Goal: Task Accomplishment & Management: Manage account settings

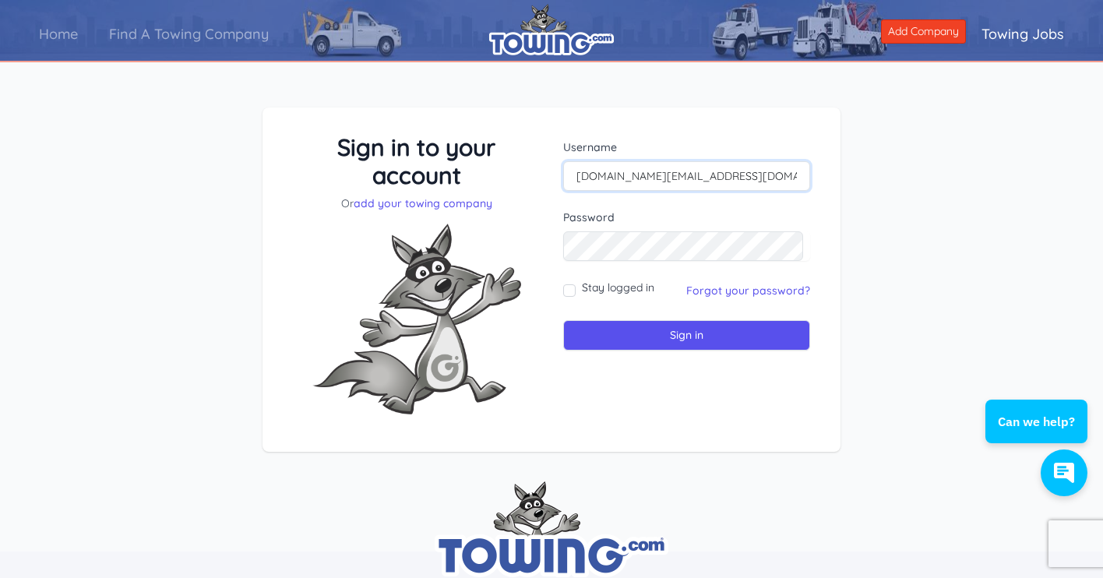
type input "[DOMAIN_NAME][EMAIL_ADDRESS][DOMAIN_NAME]"
click at [568, 289] on input "Stay logged in" at bounding box center [569, 290] width 12 height 12
checkbox input "true"
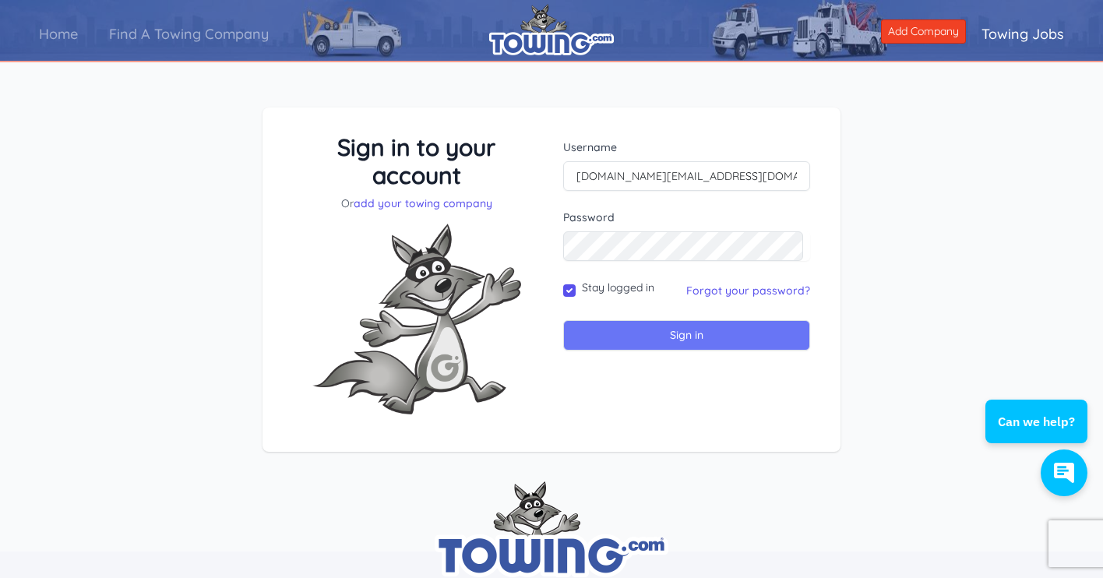
click at [696, 333] on input "Sign in" at bounding box center [686, 335] width 247 height 30
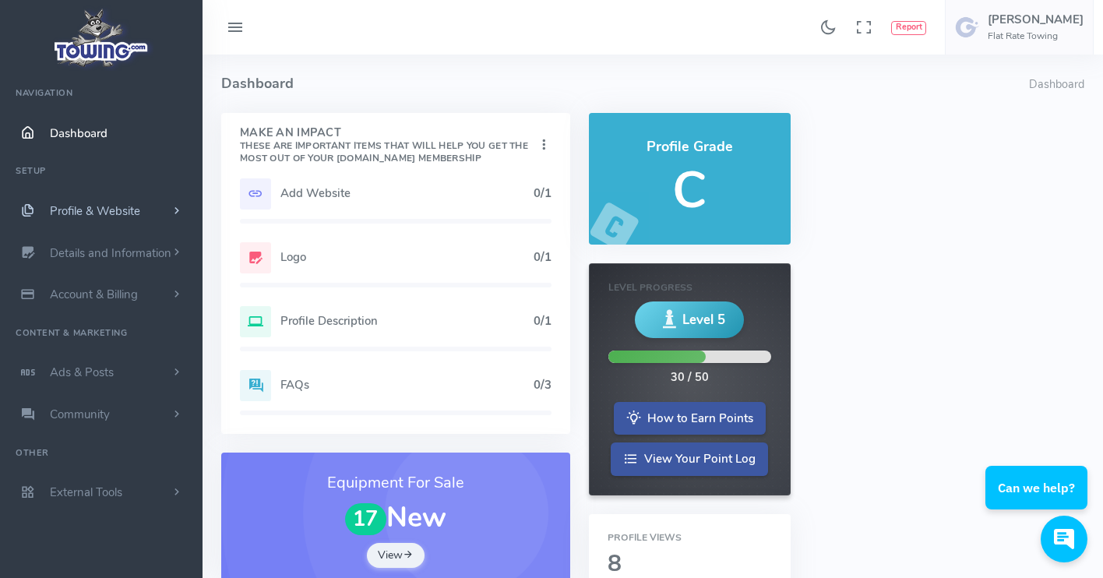
click at [99, 208] on span "Profile & Website" at bounding box center [95, 211] width 90 height 16
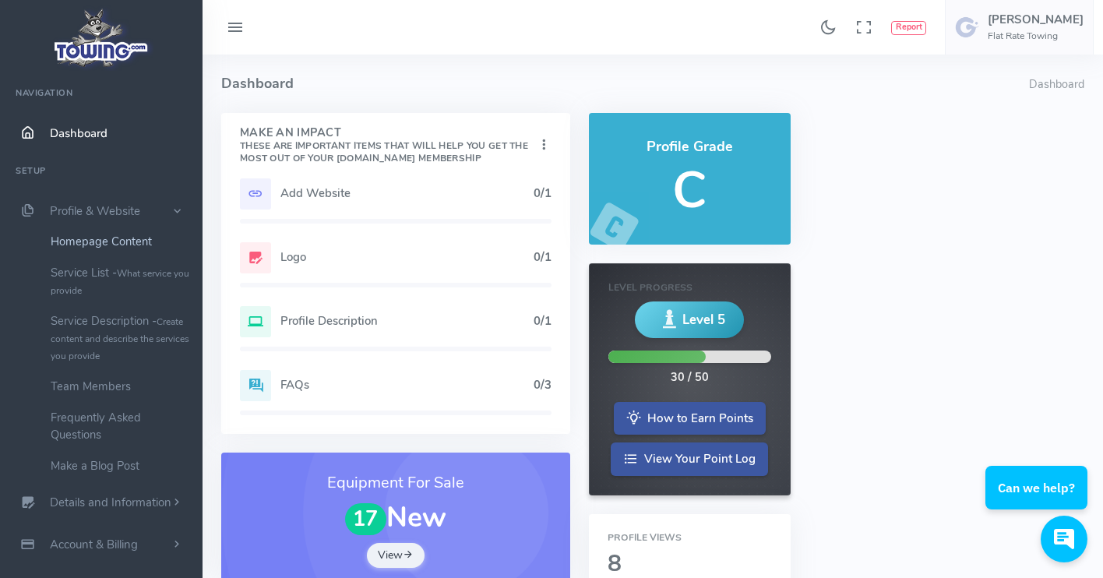
click at [100, 239] on link "Homepage Content" at bounding box center [121, 241] width 164 height 31
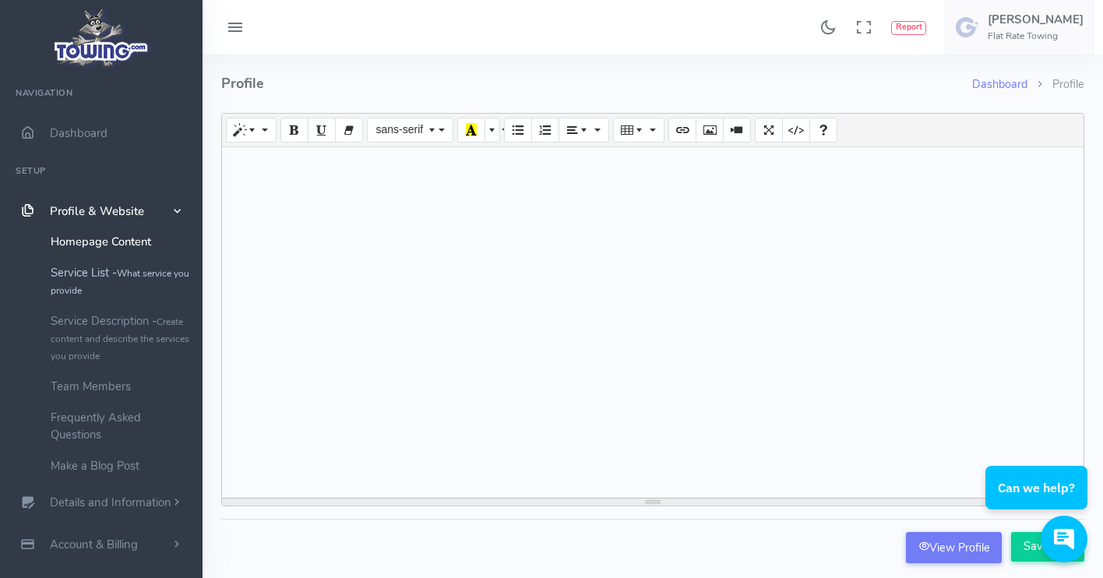
click at [85, 268] on link "Service List - What service you provide" at bounding box center [121, 281] width 164 height 48
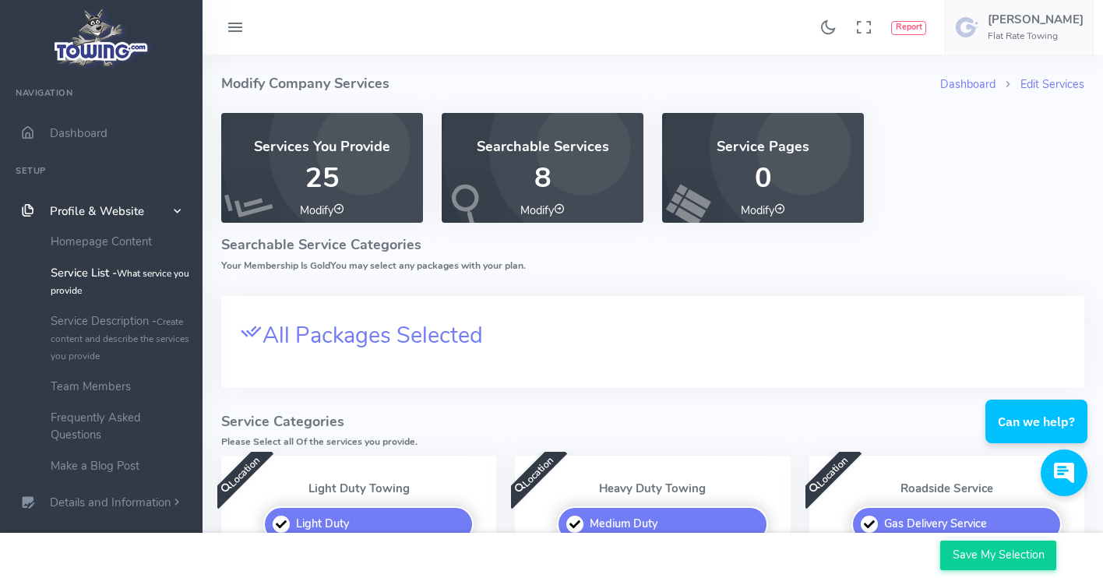
click at [339, 208] on icon at bounding box center [338, 208] width 11 height 11
click at [337, 164] on p "25" at bounding box center [322, 178] width 164 height 31
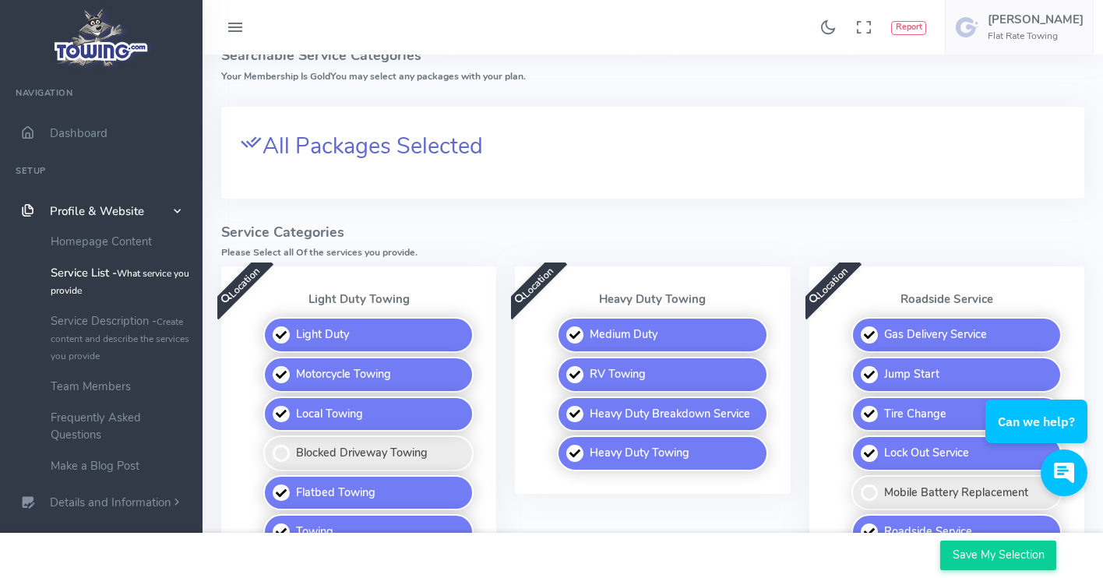
scroll to position [196, 0]
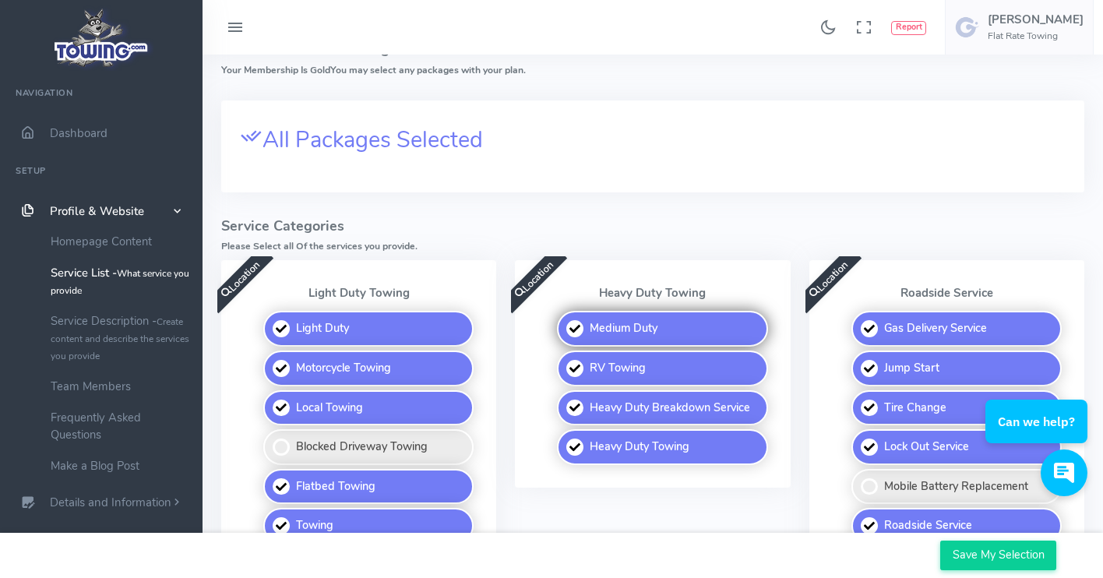
click at [581, 323] on label "Medium Duty" at bounding box center [662, 329] width 210 height 36
click at [563, 321] on input "Medium Duty" at bounding box center [558, 316] width 10 height 10
checkbox input "false"
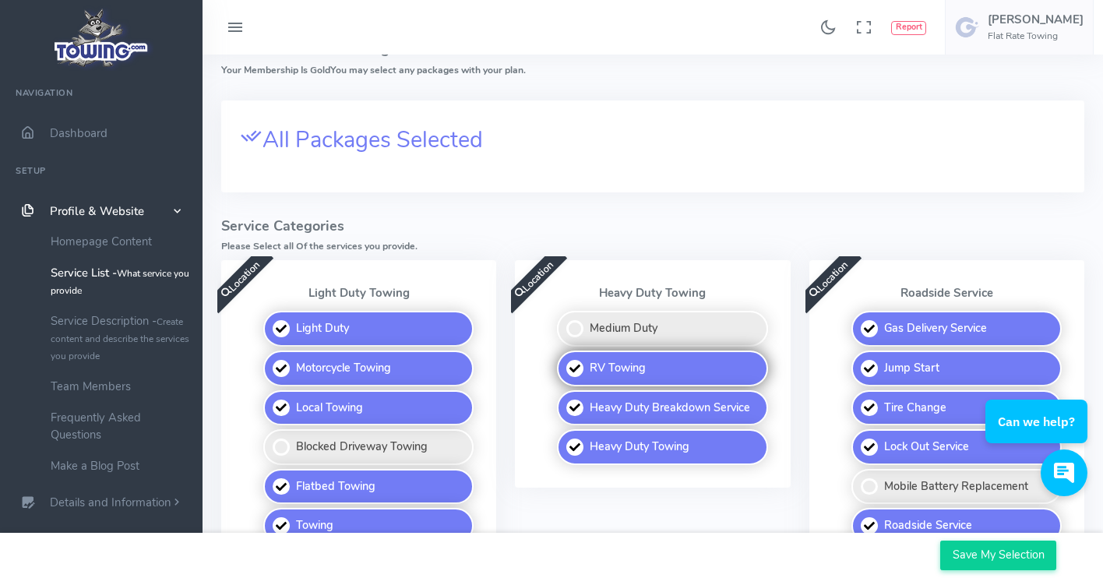
click at [578, 361] on label "RV Towing" at bounding box center [662, 369] width 210 height 36
click at [563, 361] on input "RV Towing" at bounding box center [558, 356] width 10 height 10
checkbox input "false"
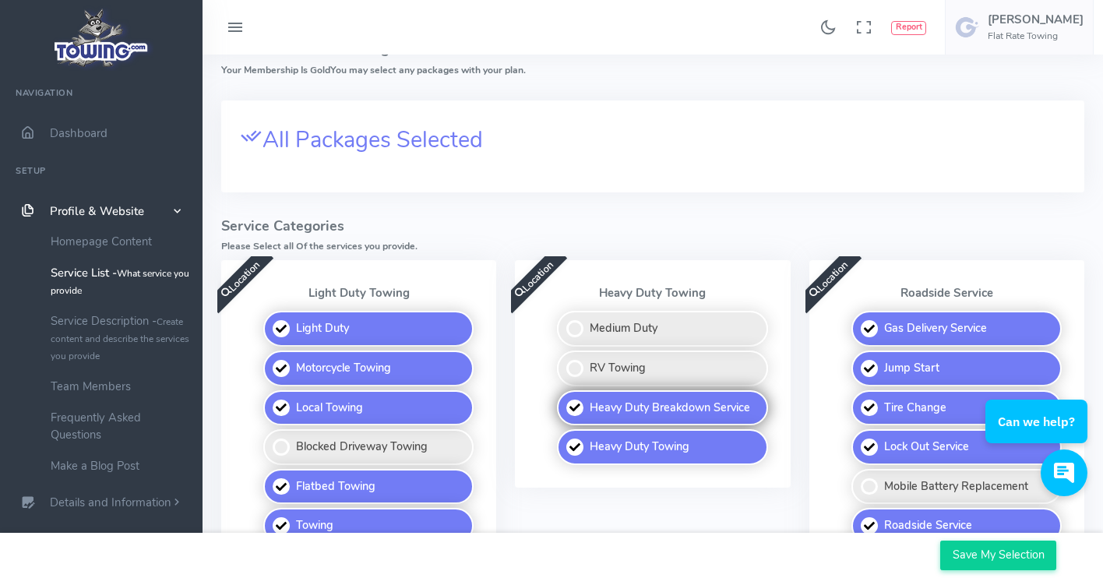
click at [575, 398] on label "Heavy Duty Breakdown Service" at bounding box center [662, 408] width 210 height 36
click at [563, 398] on input "Heavy Duty Breakdown Service" at bounding box center [558, 395] width 10 height 10
checkbox input "false"
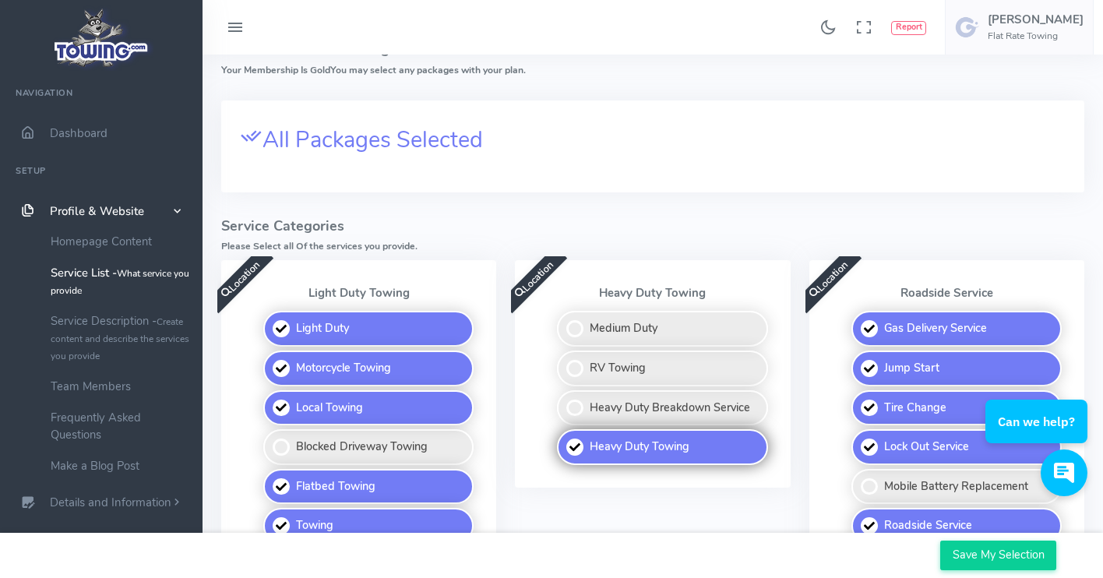
click at [575, 435] on label "Heavy Duty Towing" at bounding box center [662, 447] width 210 height 36
click at [563, 435] on input "Heavy Duty Towing" at bounding box center [558, 434] width 10 height 10
checkbox input "false"
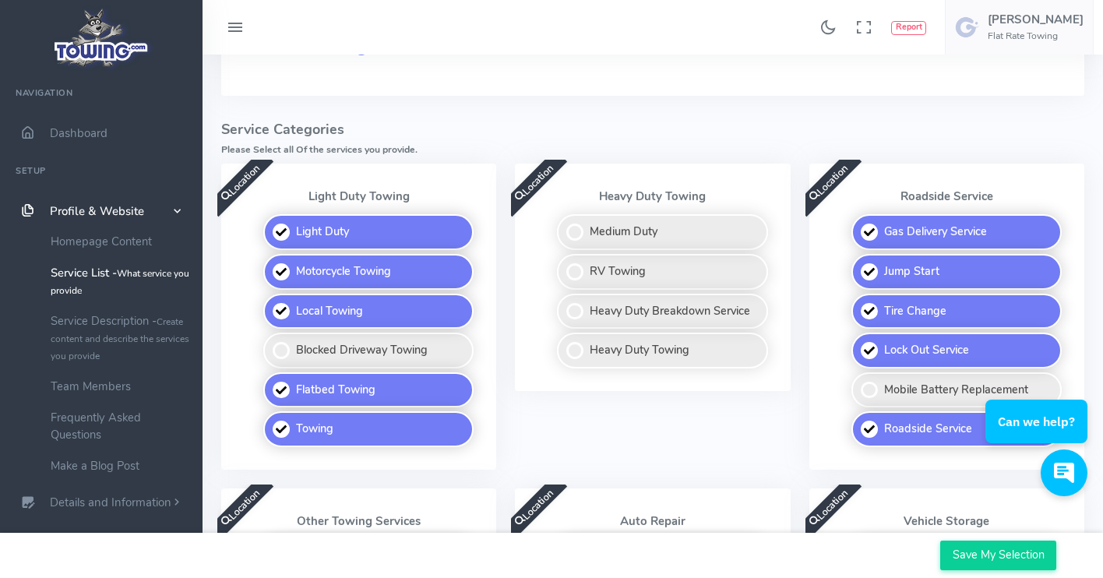
scroll to position [298, 0]
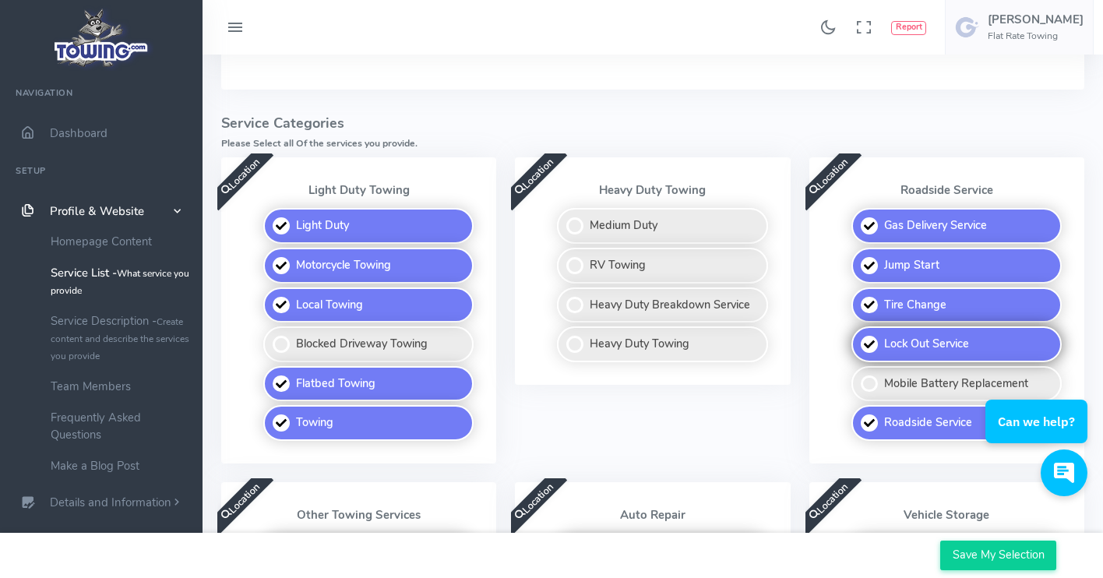
click at [873, 336] on label "Lock Out Service" at bounding box center [956, 344] width 210 height 36
click at [858, 336] on input "Lock Out Service" at bounding box center [853, 331] width 10 height 10
checkbox input "false"
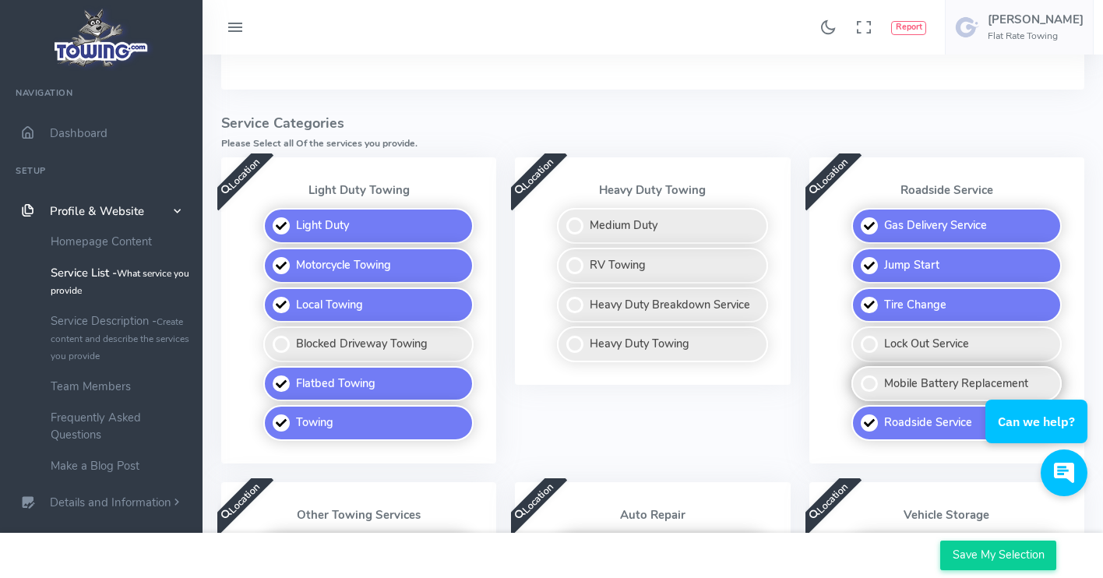
click at [865, 378] on label "Mobile Battery Replacement" at bounding box center [956, 384] width 210 height 36
click at [858, 376] on input "Mobile Battery Replacement" at bounding box center [853, 371] width 10 height 10
checkbox input "true"
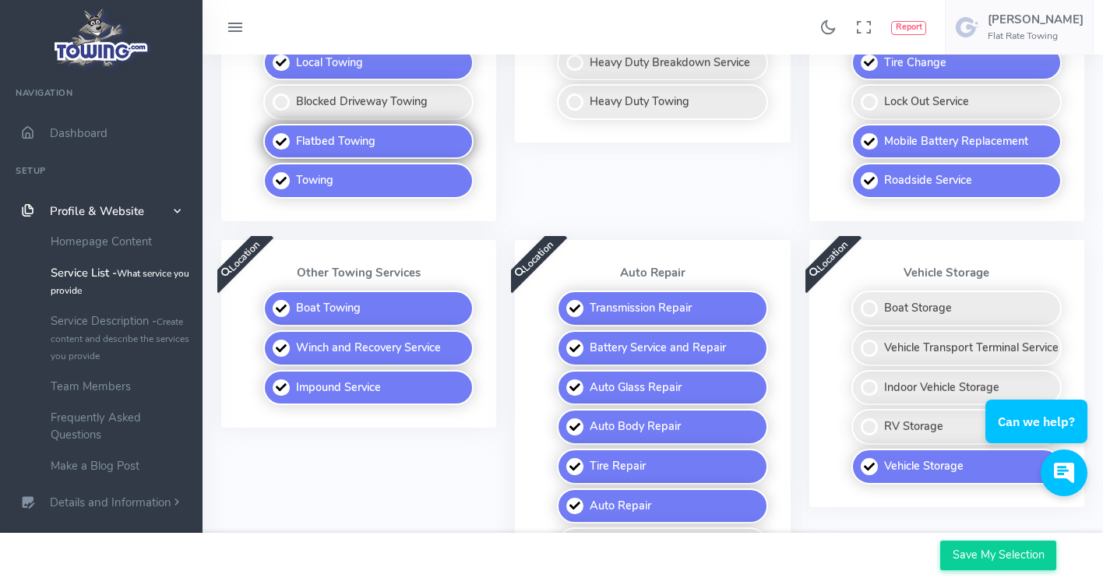
scroll to position [541, 0]
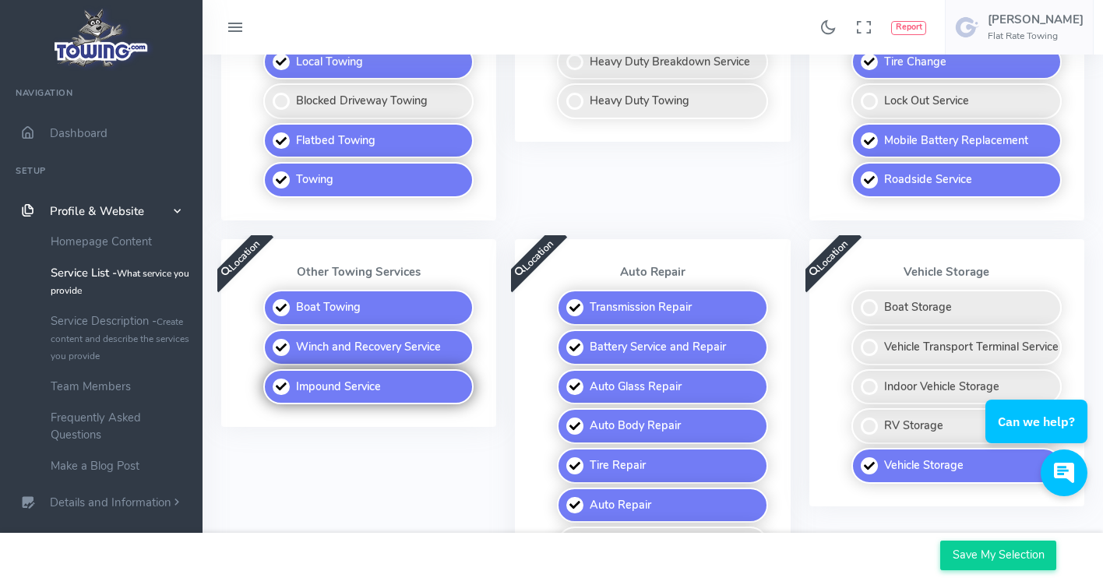
click at [296, 382] on label "Impound Service" at bounding box center [368, 387] width 210 height 36
click at [270, 379] on input "Impound Service" at bounding box center [264, 374] width 10 height 10
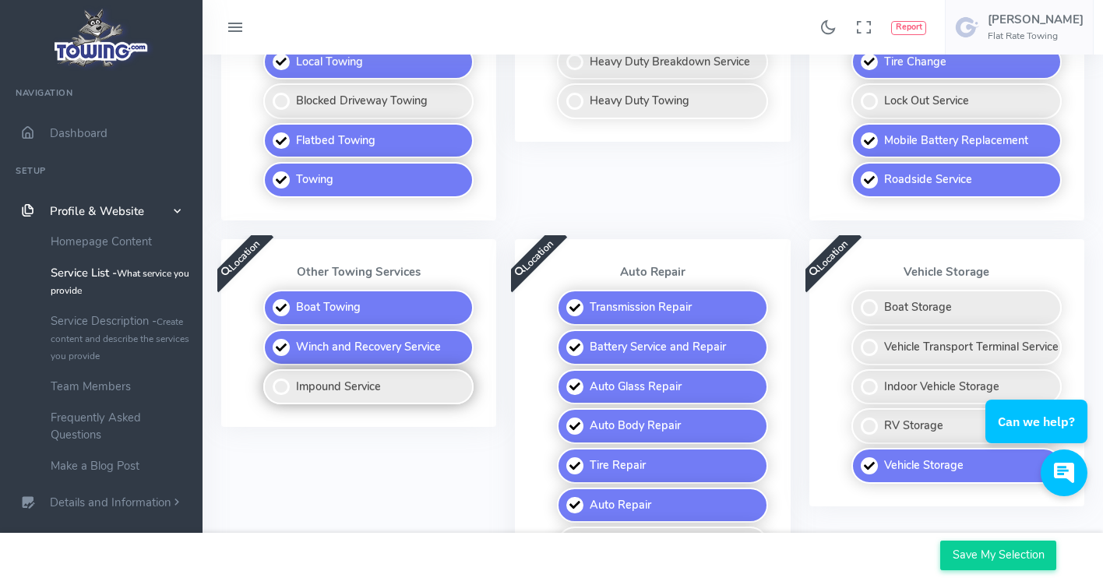
click at [296, 382] on label "Impound Service" at bounding box center [368, 387] width 210 height 36
click at [270, 379] on input "Impound Service" at bounding box center [264, 374] width 10 height 10
checkbox input "true"
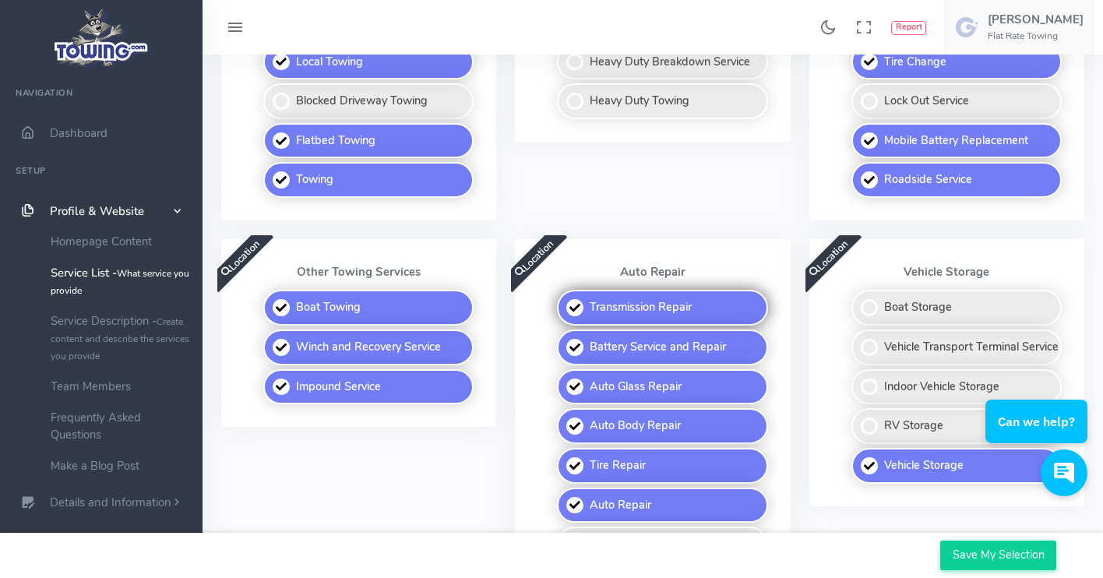
click at [614, 293] on label "Transmission Repair" at bounding box center [662, 308] width 210 height 36
click at [563, 293] on input "Transmission Repair" at bounding box center [558, 295] width 10 height 10
checkbox input "false"
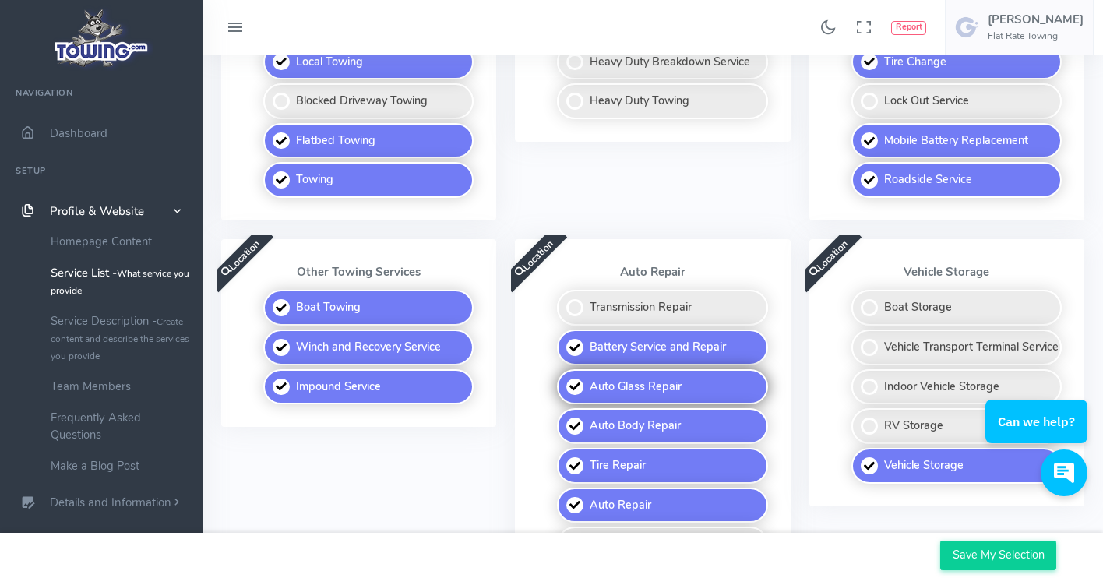
click at [624, 371] on label "Auto Glass Repair" at bounding box center [662, 387] width 210 height 36
click at [563, 371] on input "Auto Glass Repair" at bounding box center [558, 374] width 10 height 10
checkbox input "false"
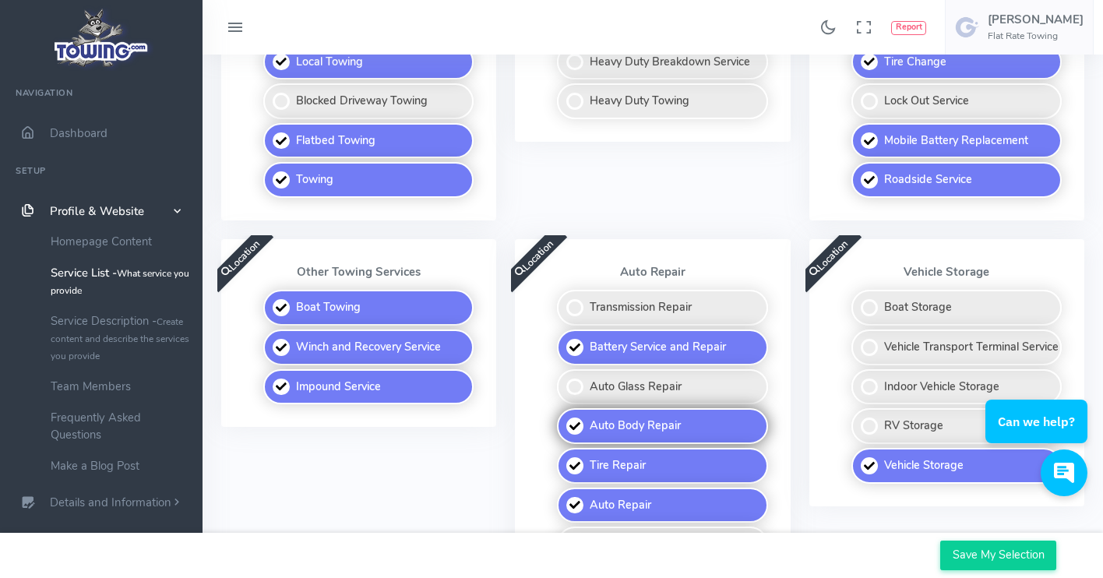
click at [626, 413] on label "Auto Body Repair" at bounding box center [662, 426] width 210 height 36
click at [563, 413] on input "Auto Body Repair" at bounding box center [558, 413] width 10 height 10
checkbox input "false"
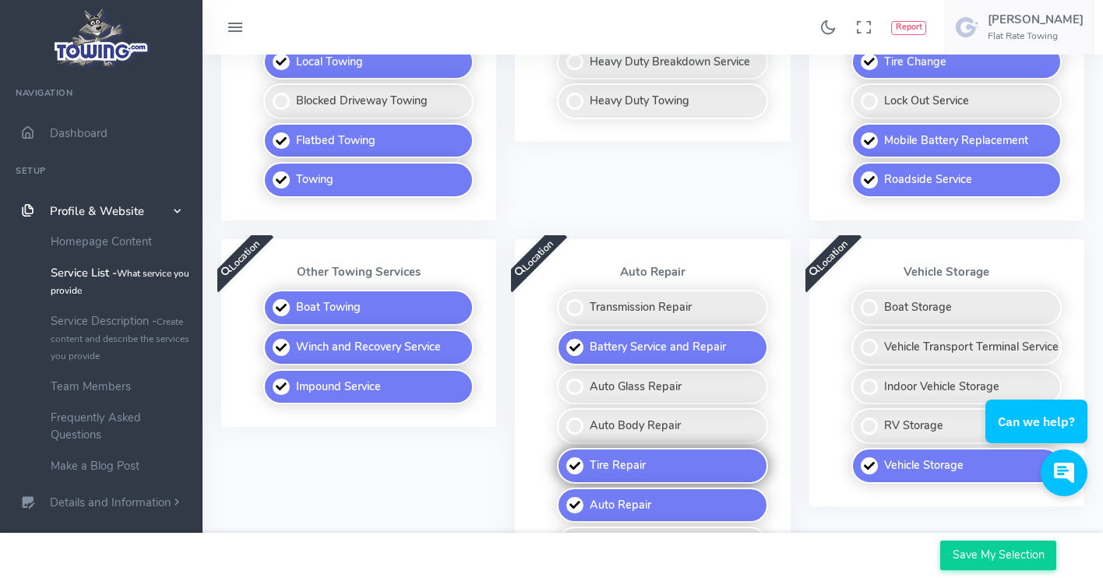
click at [627, 449] on label "Tire Repair" at bounding box center [662, 466] width 210 height 36
click at [563, 449] on input "Tire Repair" at bounding box center [558, 453] width 10 height 10
checkbox input "false"
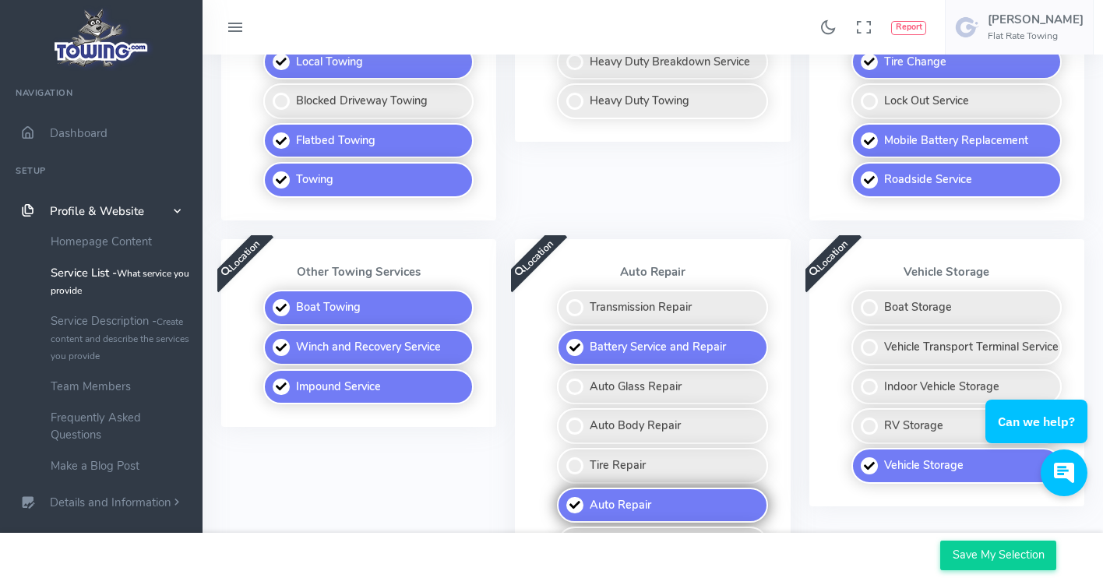
click at [629, 488] on label "Auto Repair" at bounding box center [662, 506] width 210 height 36
click at [563, 488] on input "Auto Repair" at bounding box center [558, 493] width 10 height 10
checkbox input "false"
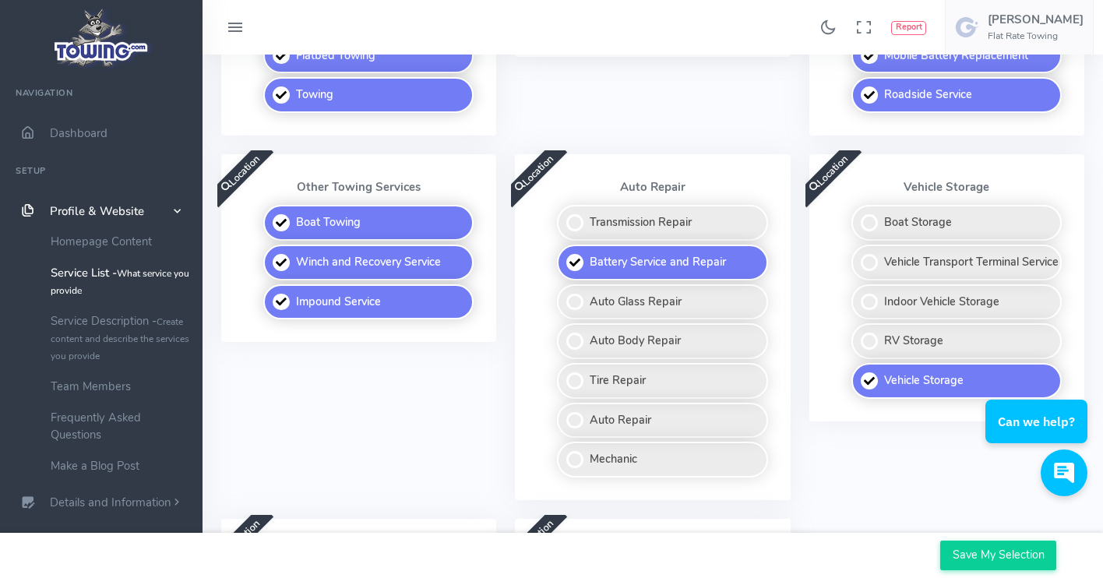
scroll to position [626, 0]
click at [951, 255] on label "Vehicle Transport Terminal Service" at bounding box center [956, 263] width 210 height 36
click at [858, 255] on input "Vehicle Transport Terminal Service" at bounding box center [853, 250] width 10 height 10
checkbox input "true"
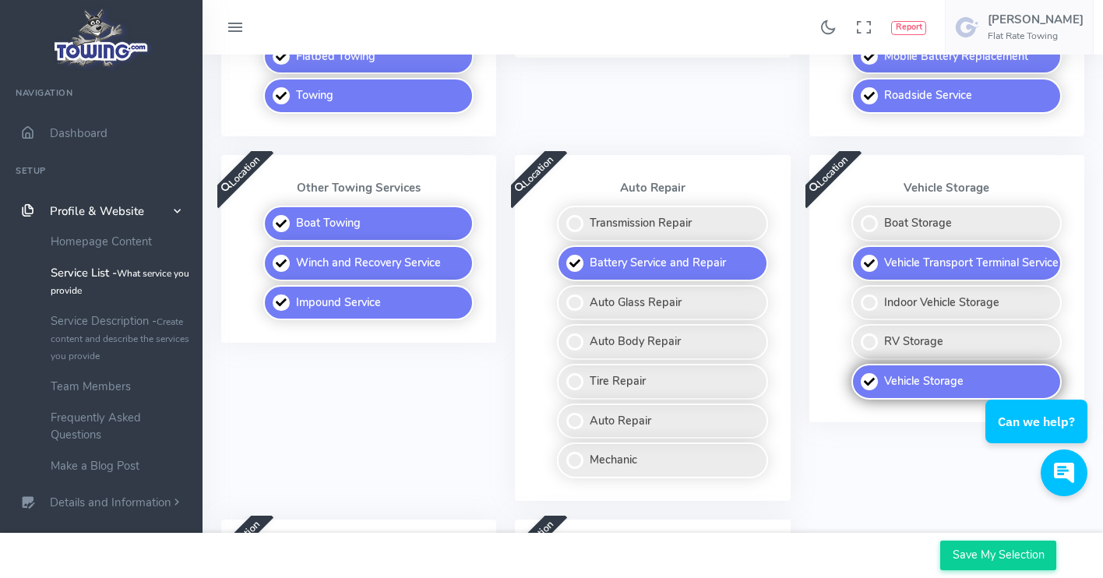
click at [946, 365] on label "Vehicle Storage" at bounding box center [956, 382] width 210 height 36
click at [858, 365] on input "Vehicle Storage" at bounding box center [853, 369] width 10 height 10
checkbox input "false"
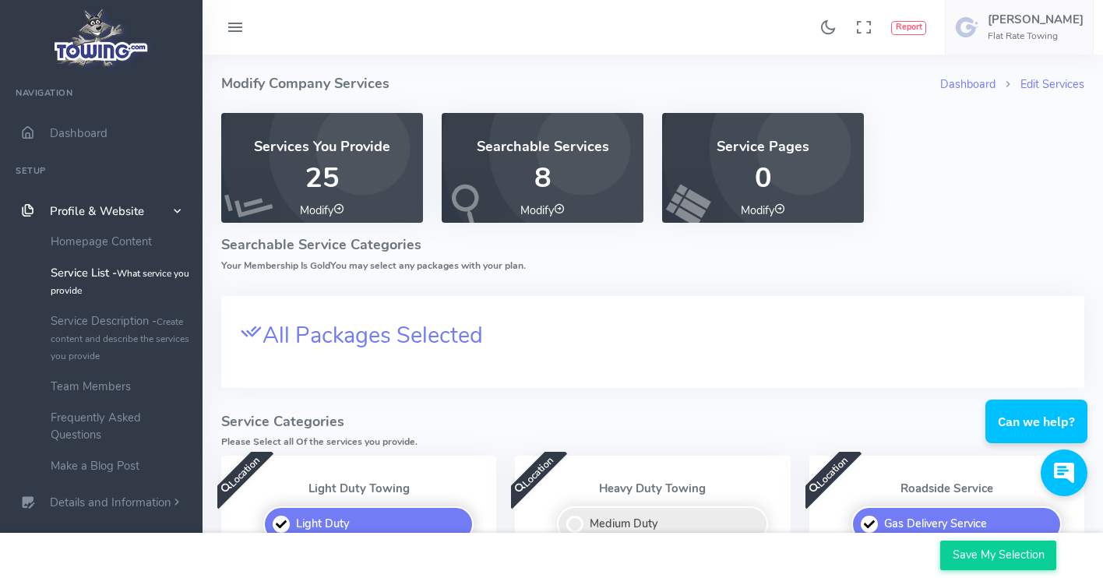
scroll to position [0, 0]
click at [782, 207] on icon at bounding box center [779, 208] width 11 height 11
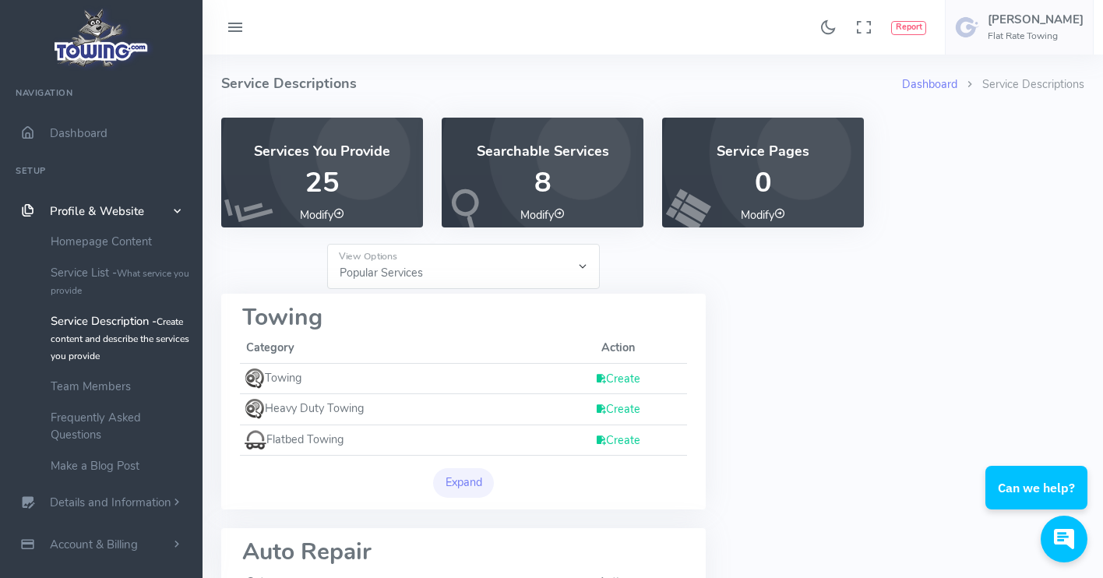
click at [627, 377] on link "Create" at bounding box center [617, 379] width 45 height 16
click at [340, 211] on icon at bounding box center [338, 213] width 11 height 11
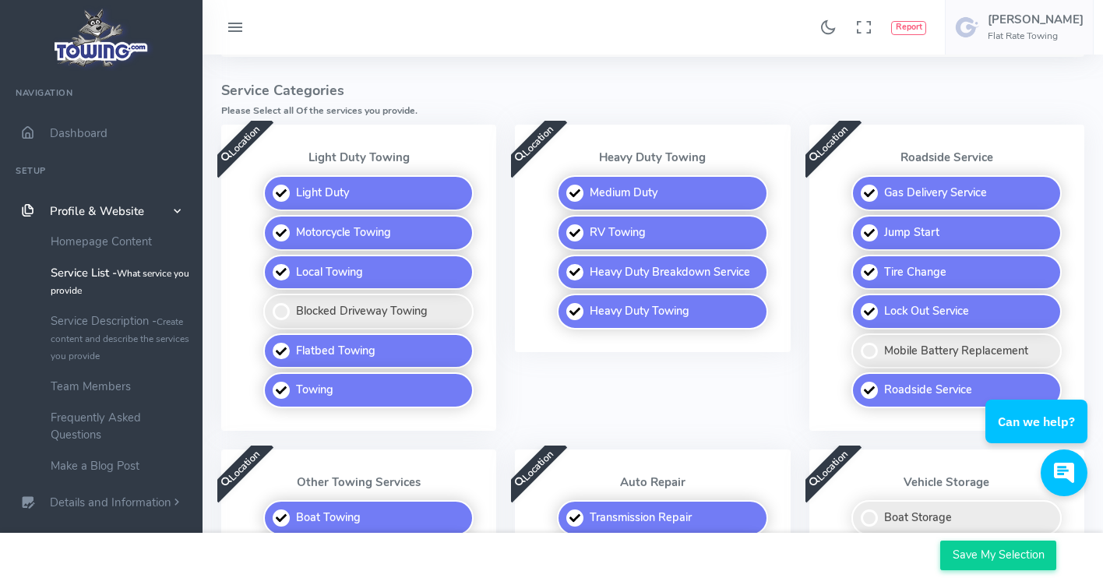
scroll to position [305, 0]
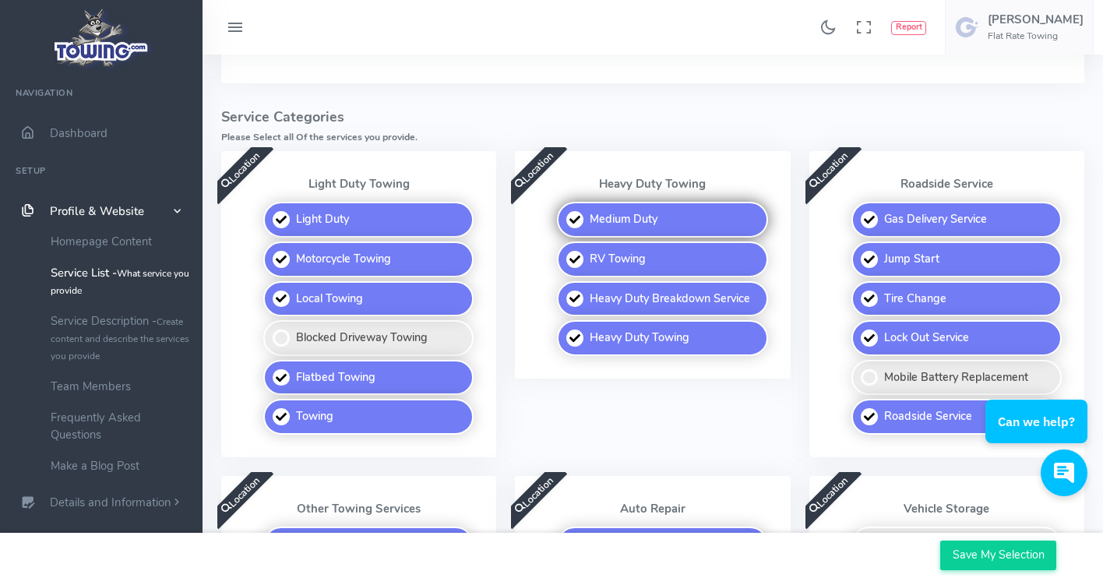
click at [574, 213] on label "Medium Duty" at bounding box center [662, 220] width 210 height 36
click at [563, 212] on input "Medium Duty" at bounding box center [558, 207] width 10 height 10
checkbox input "false"
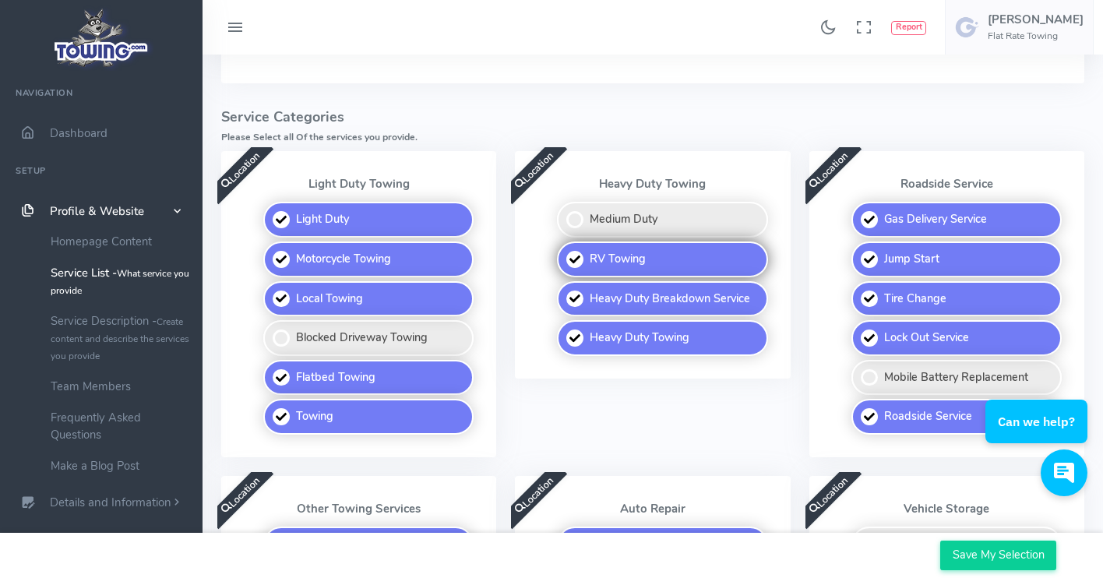
click at [582, 256] on label "RV Towing" at bounding box center [662, 259] width 210 height 36
click at [563, 252] on input "RV Towing" at bounding box center [558, 246] width 10 height 10
checkbox input "false"
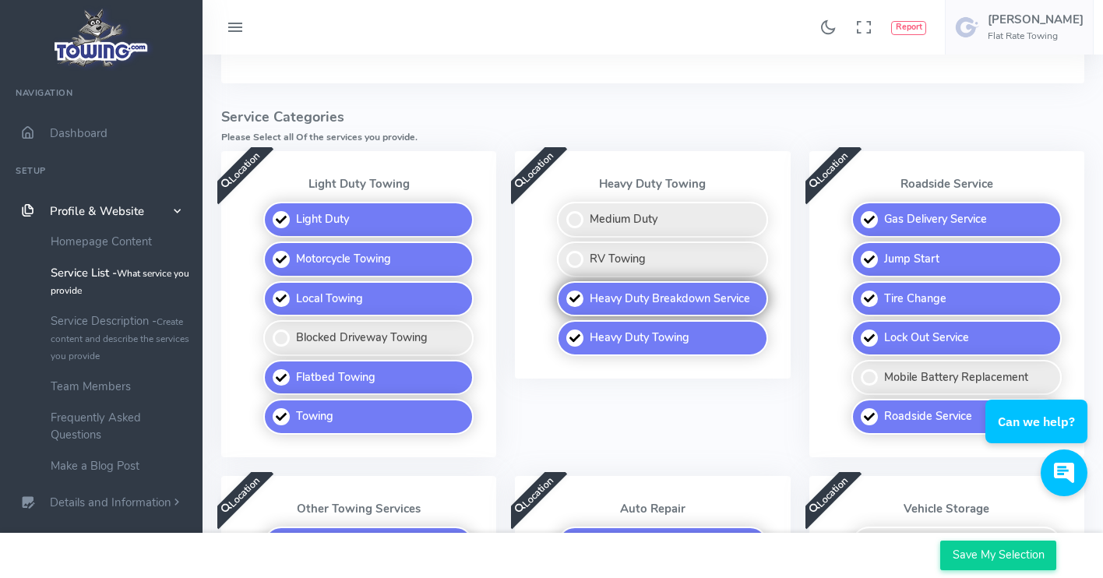
click at [589, 298] on label "Heavy Duty Breakdown Service" at bounding box center [662, 299] width 210 height 36
click at [563, 291] on input "Heavy Duty Breakdown Service" at bounding box center [558, 286] width 10 height 10
checkbox input "false"
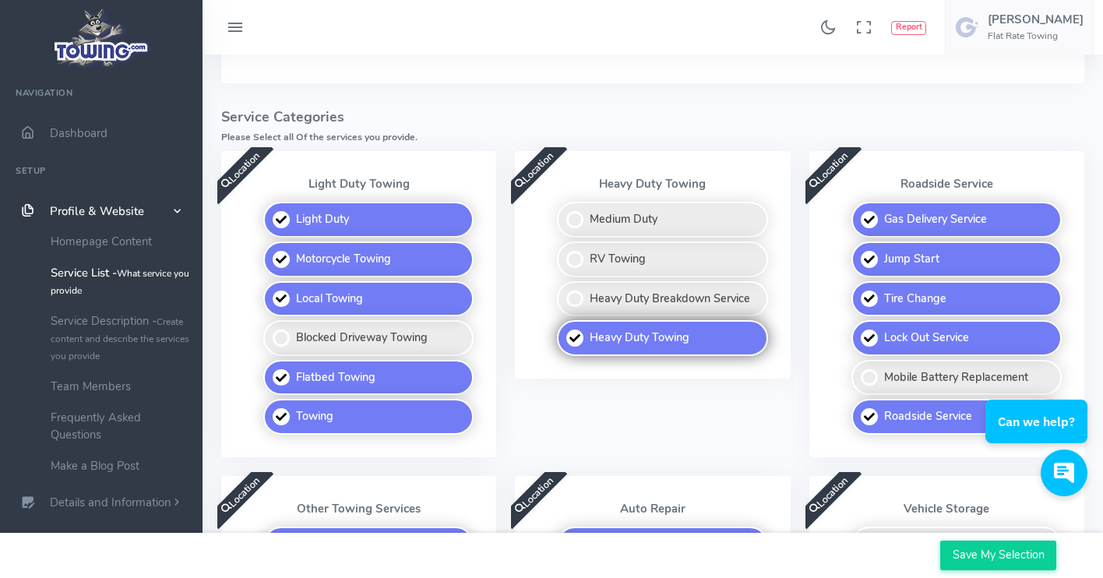
click at [597, 343] on label "Heavy Duty Towing" at bounding box center [662, 338] width 210 height 36
click at [563, 330] on input "Heavy Duty Towing" at bounding box center [558, 325] width 10 height 10
checkbox input "false"
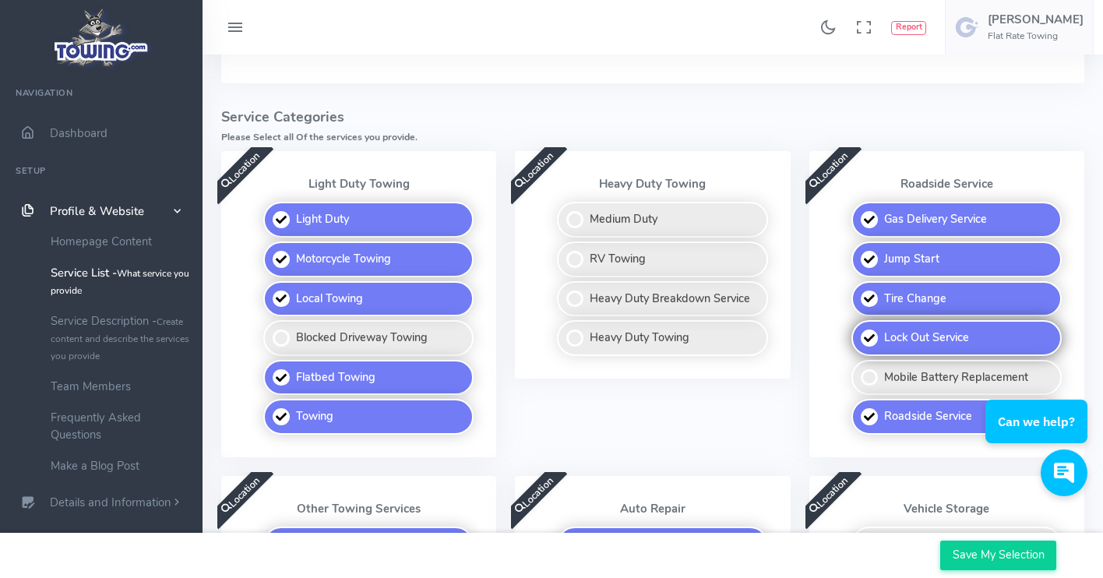
click at [914, 339] on label "Lock Out Service" at bounding box center [956, 338] width 210 height 36
click at [858, 330] on input "Lock Out Service" at bounding box center [853, 325] width 10 height 10
checkbox input "false"
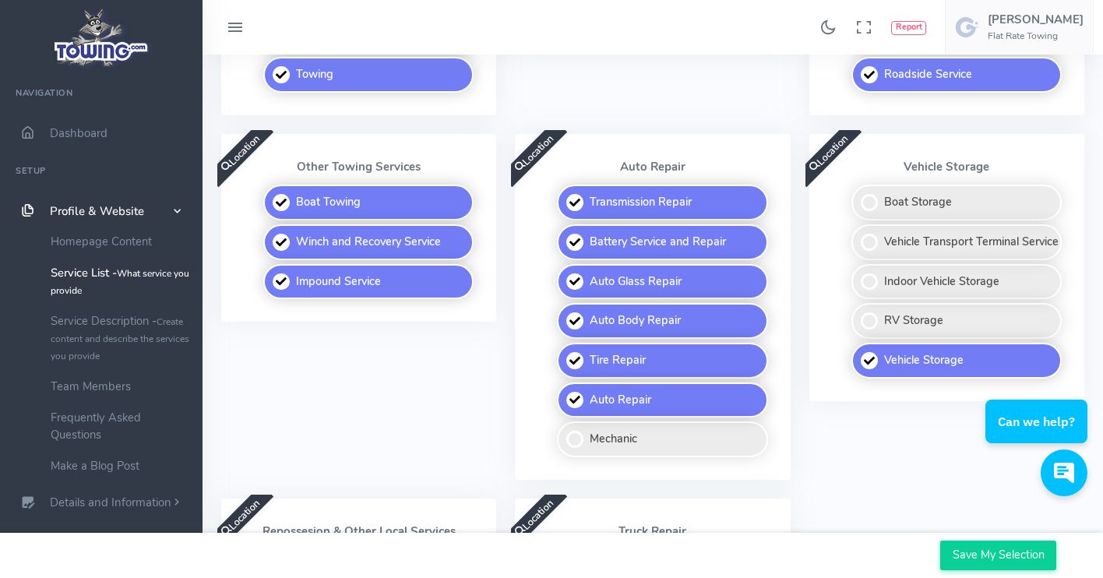
scroll to position [655, 0]
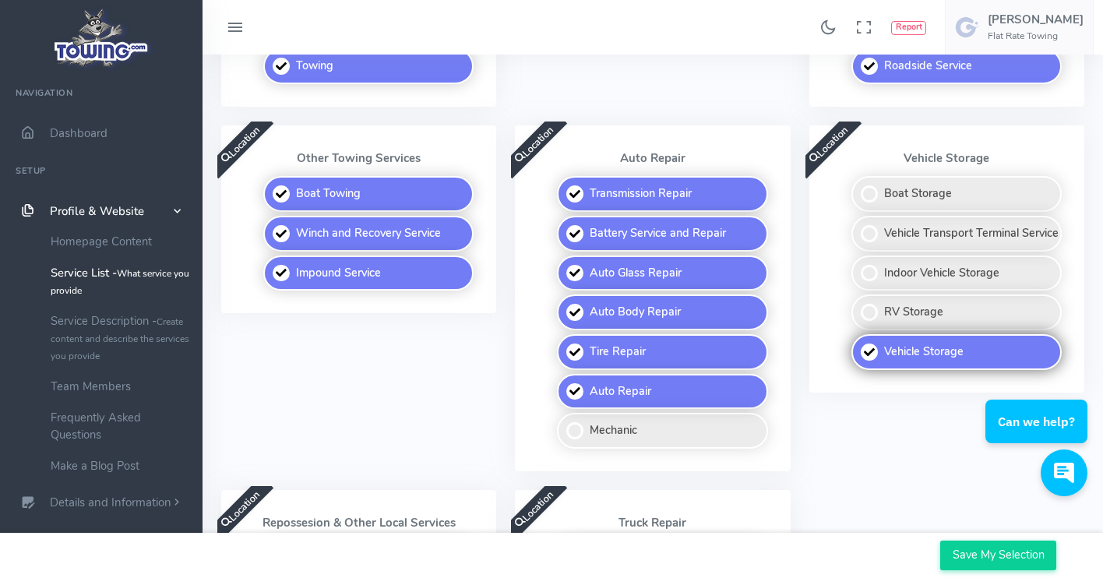
click at [942, 340] on label "Vehicle Storage" at bounding box center [956, 352] width 210 height 36
click at [858, 340] on input "Vehicle Storage" at bounding box center [853, 339] width 10 height 10
checkbox input "false"
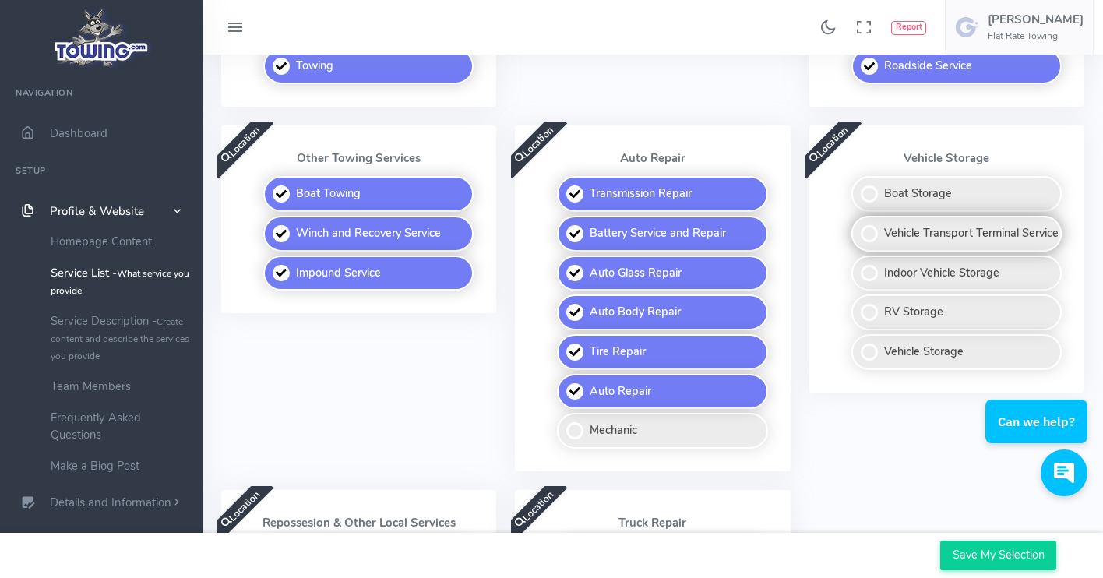
click at [957, 231] on label "Vehicle Transport Terminal Service" at bounding box center [956, 234] width 210 height 36
click at [858, 226] on input "Vehicle Transport Terminal Service" at bounding box center [853, 221] width 10 height 10
checkbox input "true"
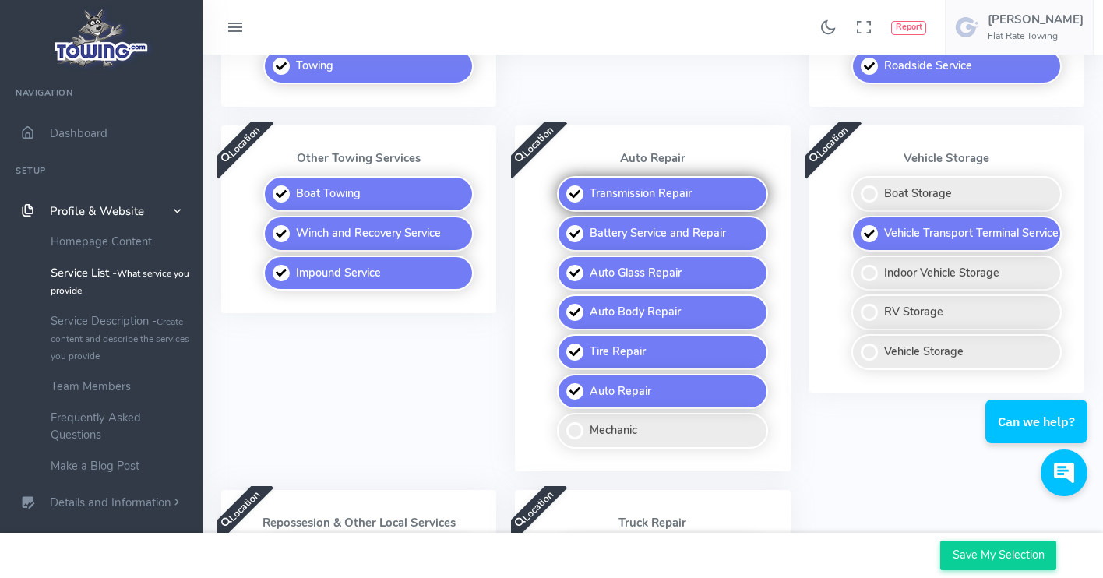
click at [730, 195] on label "Transmission Repair" at bounding box center [662, 194] width 210 height 36
click at [563, 186] on input "Transmission Repair" at bounding box center [558, 181] width 10 height 10
checkbox input "false"
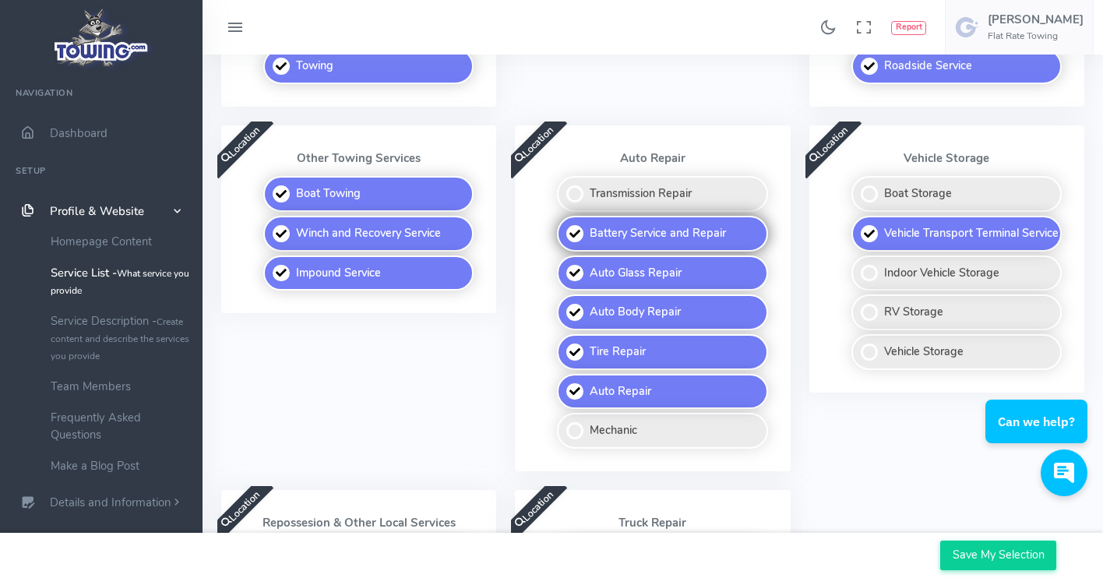
click at [712, 222] on label "Battery Service and Repair" at bounding box center [662, 234] width 210 height 36
click at [563, 222] on input "Battery Service and Repair" at bounding box center [558, 221] width 10 height 10
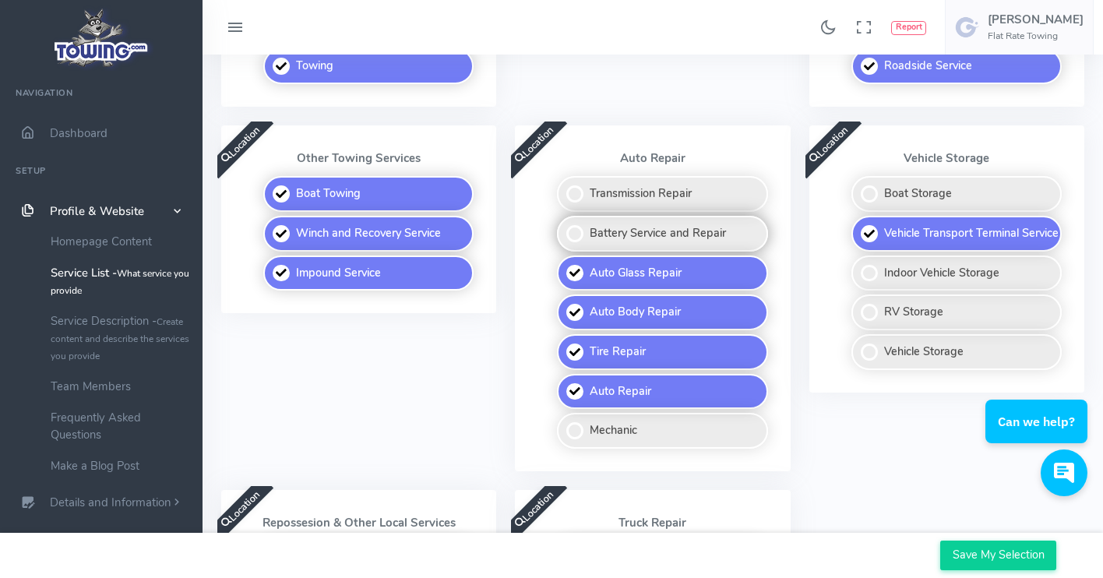
click at [712, 222] on label "Battery Service and Repair" at bounding box center [662, 234] width 210 height 36
click at [563, 222] on input "Battery Service and Repair" at bounding box center [558, 221] width 10 height 10
checkbox input "true"
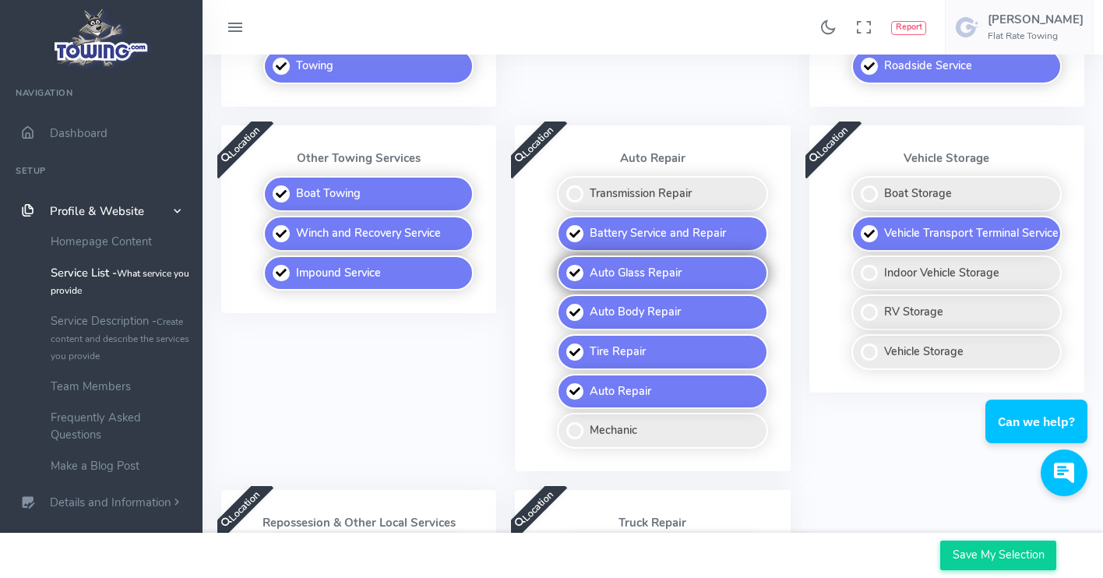
click at [685, 266] on label "Auto Glass Repair" at bounding box center [662, 274] width 210 height 36
click at [563, 266] on input "Auto Glass Repair" at bounding box center [558, 261] width 10 height 10
checkbox input "false"
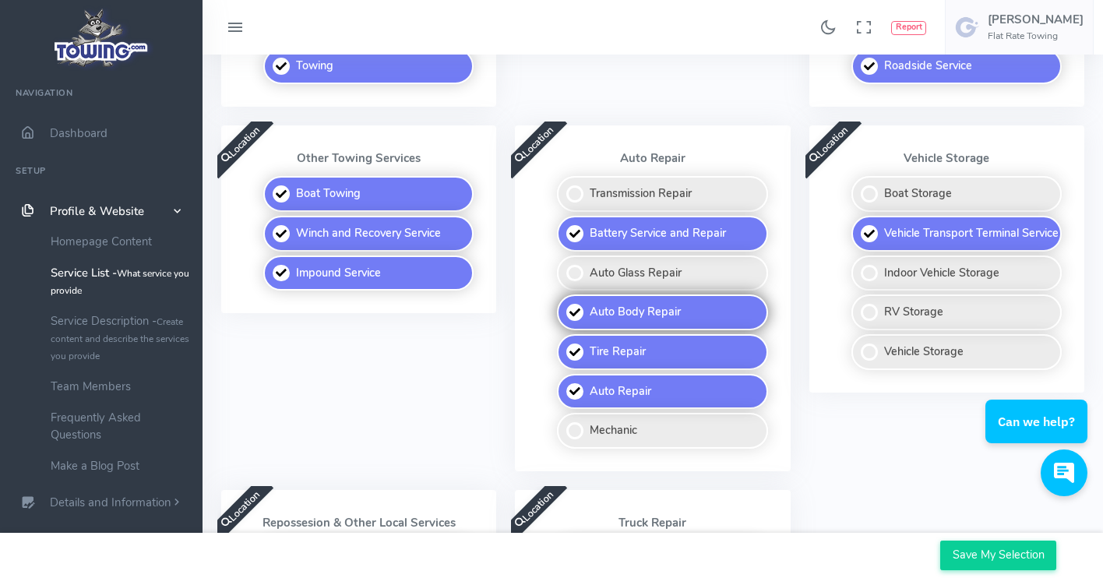
click at [678, 299] on label "Auto Body Repair" at bounding box center [662, 312] width 210 height 36
click at [563, 299] on input "Auto Body Repair" at bounding box center [558, 299] width 10 height 10
checkbox input "false"
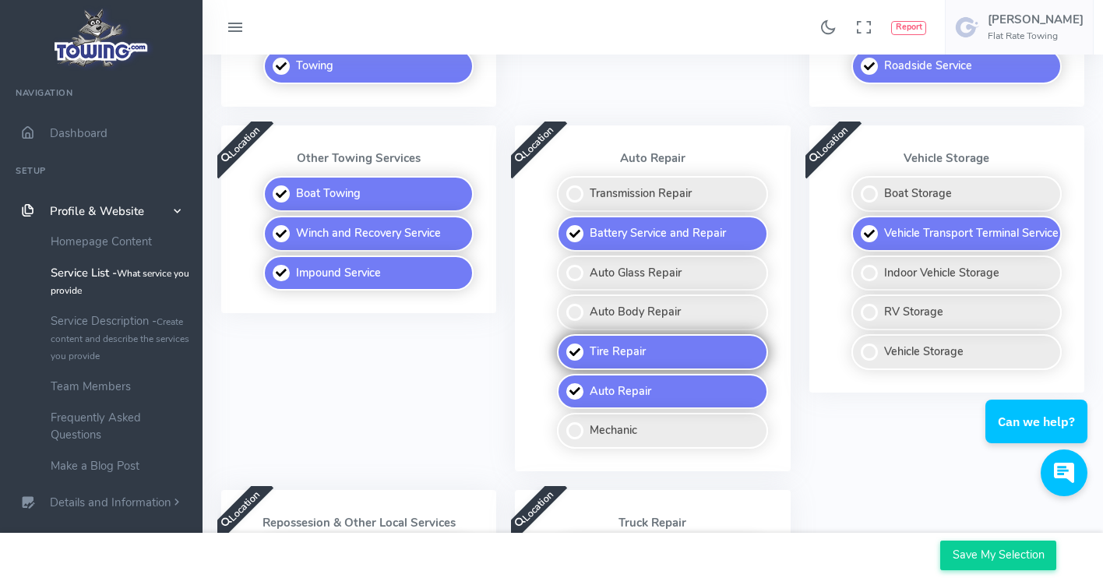
click at [668, 336] on label "Tire Repair" at bounding box center [662, 352] width 210 height 36
click at [563, 336] on input "Tire Repair" at bounding box center [558, 339] width 10 height 10
checkbox input "false"
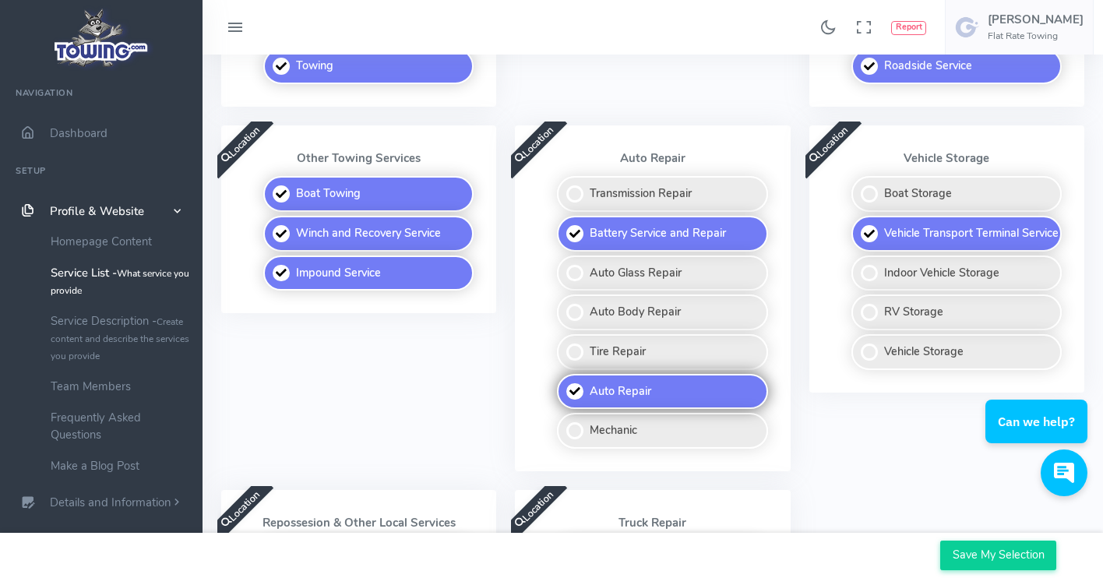
click at [656, 378] on label "Auto Repair" at bounding box center [662, 392] width 210 height 36
click at [563, 378] on input "Auto Repair" at bounding box center [558, 379] width 10 height 10
checkbox input "false"
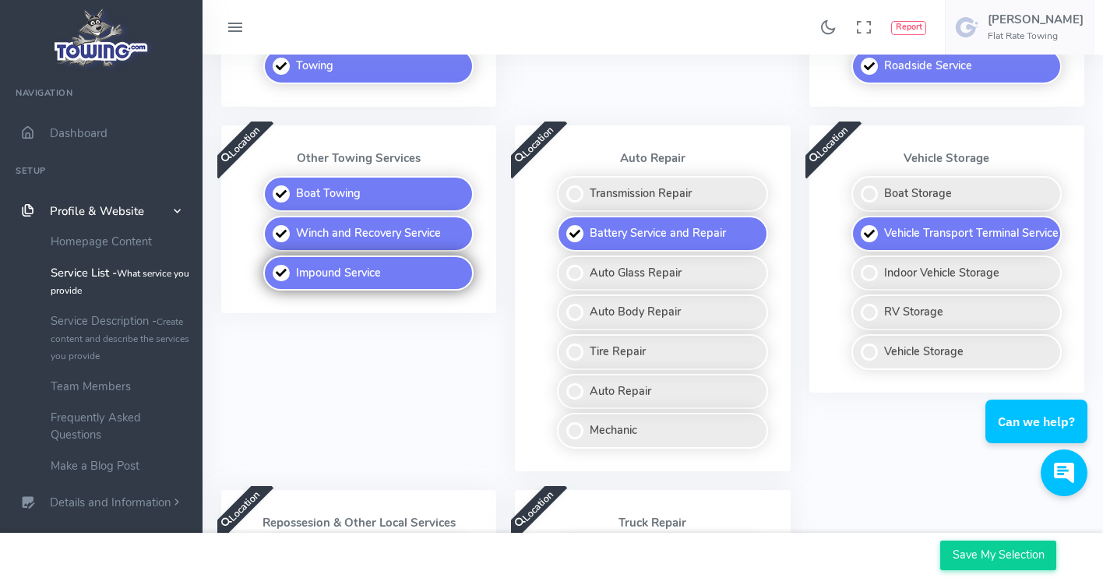
click at [437, 265] on label "Impound Service" at bounding box center [368, 274] width 210 height 36
click at [270, 265] on input "Impound Service" at bounding box center [264, 261] width 10 height 10
checkbox input "false"
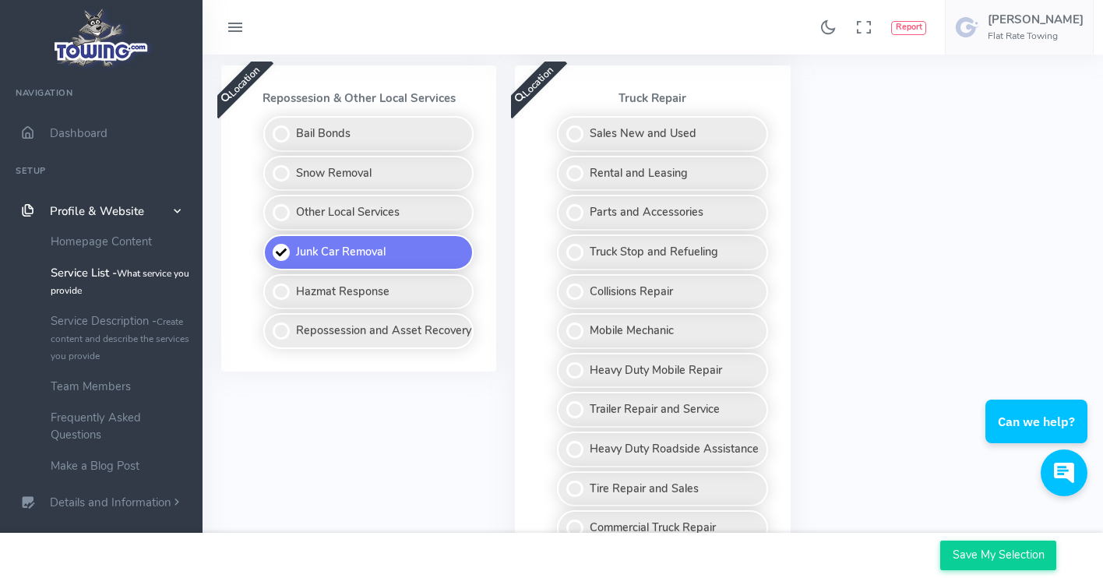
scroll to position [1088, 0]
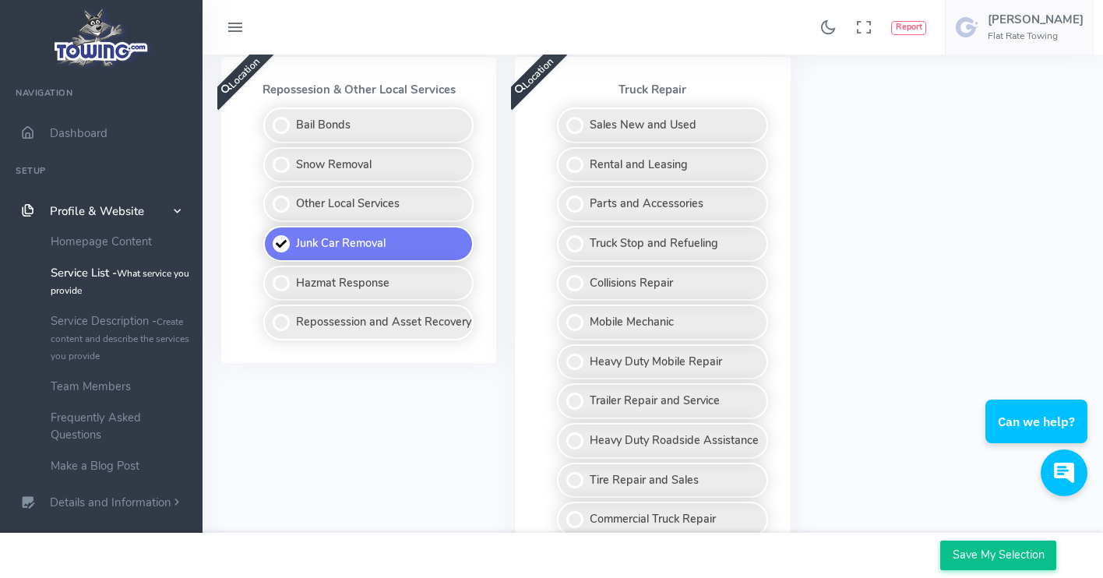
click at [981, 555] on input "Save My Selection" at bounding box center [998, 556] width 116 height 30
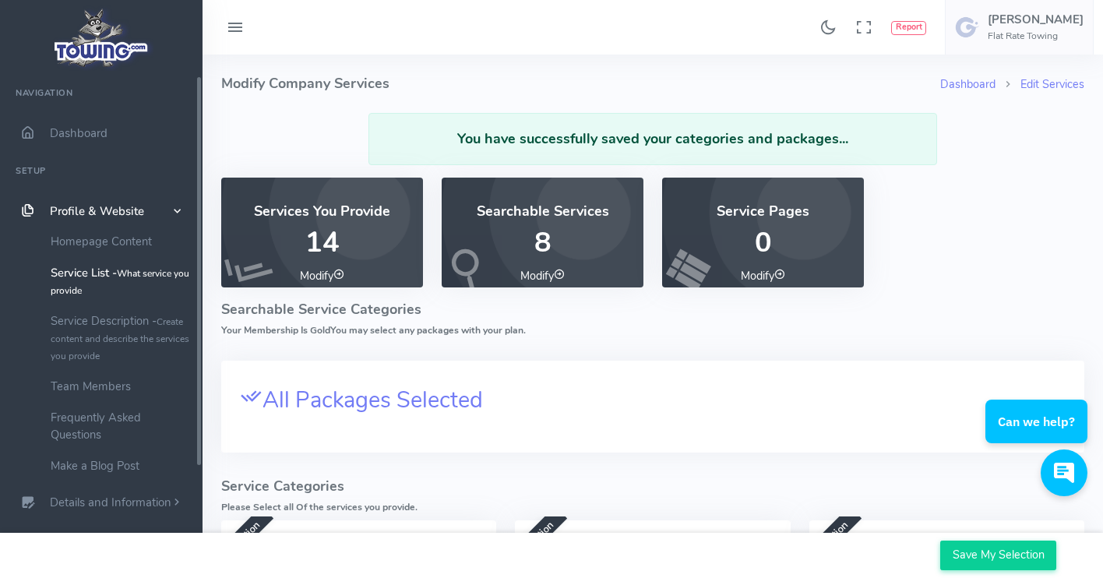
click at [178, 209] on span "scrollable content" at bounding box center [177, 211] width 16 height 14
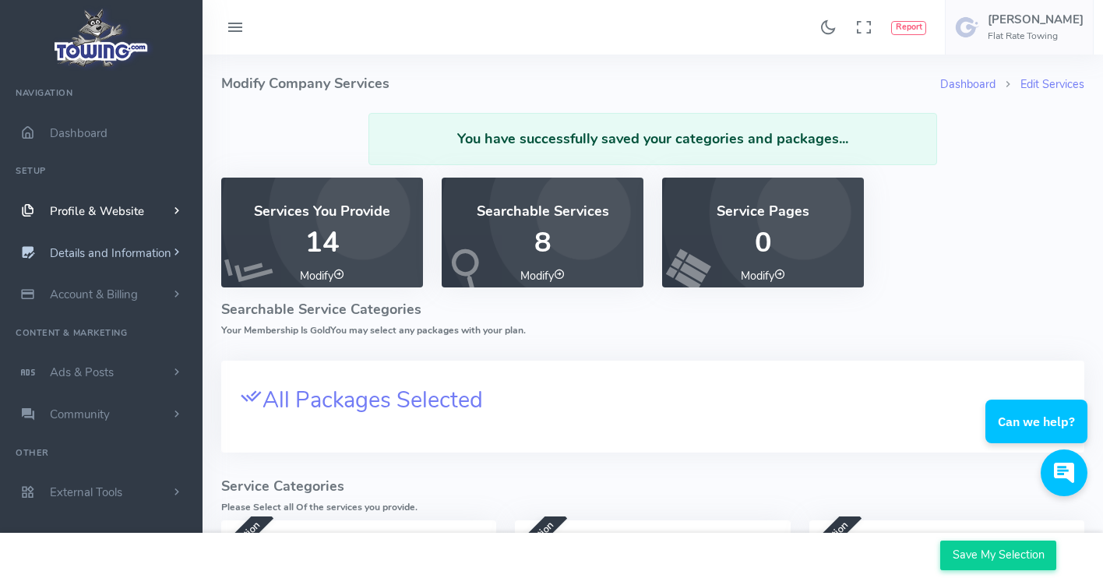
click at [152, 254] on span "Details and Information" at bounding box center [111, 253] width 122 height 16
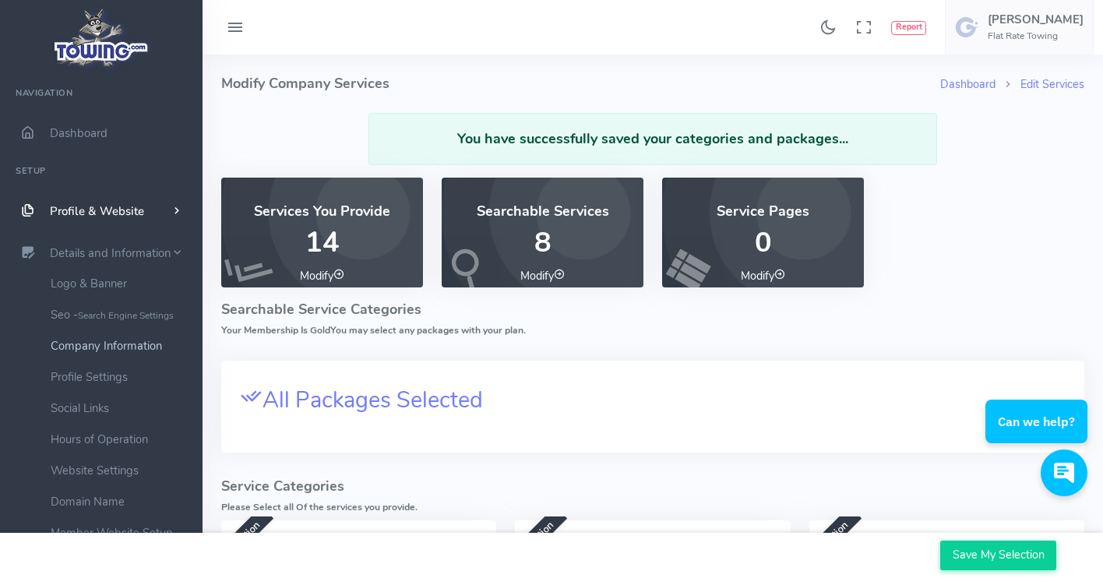
click at [124, 347] on link "Company Information" at bounding box center [121, 345] width 164 height 31
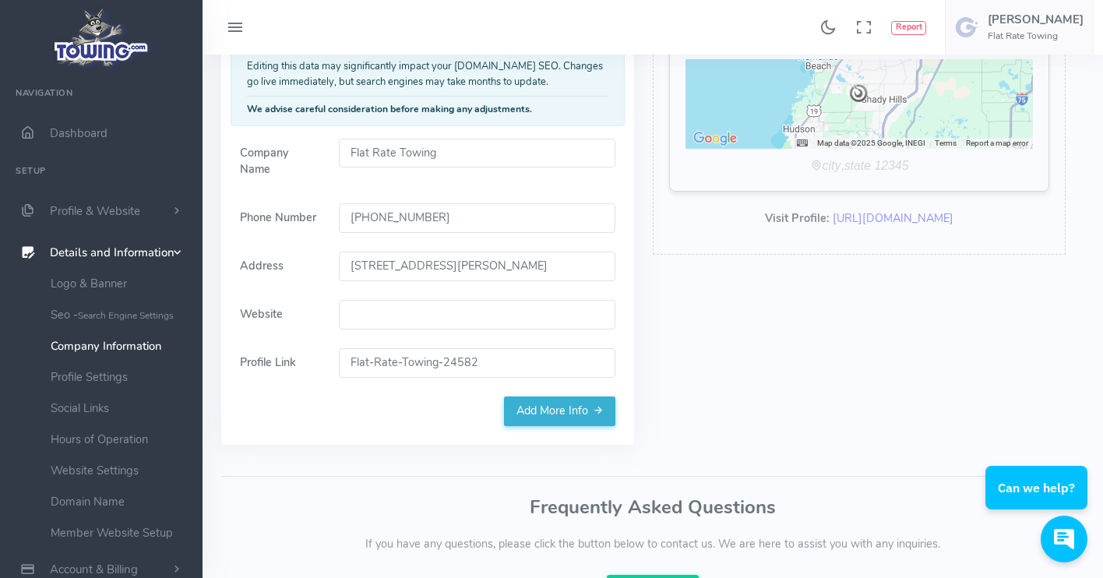
scroll to position [231, 0]
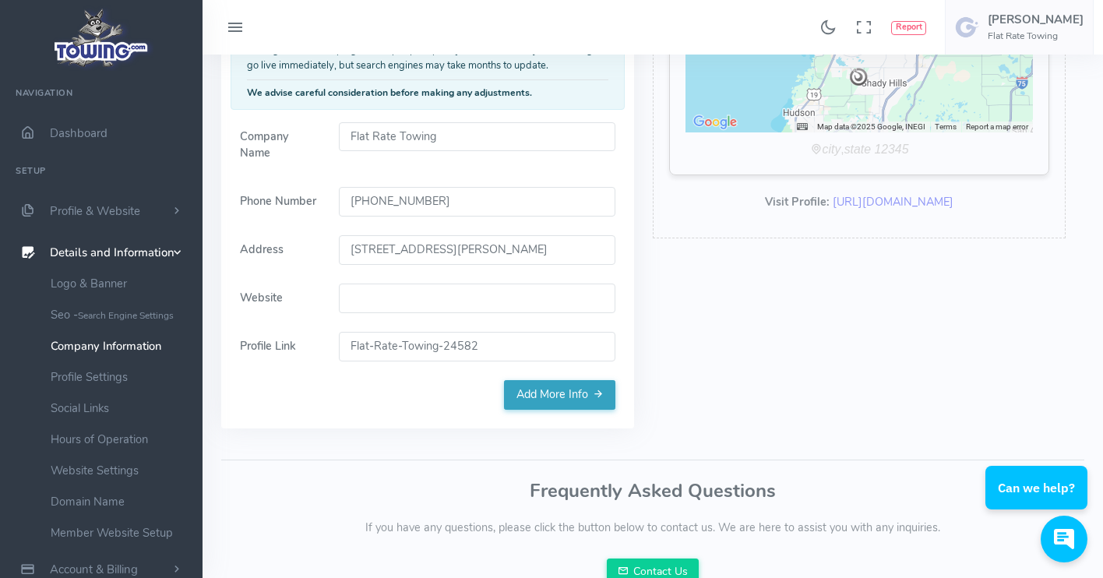
click at [554, 393] on link "Add More Info" at bounding box center [559, 395] width 111 height 30
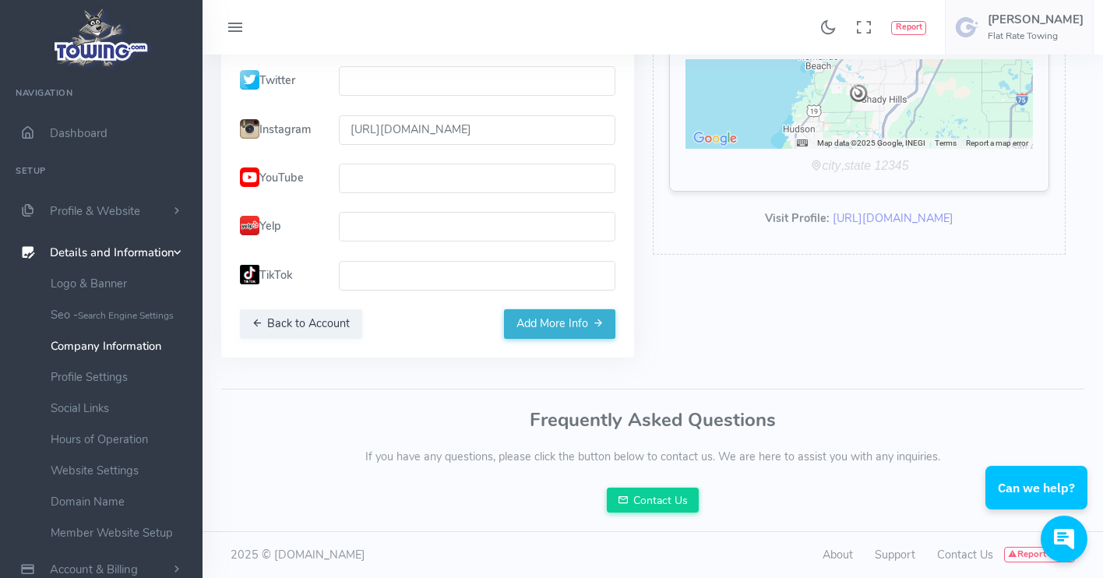
scroll to position [212, 0]
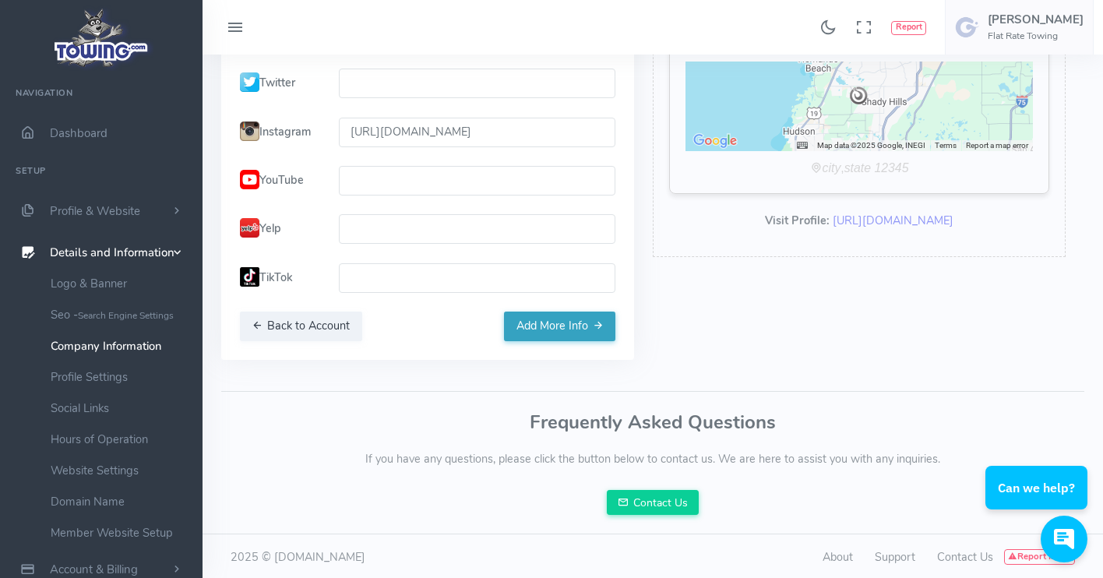
click at [559, 329] on button "Add More Info" at bounding box center [559, 327] width 111 height 30
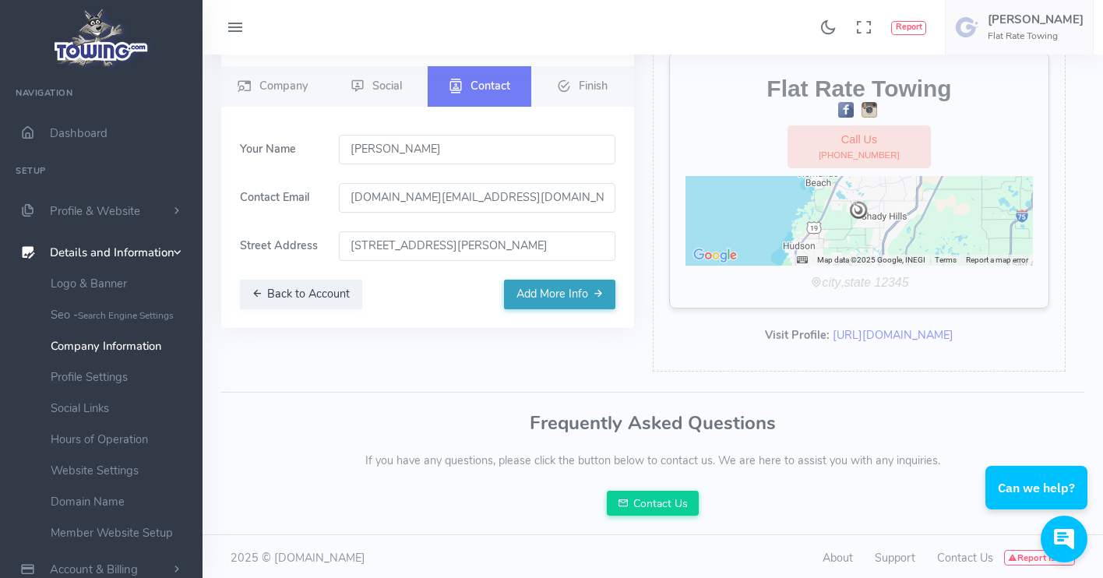
click at [559, 294] on button "Add More Info" at bounding box center [559, 295] width 111 height 30
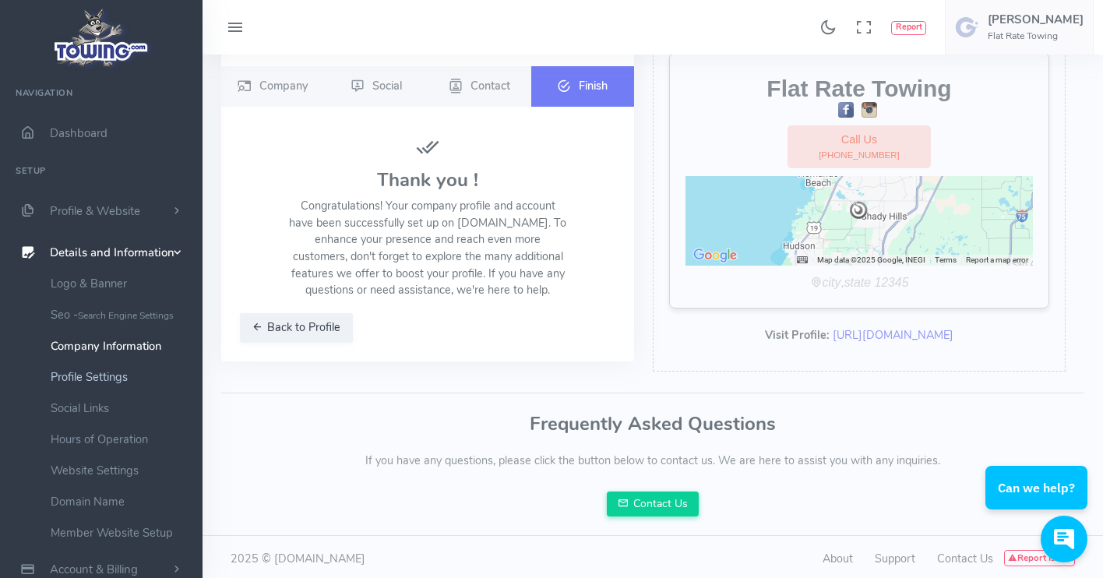
click at [100, 374] on link "Profile Settings" at bounding box center [121, 376] width 164 height 31
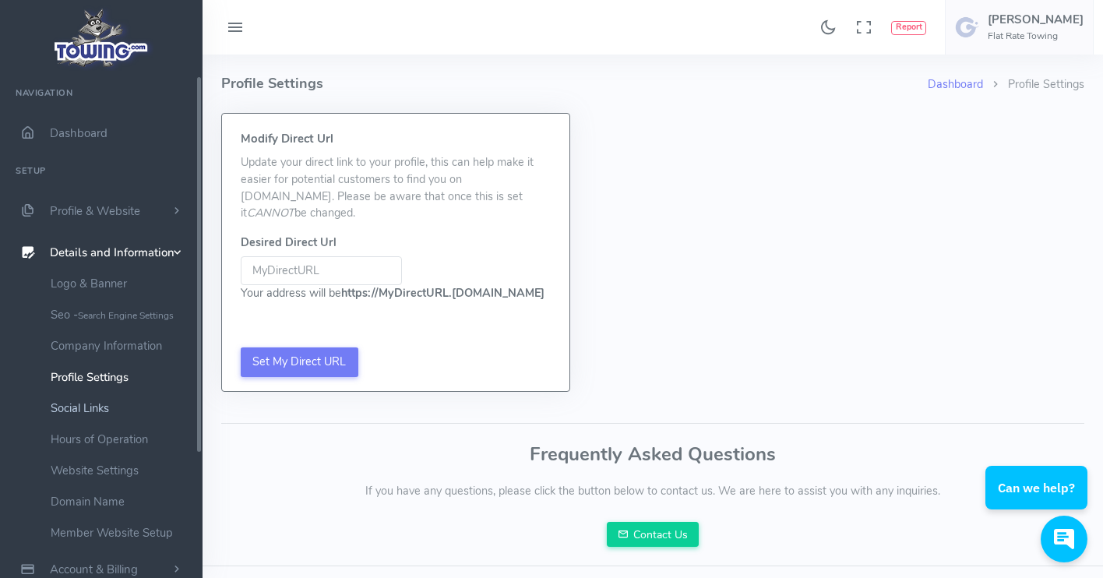
click at [90, 401] on link "Social Links" at bounding box center [121, 408] width 164 height 31
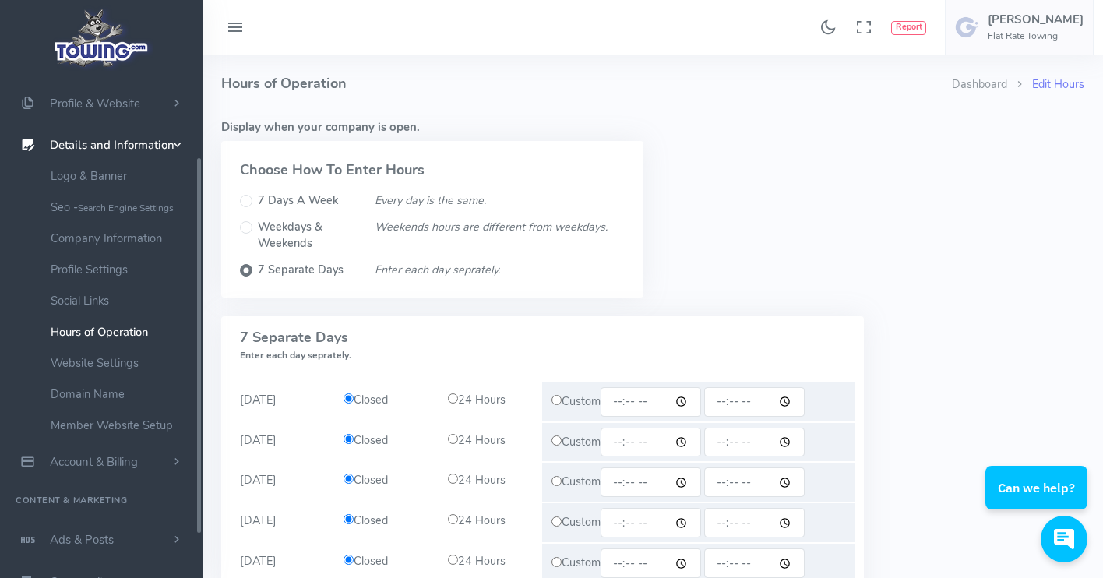
scroll to position [112, 0]
click at [245, 196] on input "7 Days A Week" at bounding box center [246, 201] width 12 height 12
radio input "true"
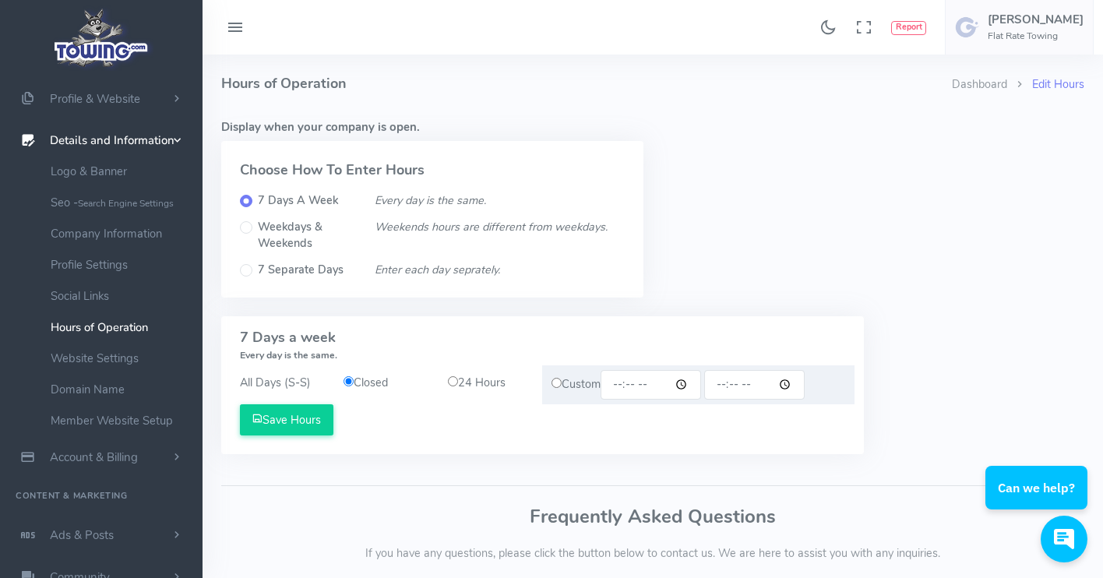
click at [456, 379] on input "radio" at bounding box center [453, 381] width 10 height 10
radio input "true"
click at [298, 435] on button "Save Hours" at bounding box center [286, 419] width 93 height 31
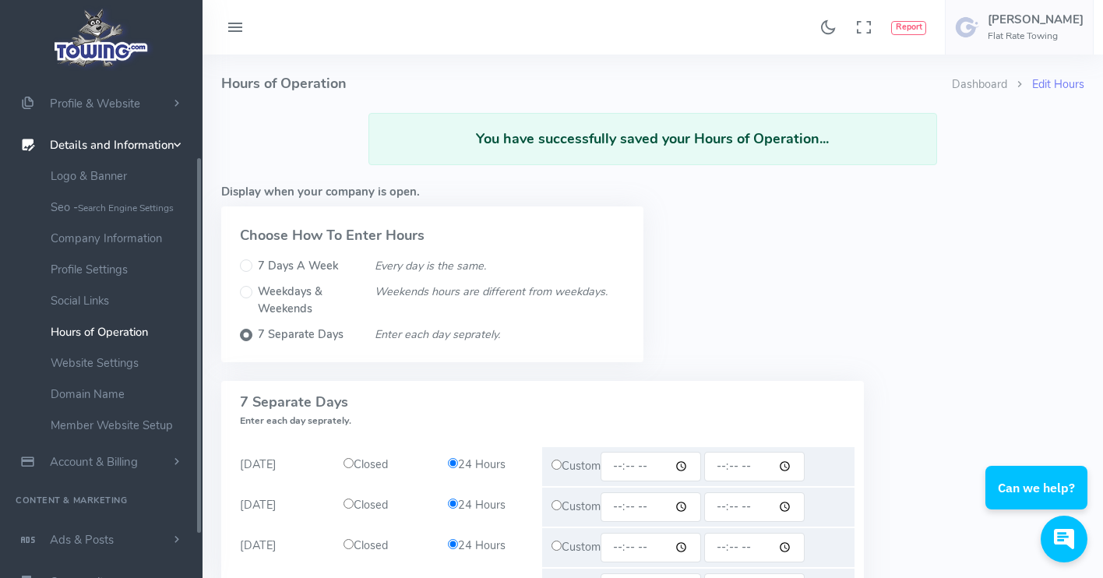
scroll to position [112, 0]
click at [121, 382] on link "Domain Name" at bounding box center [121, 389] width 164 height 31
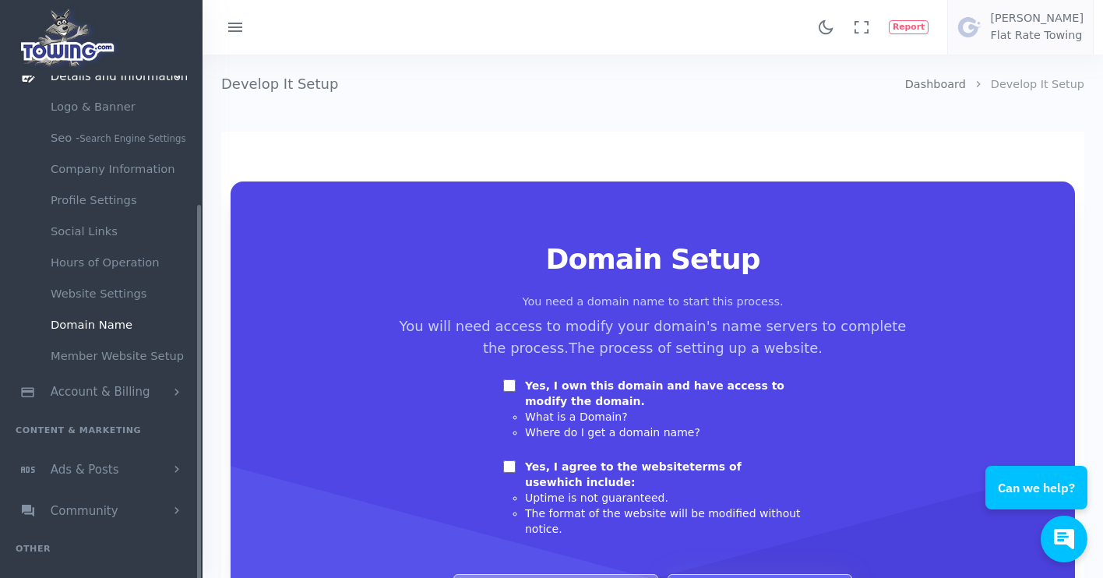
scroll to position [177, 0]
click at [549, 432] on li "Where do I get a domain name?" at bounding box center [663, 433] width 277 height 16
click at [513, 388] on input "Yes, I own this domain and have access to modify the domain." at bounding box center [509, 385] width 12 height 12
checkbox input "true"
click at [510, 463] on input "Yes, I agree to the website terms of use which include:" at bounding box center [509, 466] width 12 height 12
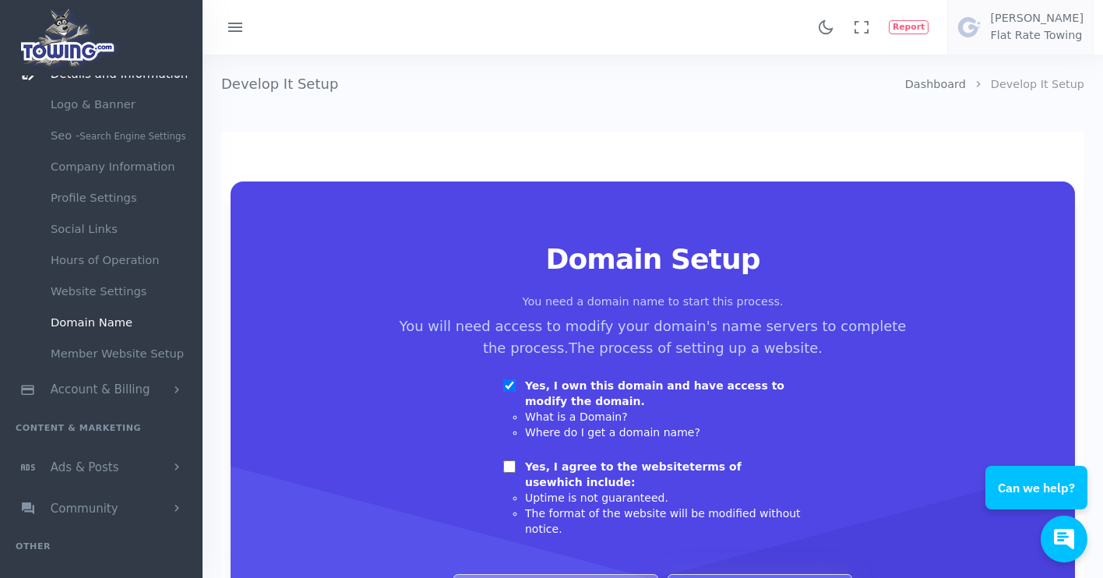
checkbox input "true"
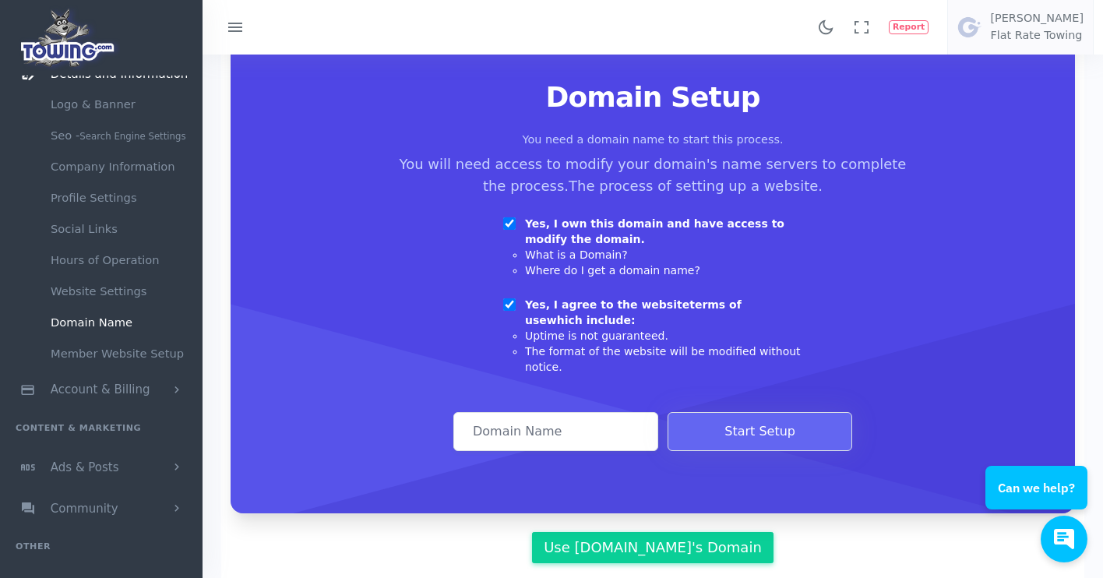
scroll to position [174, 0]
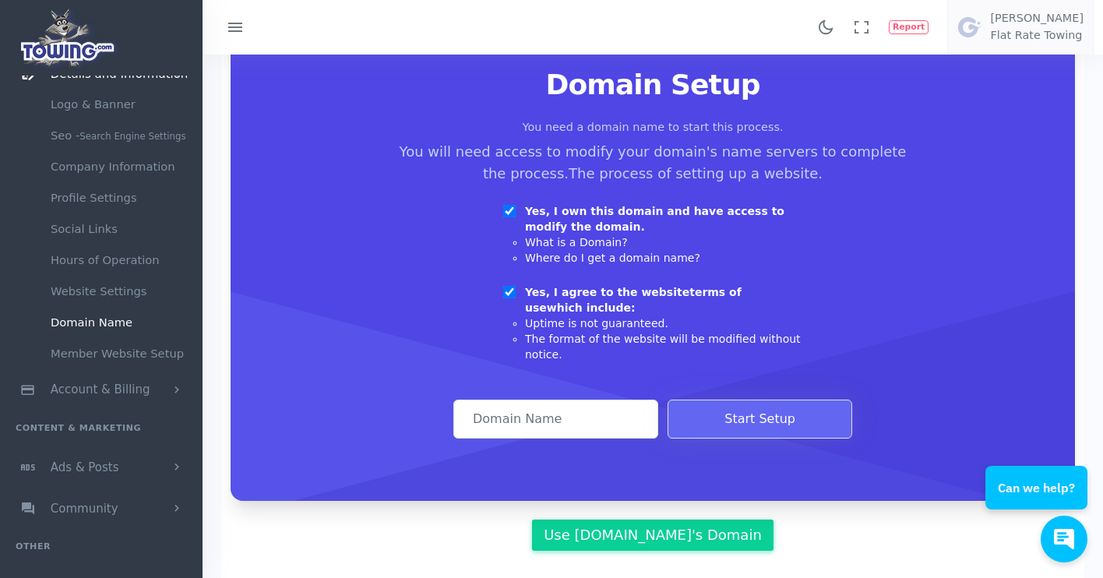
click at [583, 418] on input "Domain Address" at bounding box center [555, 419] width 205 height 39
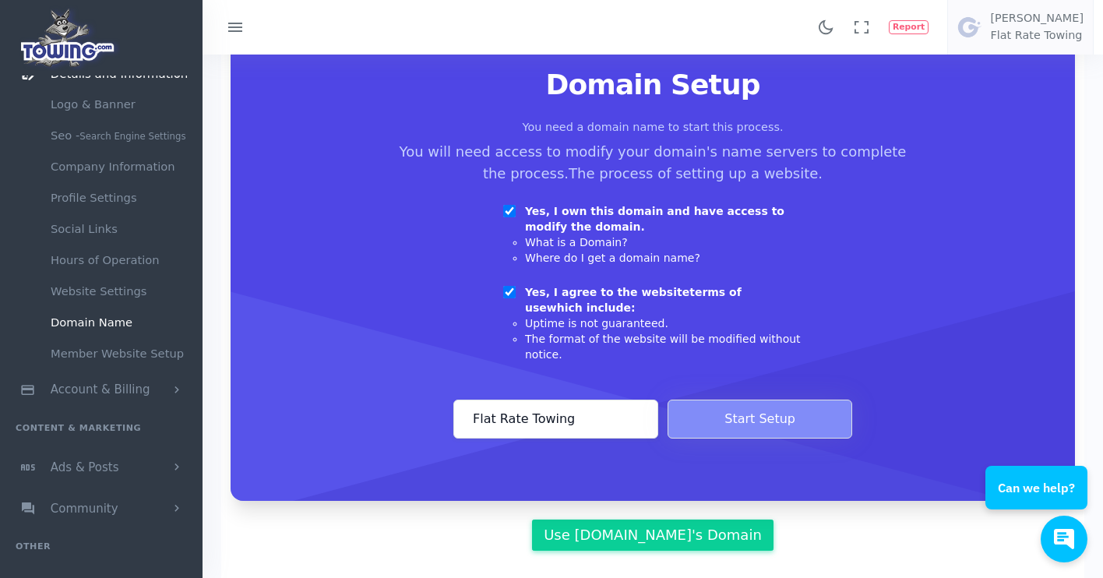
type input "Flat Rate Towing"
click at [710, 424] on button "Start Setup" at bounding box center [760, 419] width 185 height 39
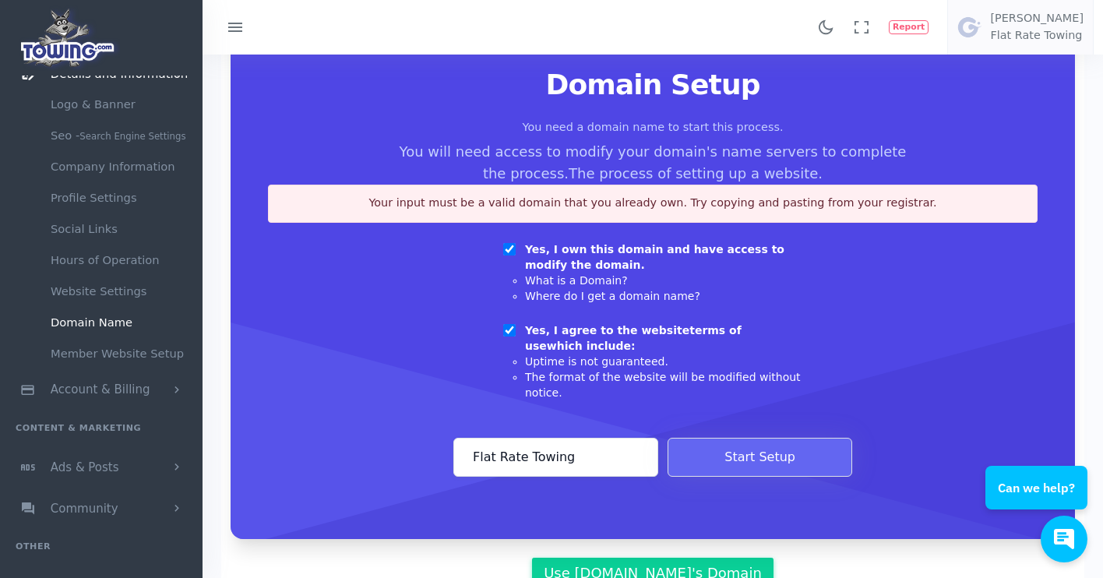
click at [512, 245] on input "Yes, I own this domain and have access to modify the domain." at bounding box center [509, 249] width 12 height 12
checkbox input "false"
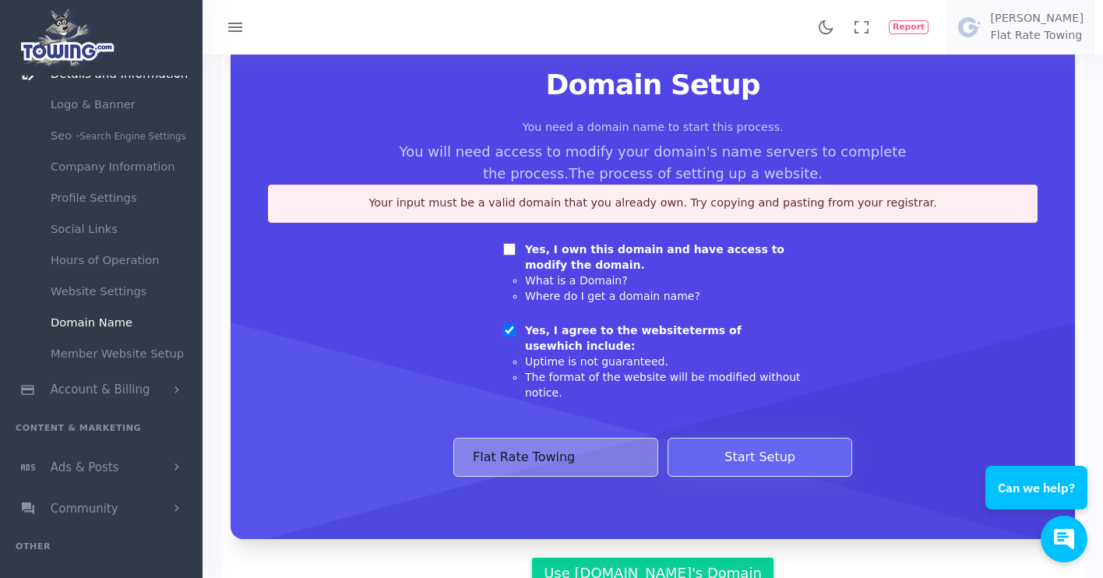
click at [514, 326] on input "Yes, I agree to the website terms of use which include:" at bounding box center [509, 330] width 12 height 12
checkbox input "false"
click at [709, 449] on button "Start Setup" at bounding box center [760, 457] width 185 height 39
click at [142, 362] on link "Member Website Setup" at bounding box center [121, 353] width 164 height 31
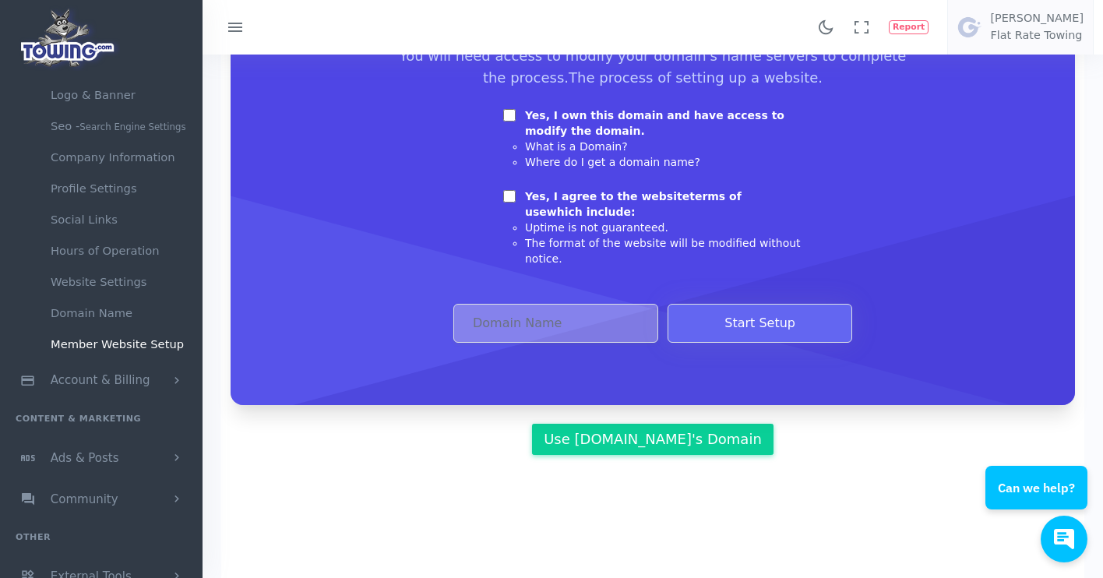
scroll to position [219, 0]
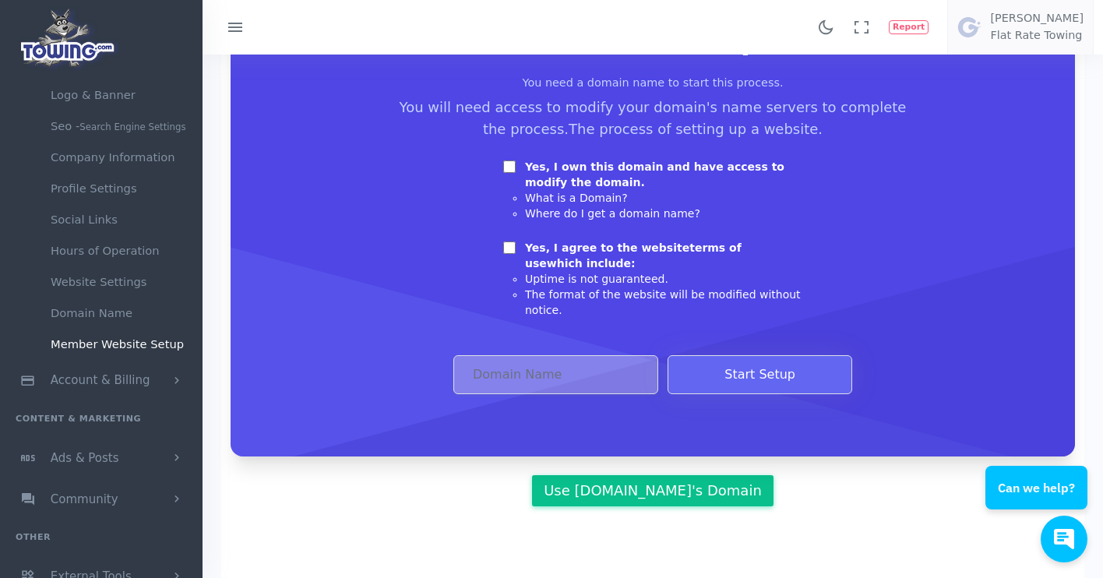
click at [653, 484] on link "Use [DOMAIN_NAME]'s Domain" at bounding box center [652, 490] width 241 height 31
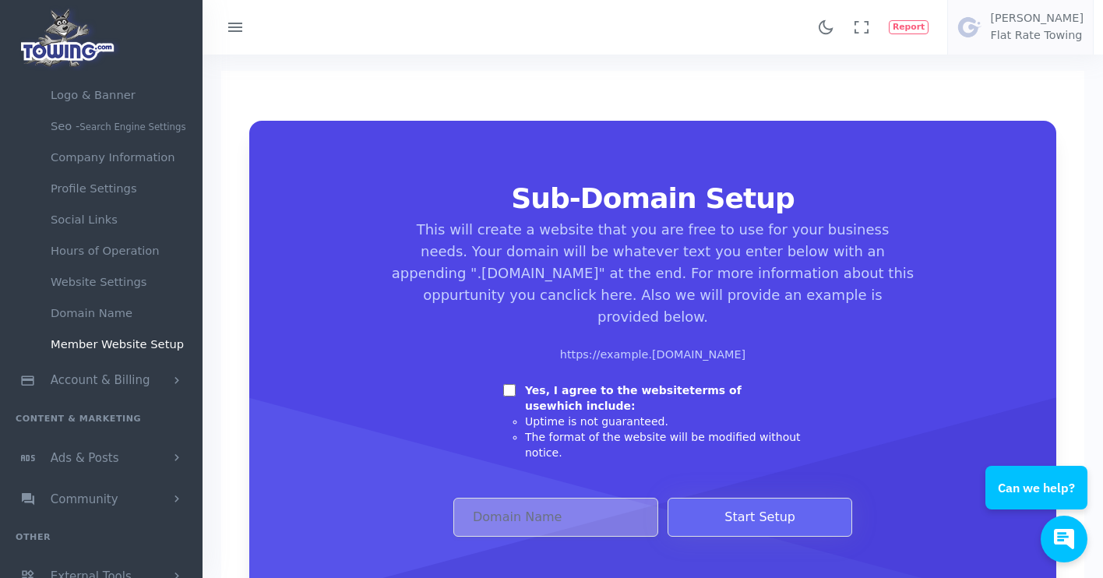
scroll to position [65, 0]
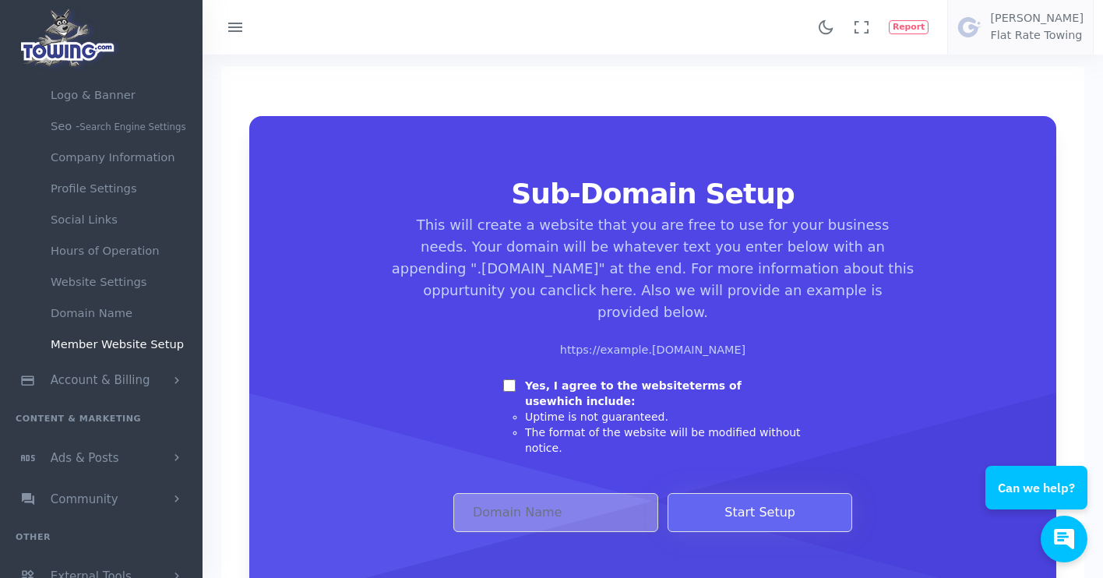
click at [513, 379] on input "Yes, I agree to the website terms of use which include:" at bounding box center [509, 385] width 12 height 12
checkbox input "true"
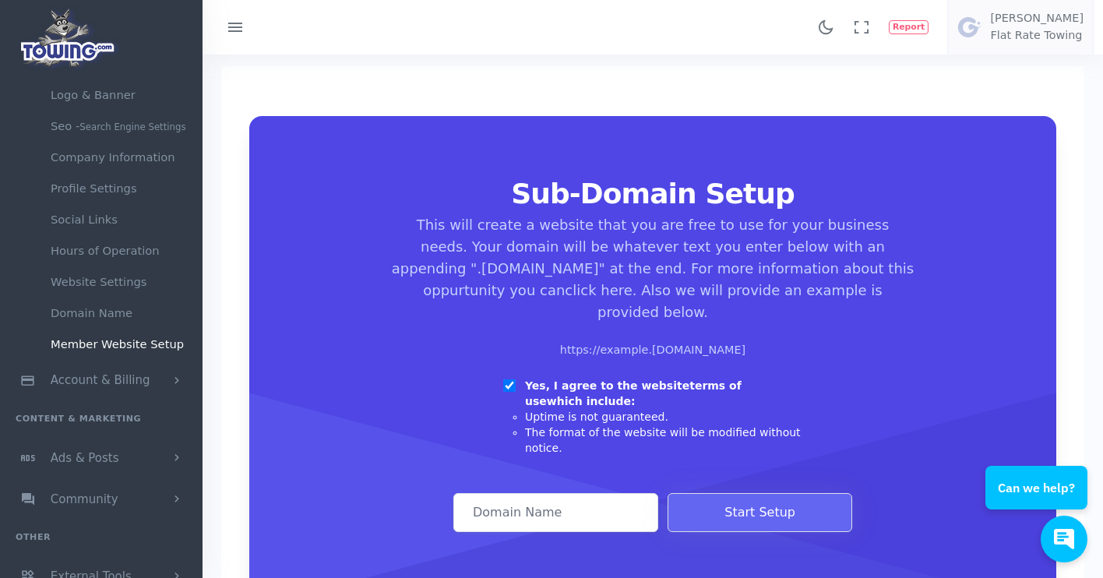
click at [505, 493] on input "[DOMAIN_NAME] Sub Domain" at bounding box center [555, 512] width 205 height 39
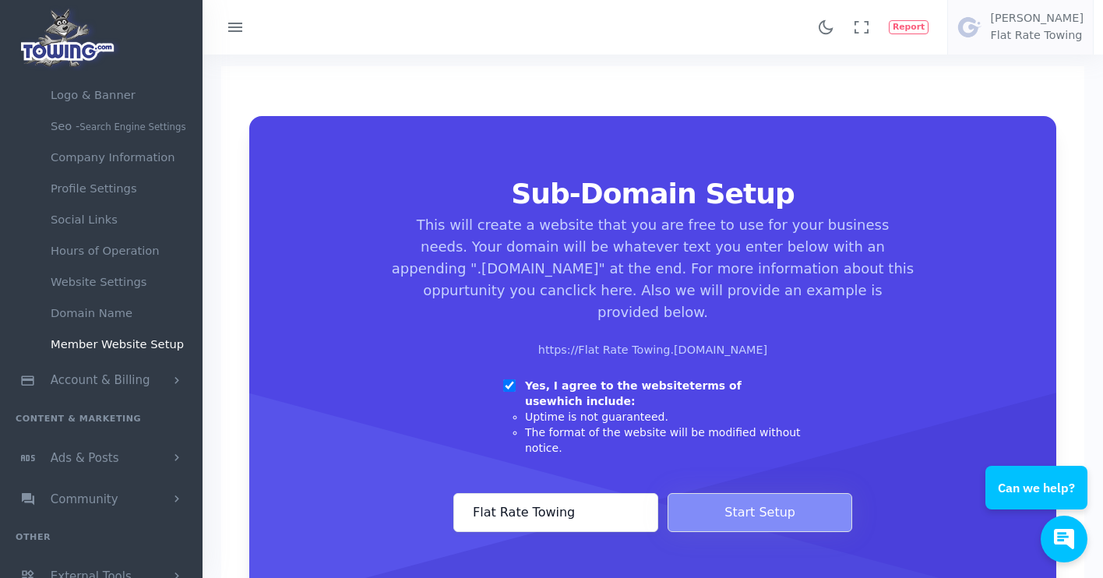
click at [711, 493] on button "Start Setup" at bounding box center [760, 512] width 185 height 39
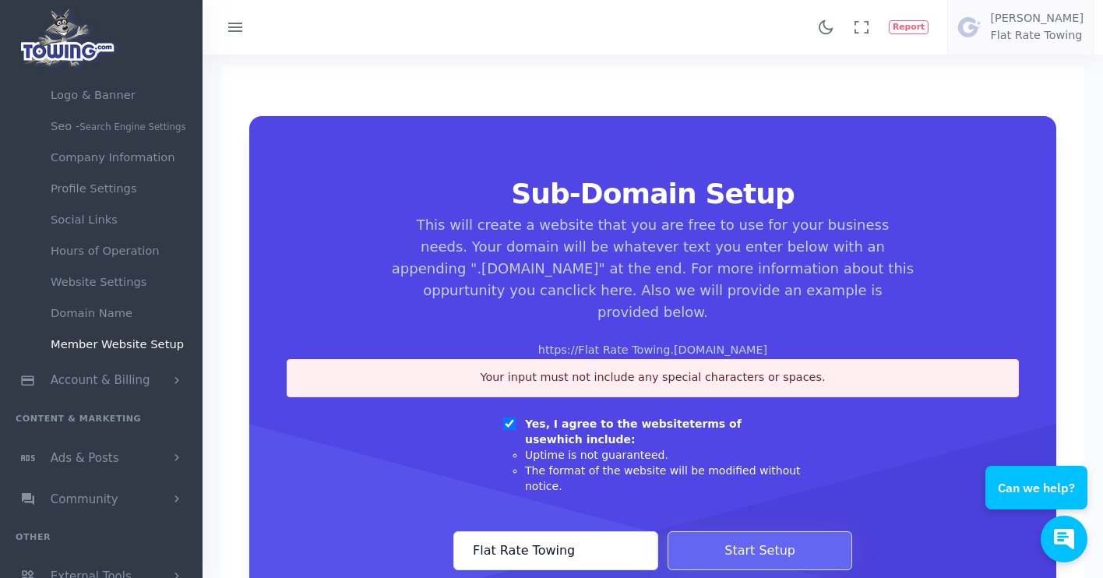
click at [529, 531] on input "Flat Rate Towing" at bounding box center [555, 550] width 205 height 39
type input "FlatRateTowing"
click at [725, 531] on button "Start Setup" at bounding box center [760, 550] width 185 height 39
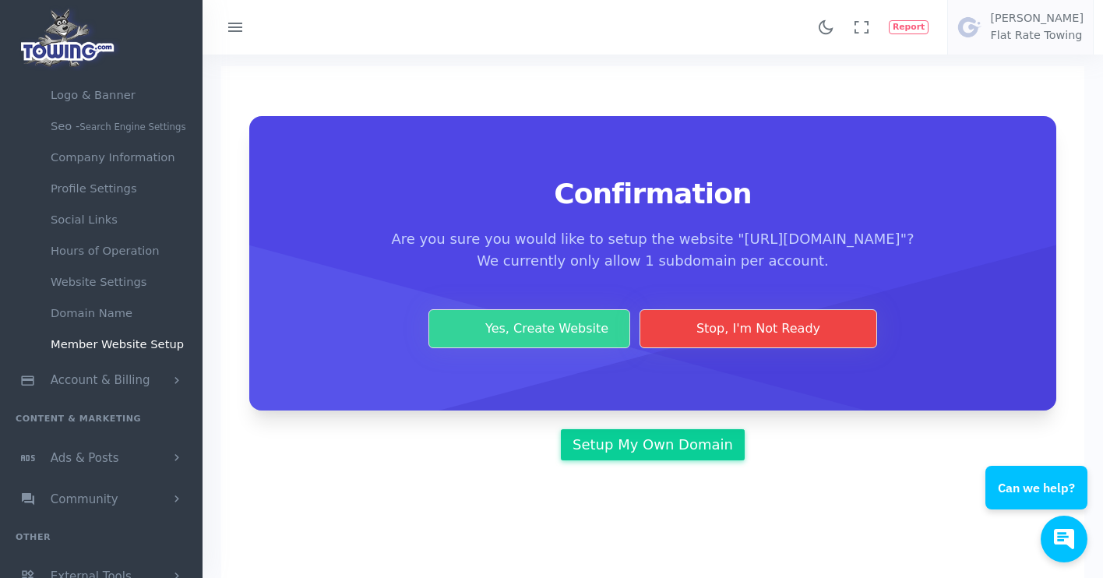
click at [583, 348] on button "Yes, Create Website" at bounding box center [529, 328] width 202 height 39
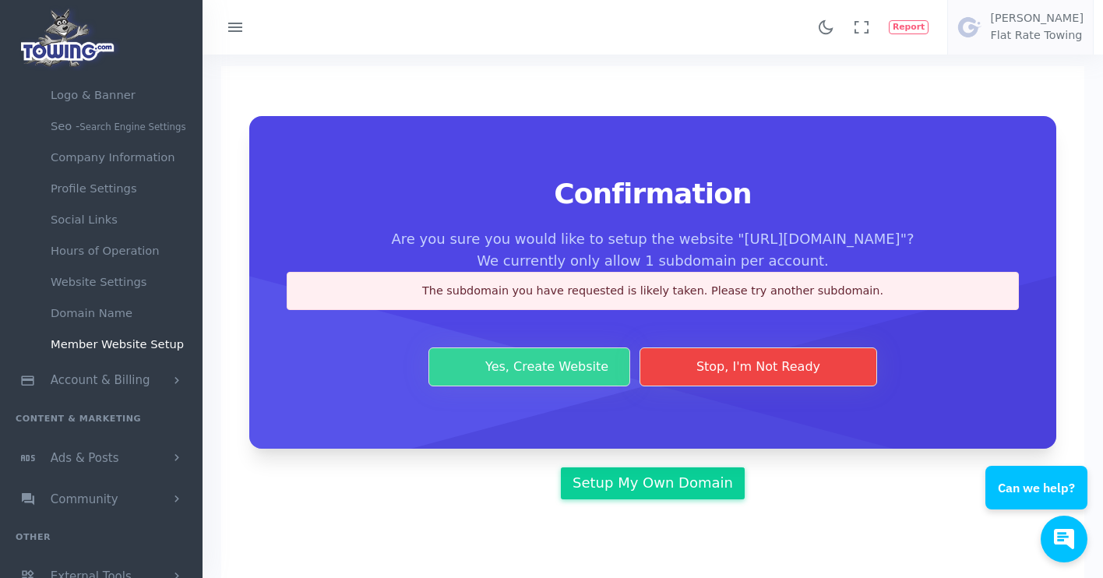
click at [588, 386] on button "Yes, Create Website" at bounding box center [529, 366] width 202 height 39
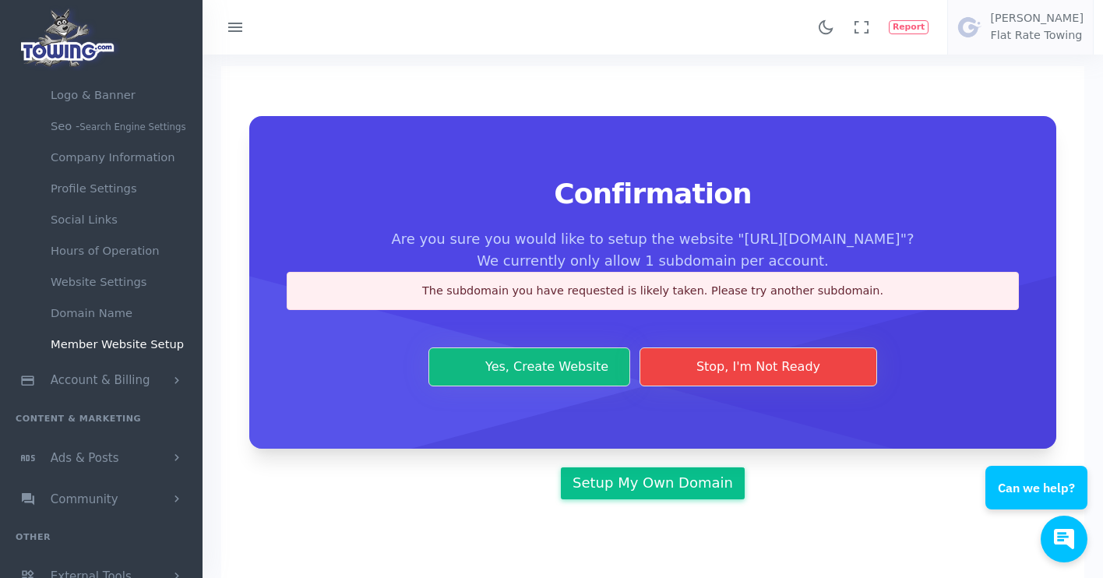
click at [628, 499] on link "Setup My Own Domain" at bounding box center [653, 482] width 185 height 31
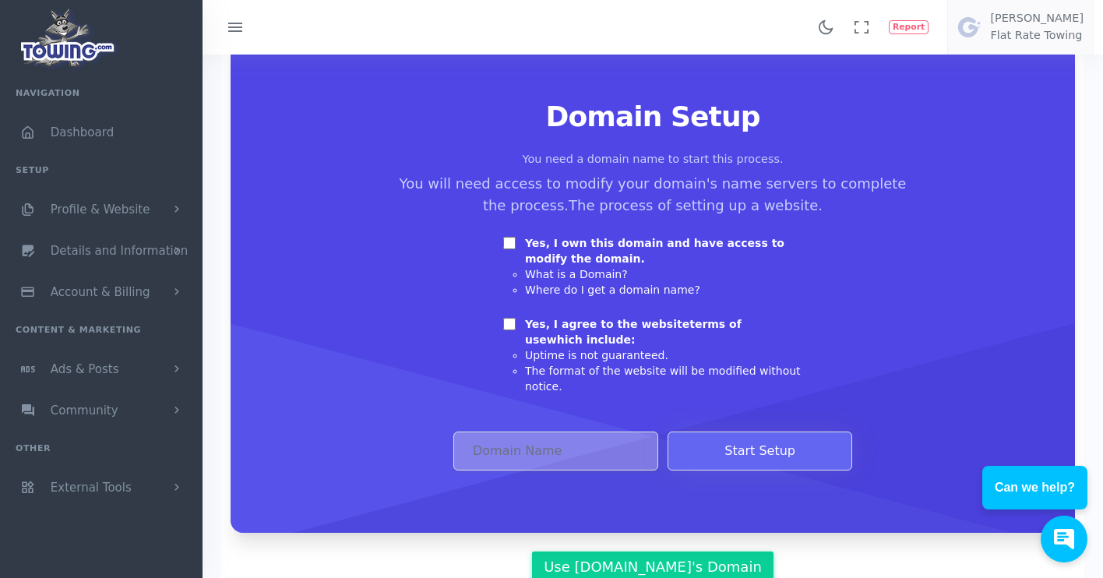
scroll to position [147, 0]
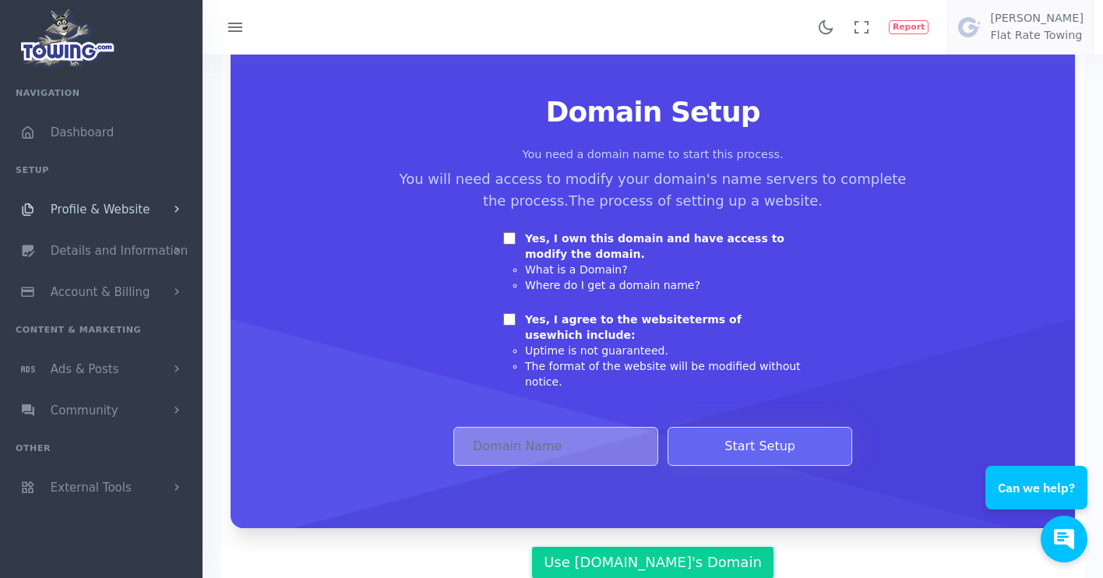
click at [117, 217] on span "Profile & Website" at bounding box center [101, 210] width 100 height 14
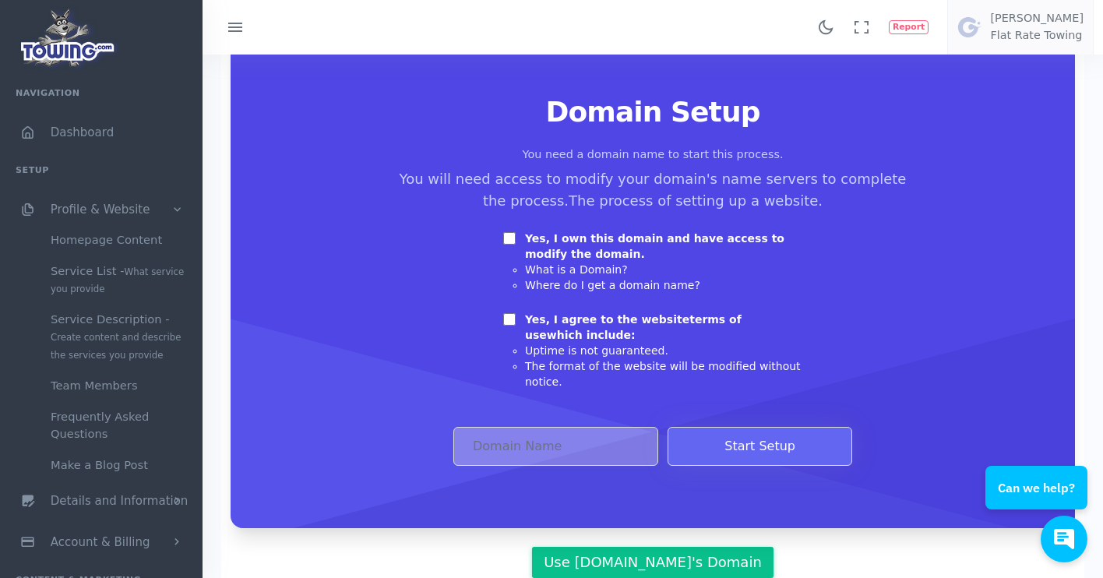
click at [620, 559] on link "Use Towing.com's Domain" at bounding box center [652, 562] width 241 height 31
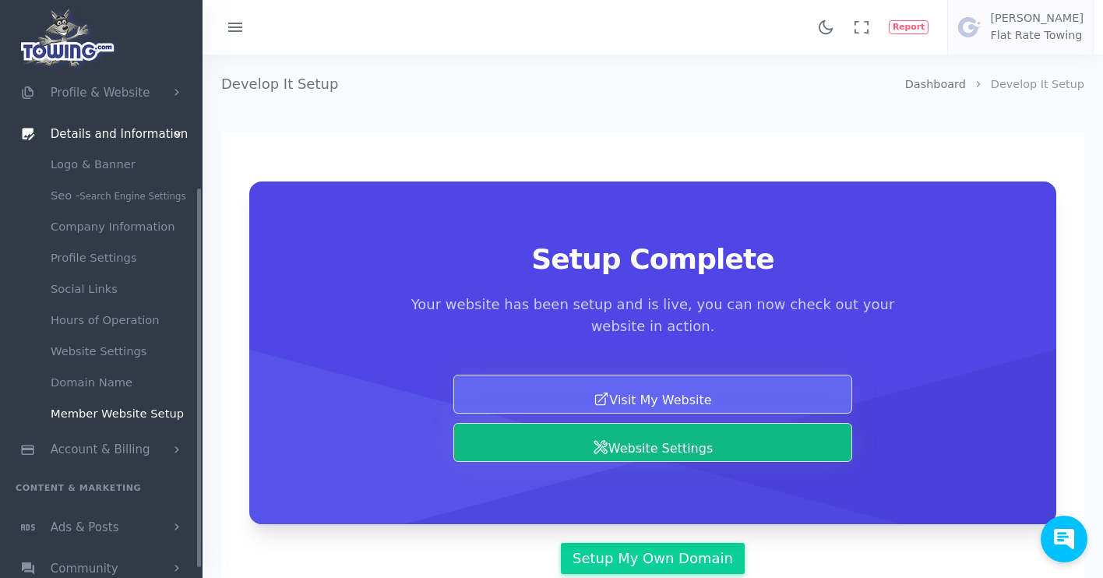
scroll to position [191, 0]
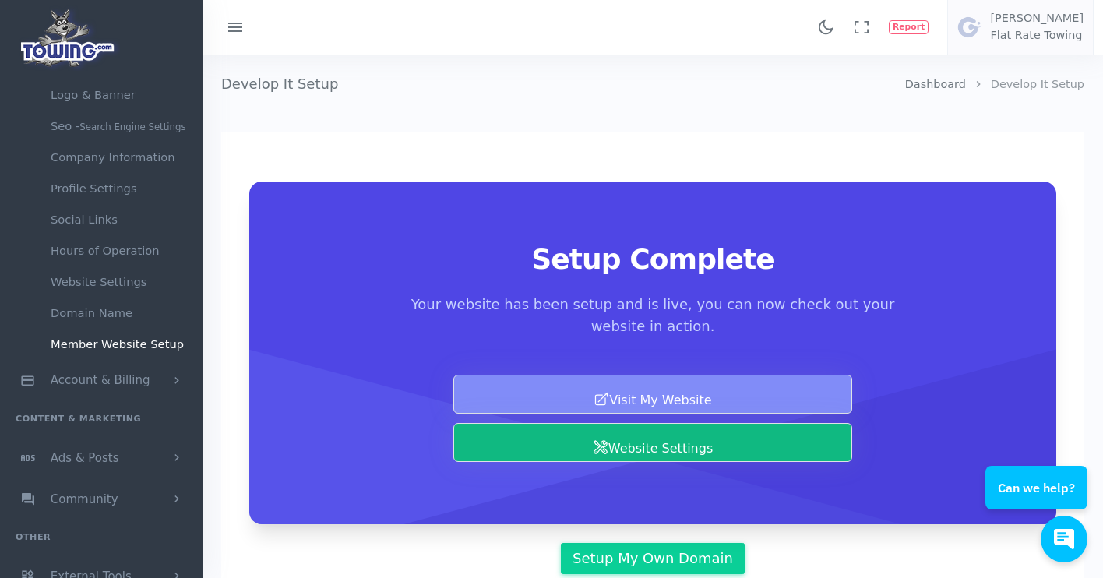
click at [530, 402] on link "Visit My Website" at bounding box center [652, 394] width 399 height 39
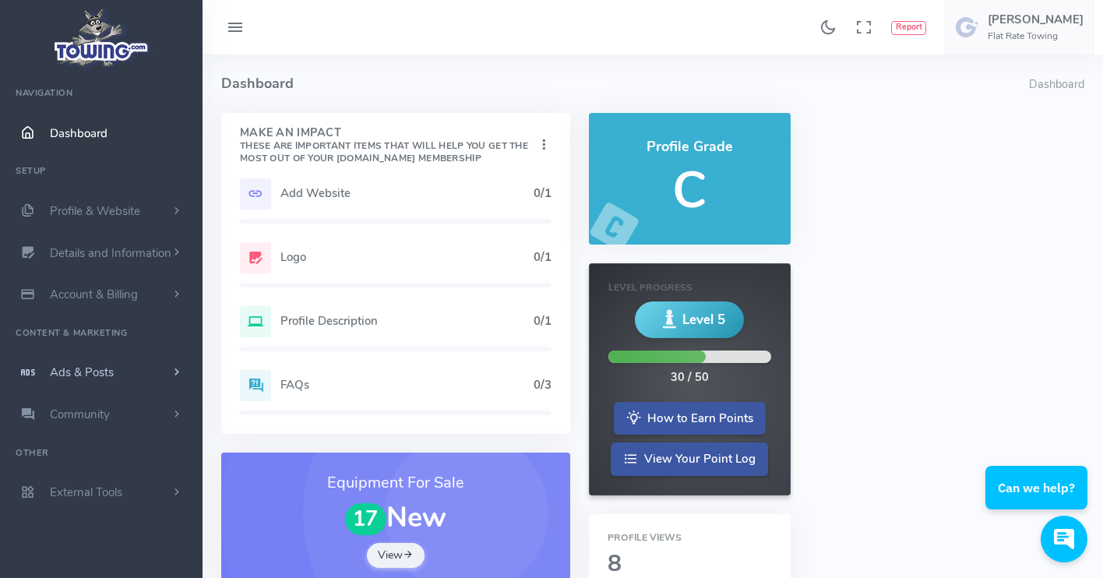
click at [116, 371] on link "Ads & Posts" at bounding box center [101, 372] width 203 height 42
click at [157, 294] on link "Account & Billing" at bounding box center [101, 294] width 203 height 42
click at [119, 386] on link "Private Contact Info" at bounding box center [121, 387] width 164 height 31
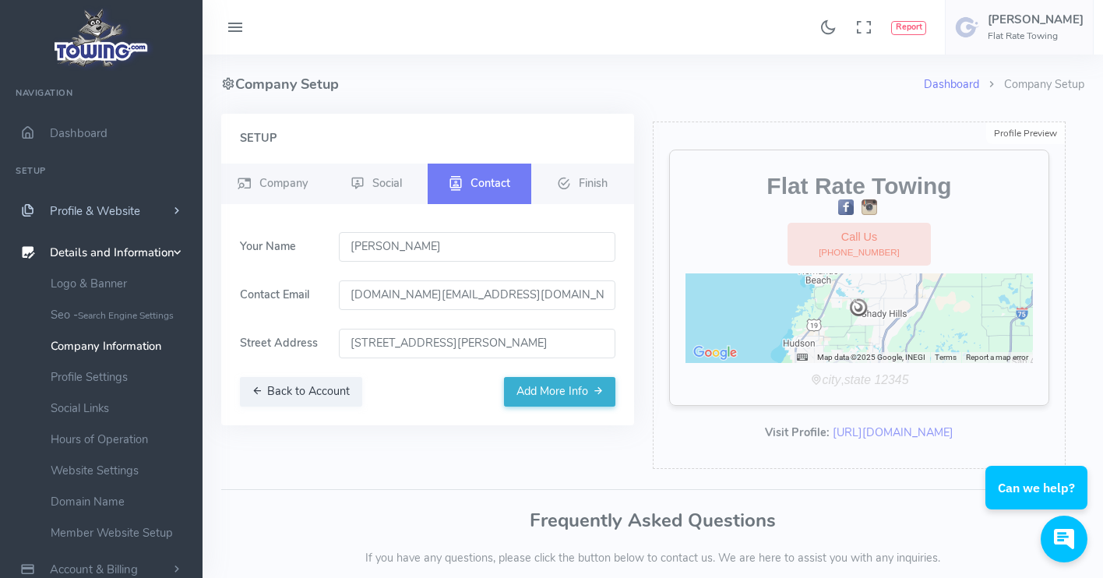
click at [147, 213] on link "Profile & Website" at bounding box center [101, 211] width 203 height 42
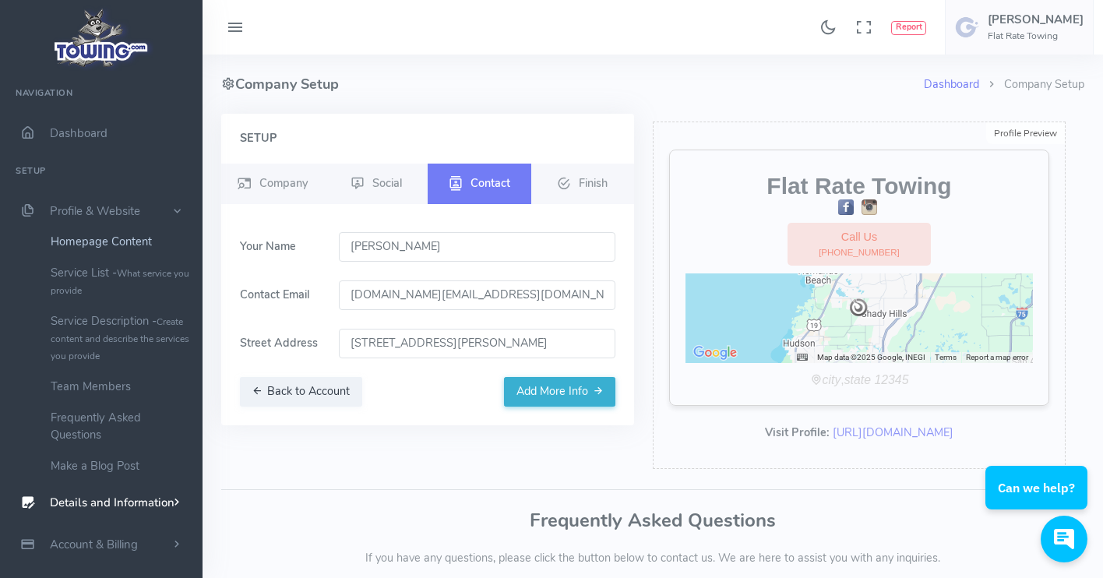
click at [137, 238] on link "Homepage Content" at bounding box center [121, 241] width 164 height 31
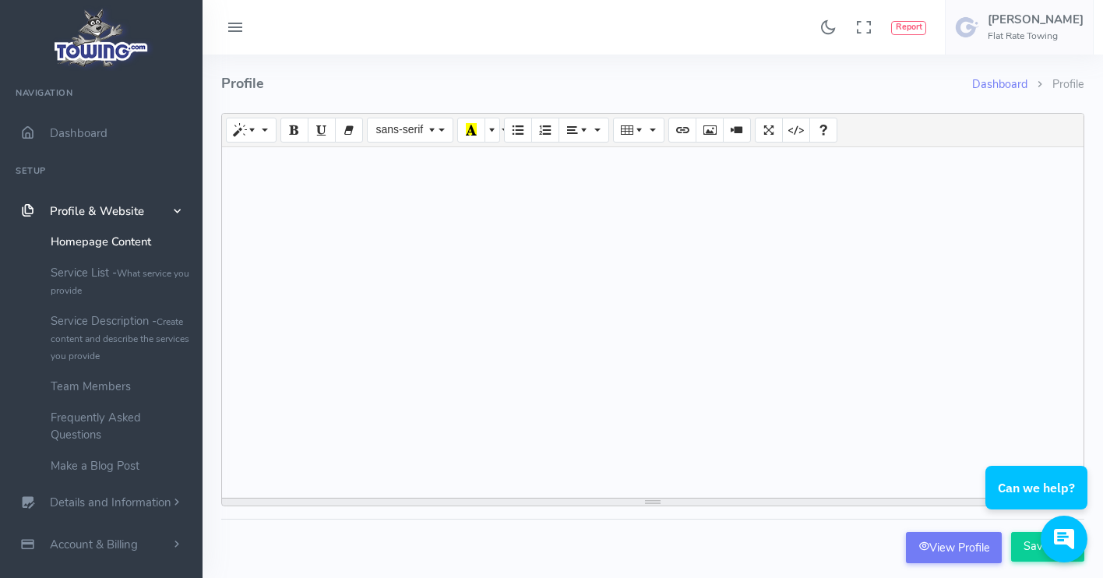
click at [244, 184] on div at bounding box center [653, 322] width 862 height 351
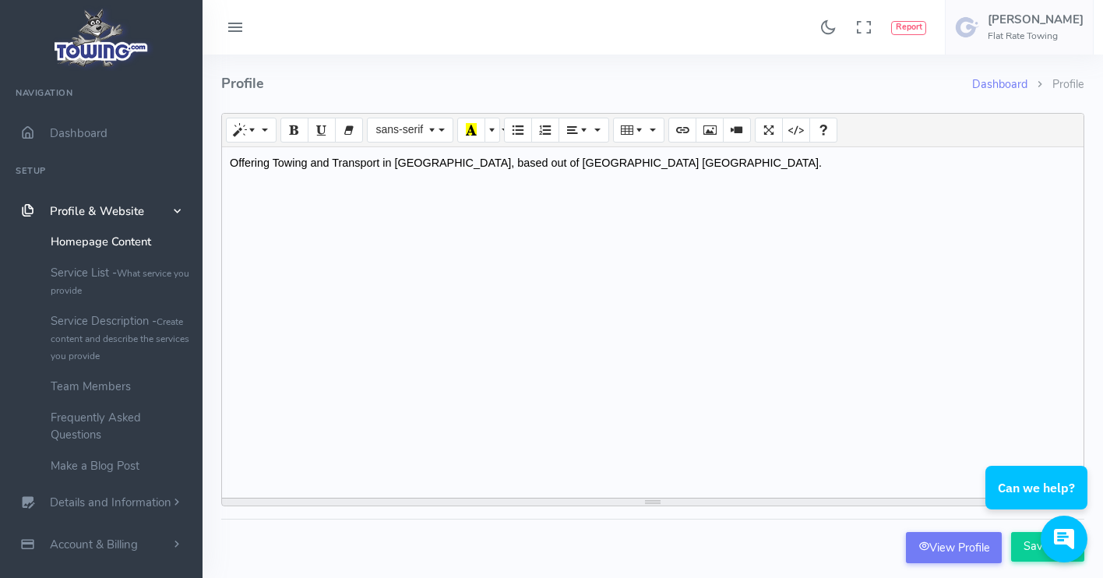
click at [1024, 547] on div "Can we help?" at bounding box center [1029, 539] width 118 height 47
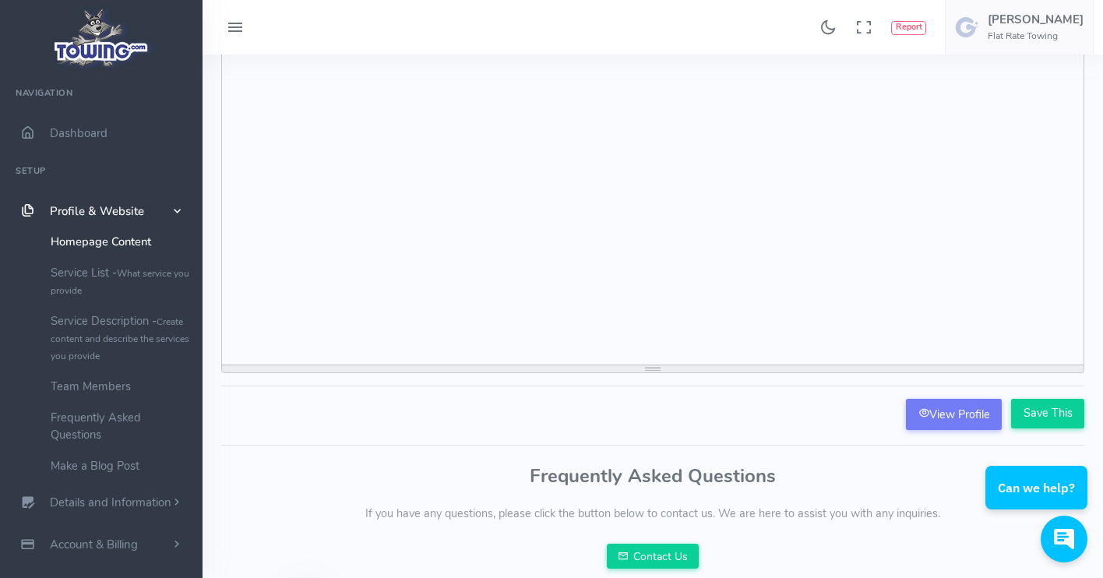
scroll to position [140, 0]
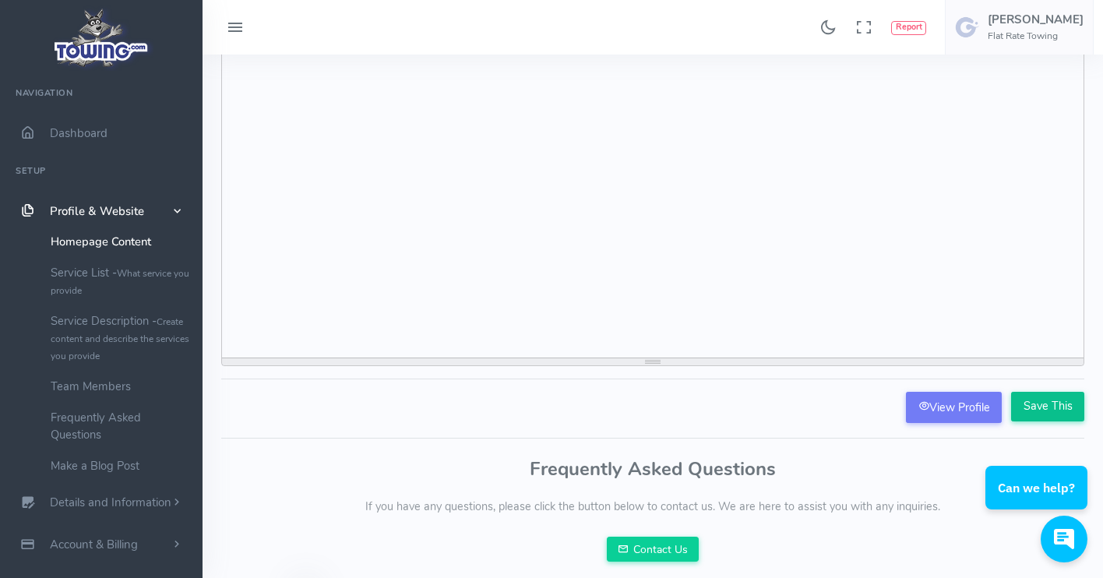
click at [1055, 398] on input "Save This" at bounding box center [1047, 407] width 73 height 30
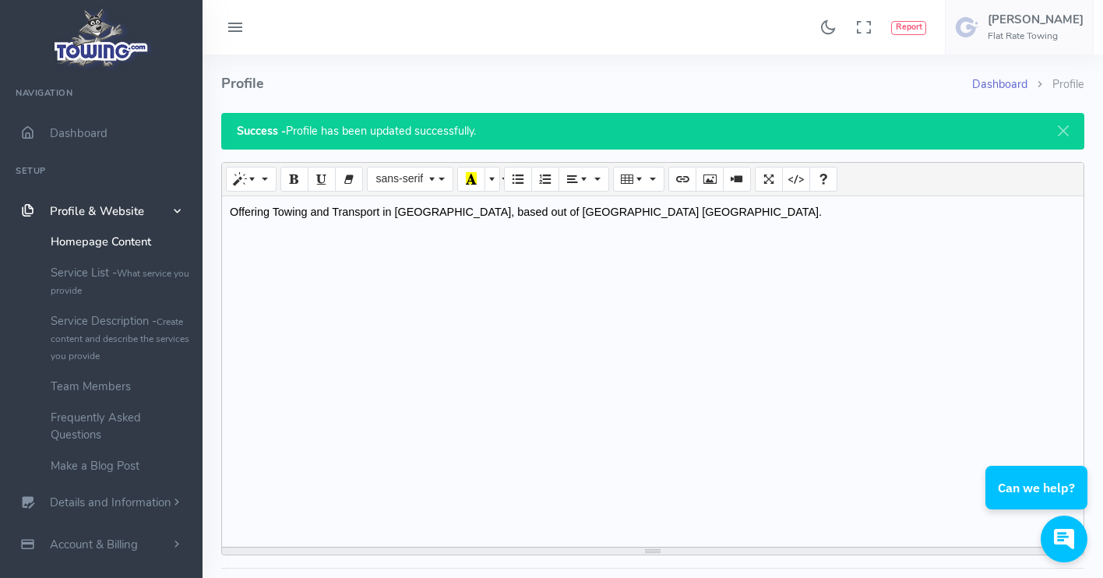
click at [1005, 83] on link "Dashboard" at bounding box center [999, 84] width 55 height 16
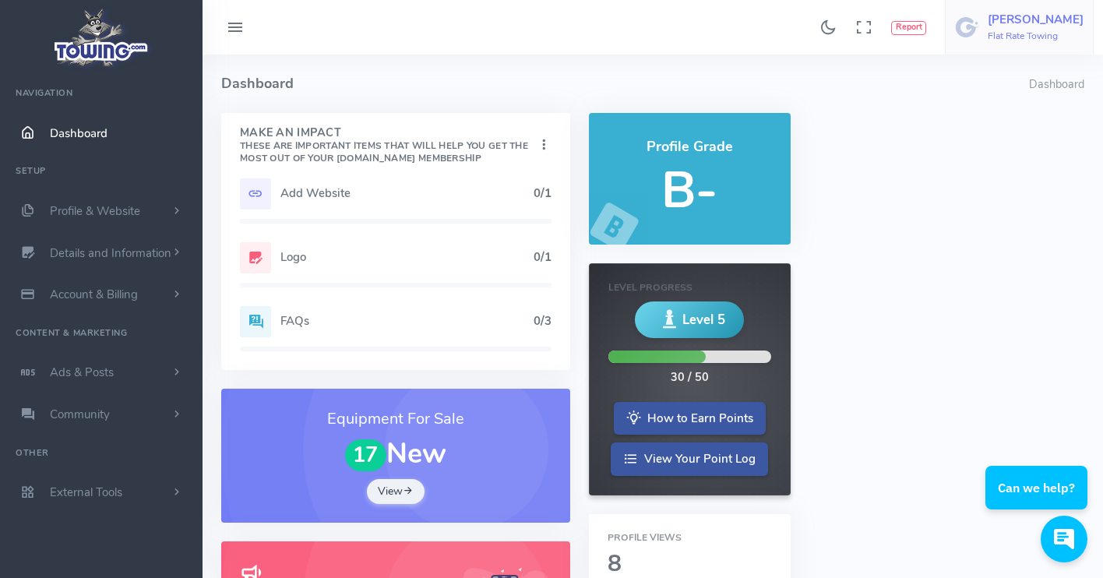
click at [1039, 31] on h6 "Flat Rate Towing" at bounding box center [1036, 36] width 96 height 10
click at [1035, 33] on h6 "Flat Rate Towing" at bounding box center [1036, 36] width 96 height 10
click at [980, 25] on img at bounding box center [967, 27] width 25 height 25
click at [97, 221] on link "Profile & Website" at bounding box center [101, 211] width 203 height 42
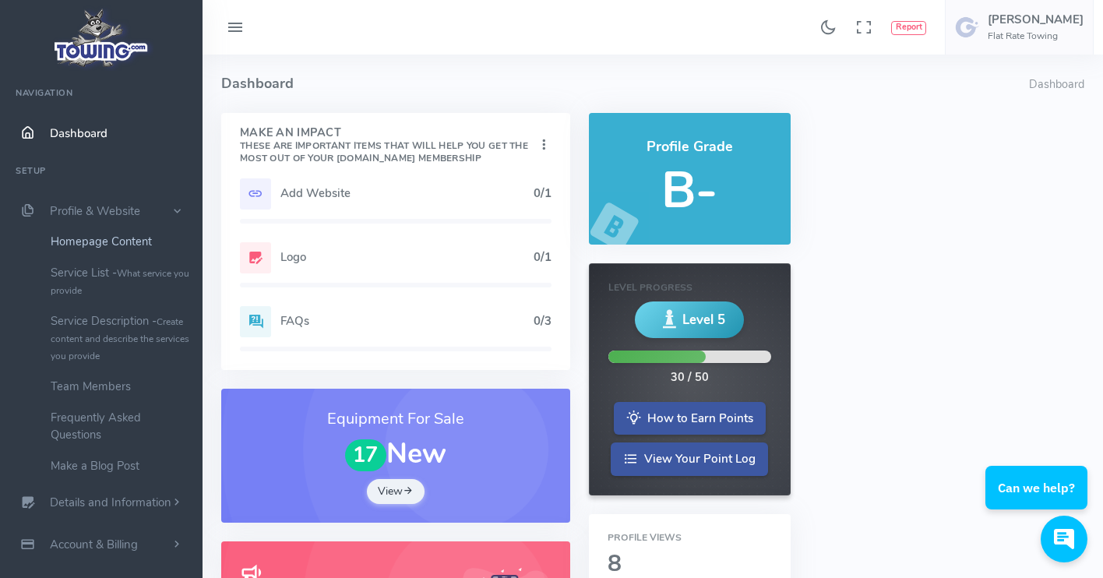
click at [115, 241] on link "Homepage Content" at bounding box center [121, 241] width 164 height 31
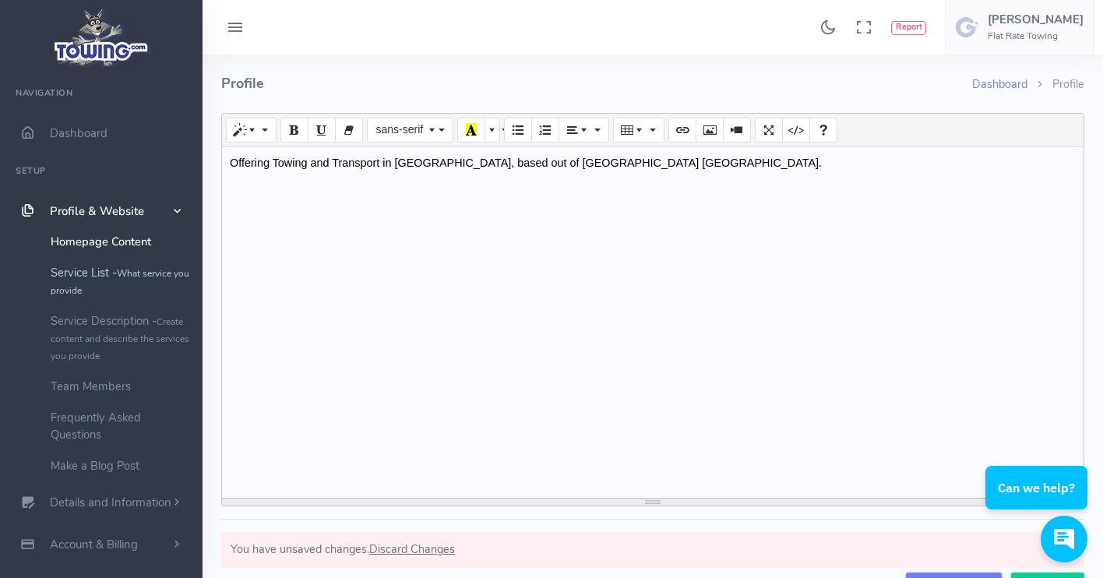
click at [118, 270] on link "Service List - What service you provide" at bounding box center [121, 281] width 164 height 48
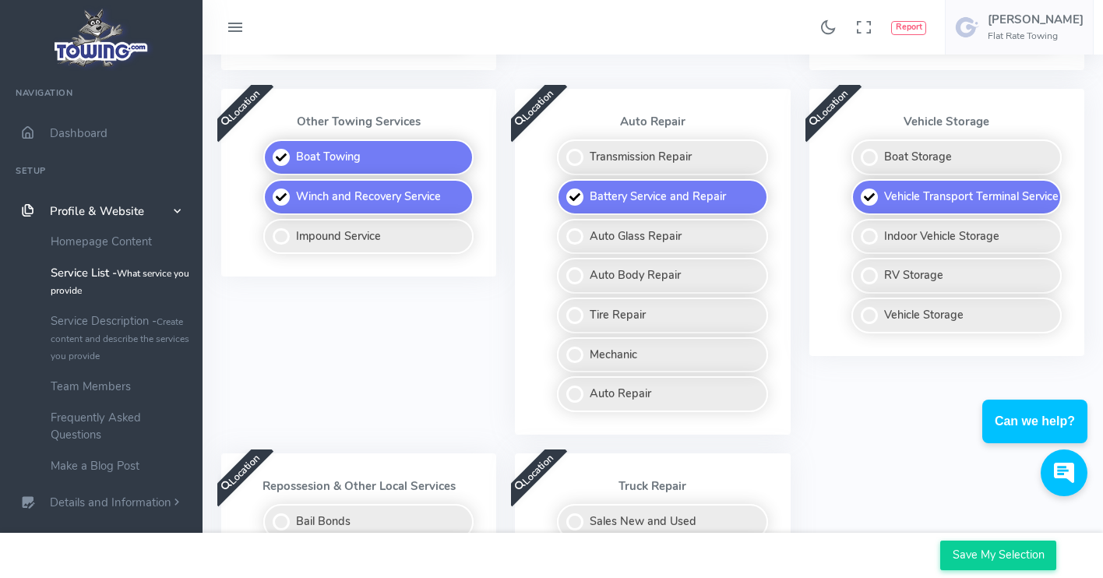
scroll to position [700, 0]
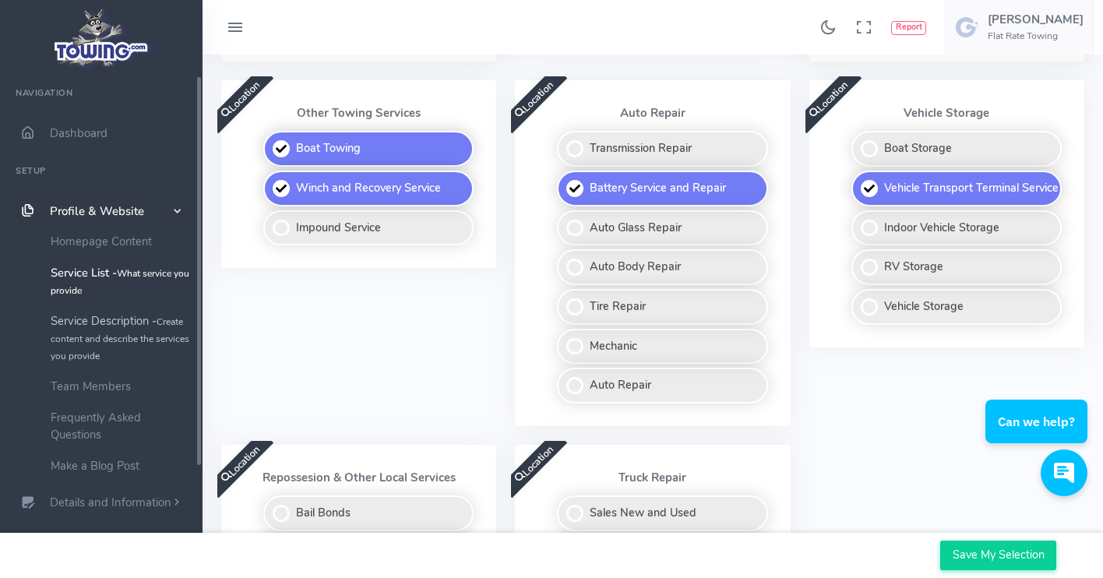
click at [114, 325] on link "Service Description - Create content and describe the services you provide" at bounding box center [121, 337] width 164 height 65
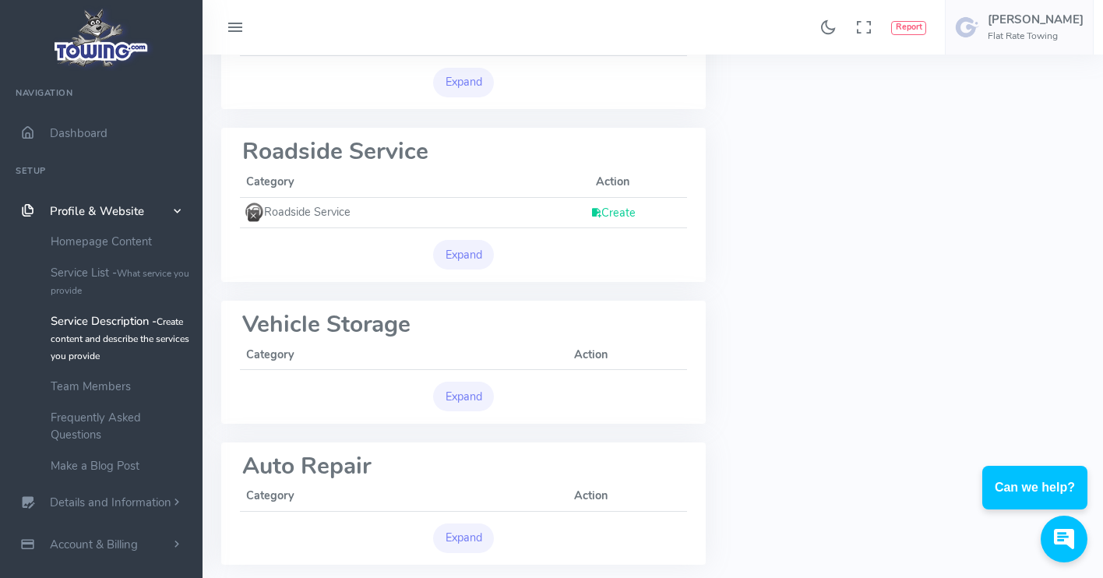
scroll to position [386, 0]
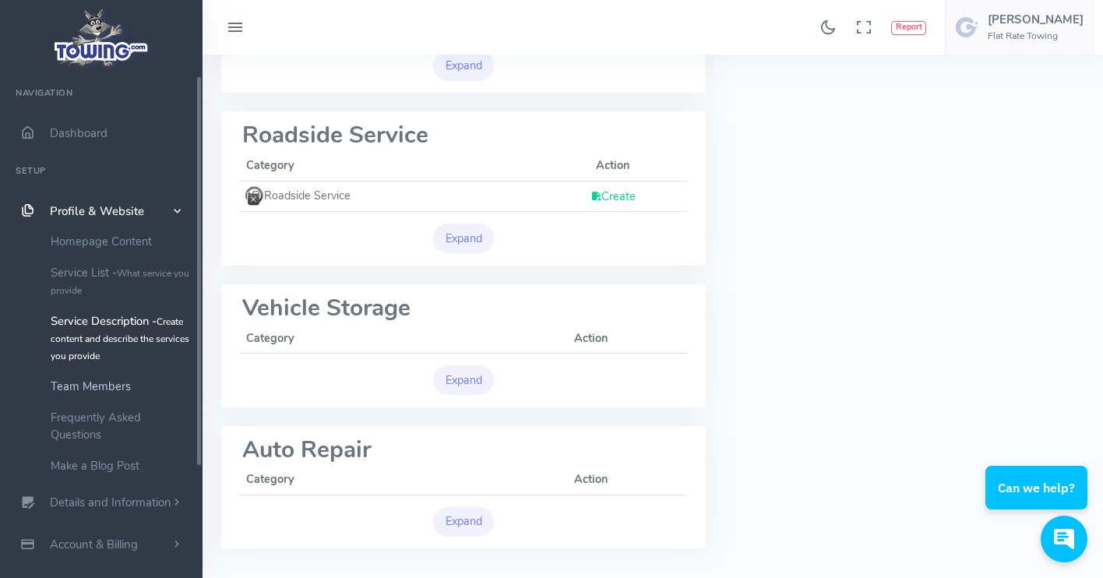
click at [91, 382] on link "Team Members" at bounding box center [121, 386] width 164 height 31
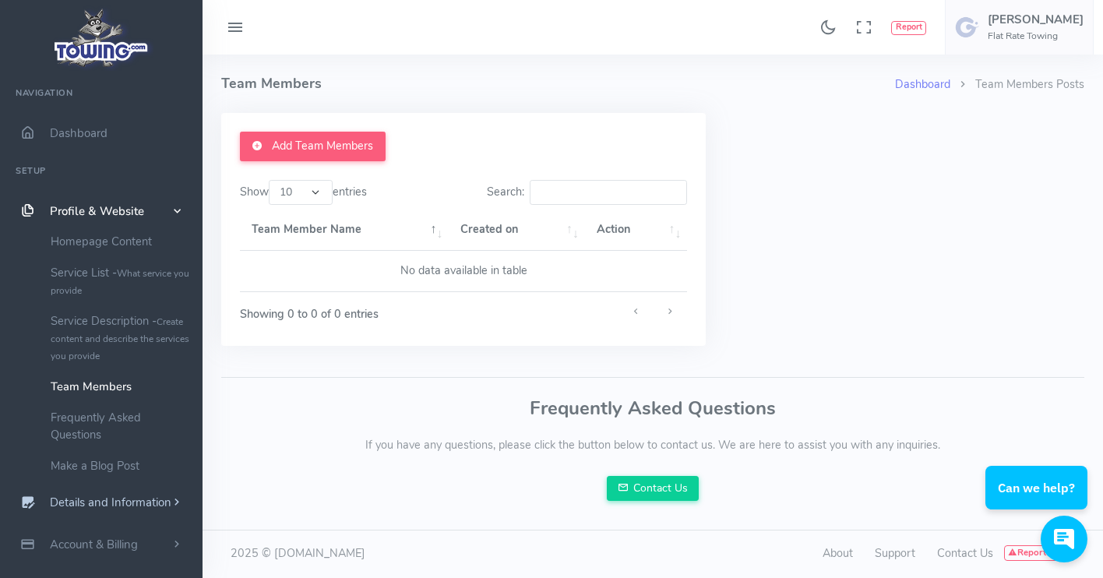
click at [94, 499] on span "Details and Information" at bounding box center [111, 503] width 122 height 16
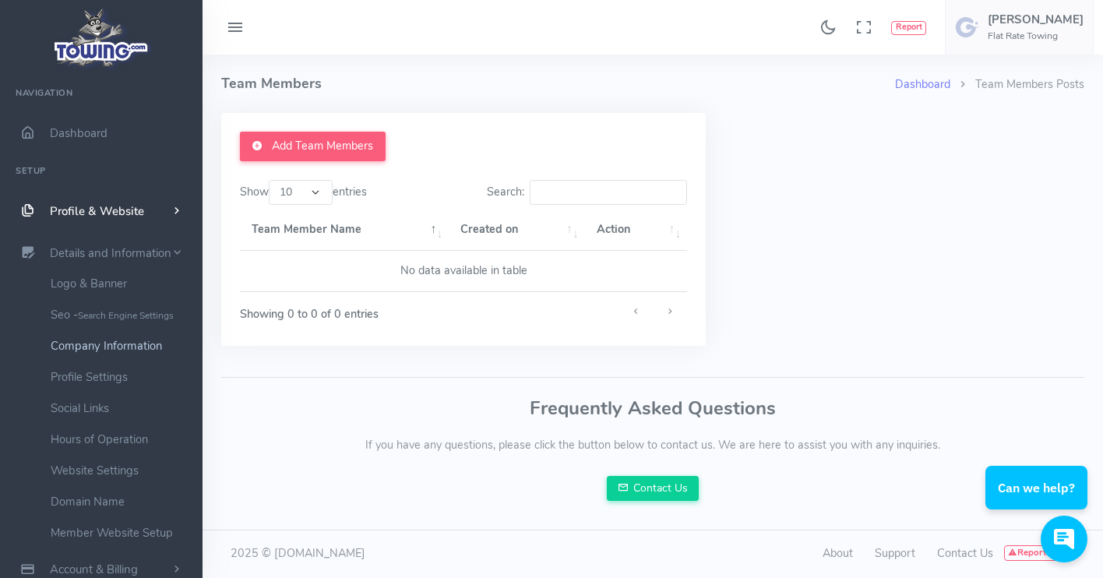
click at [139, 342] on link "Company Information" at bounding box center [121, 345] width 164 height 31
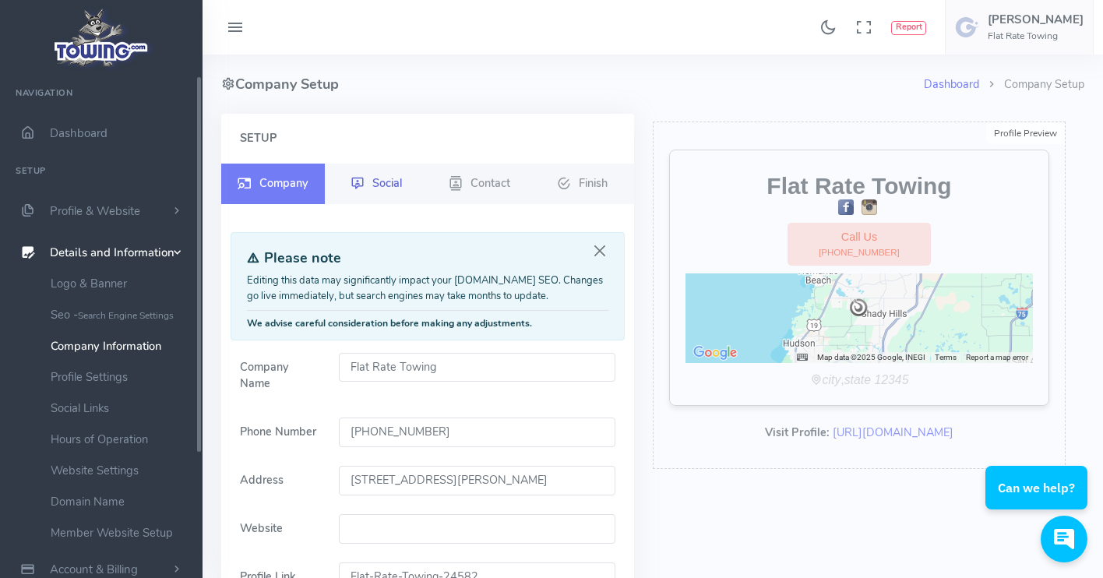
click at [386, 185] on span "Social" at bounding box center [387, 182] width 30 height 16
click at [470, 185] on span "Contact" at bounding box center [490, 182] width 40 height 16
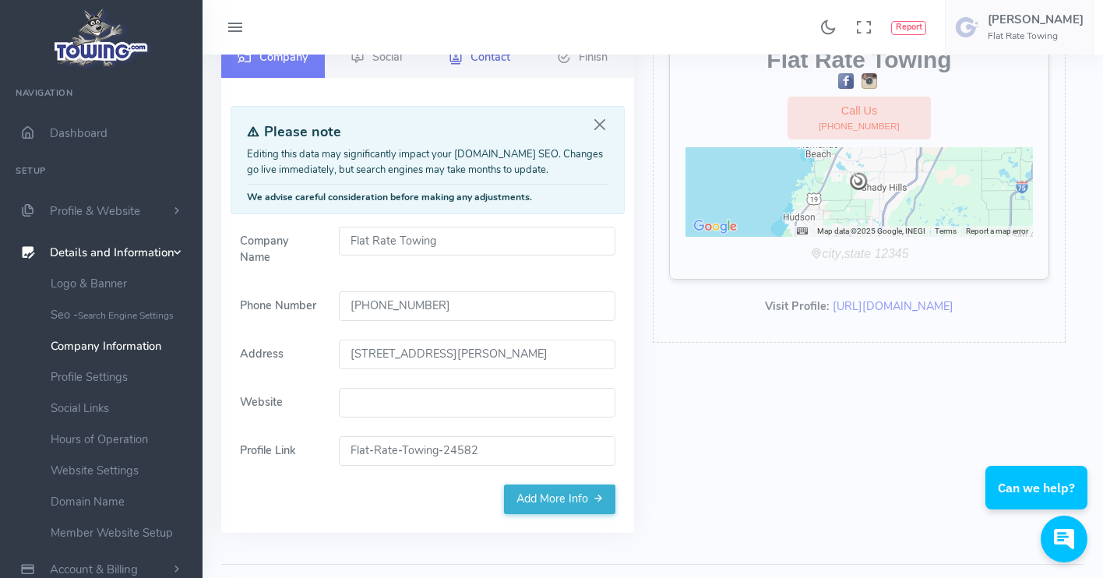
scroll to position [120, 0]
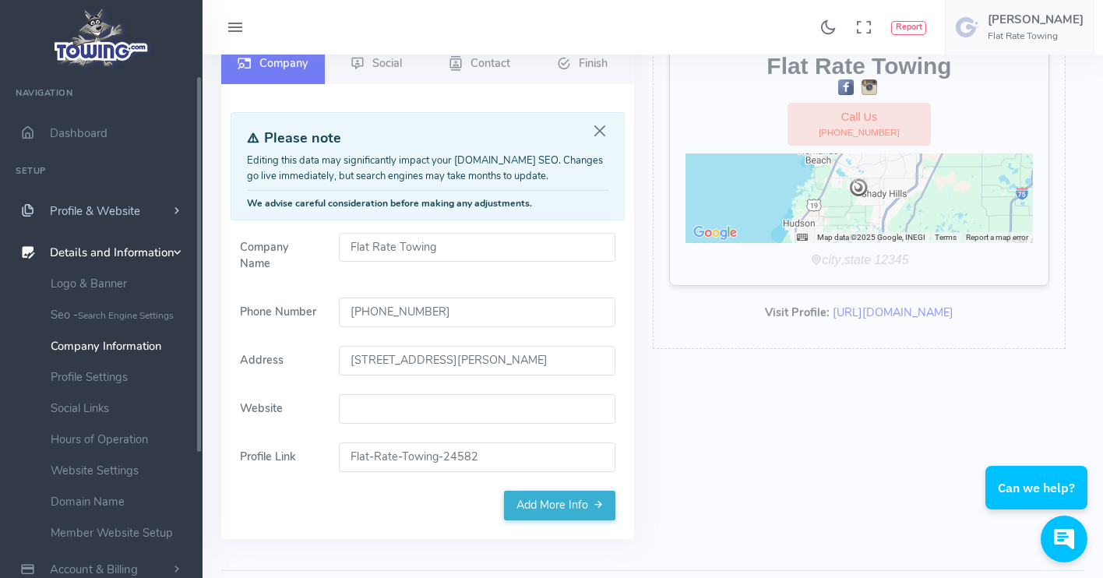
click at [100, 214] on span "Profile & Website" at bounding box center [95, 211] width 90 height 16
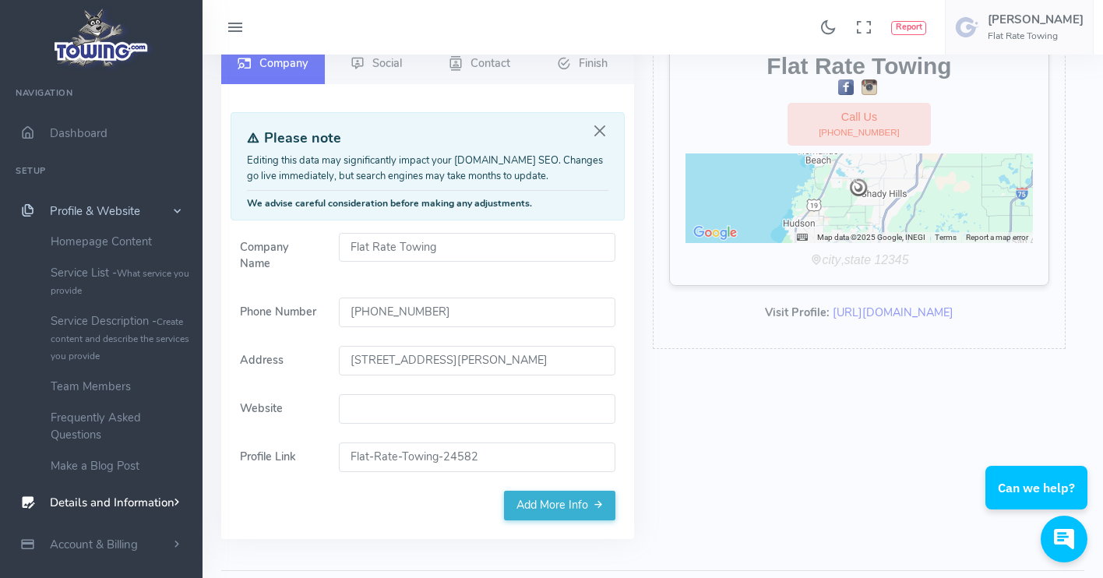
click at [100, 214] on span "Profile & Website" at bounding box center [95, 211] width 90 height 16
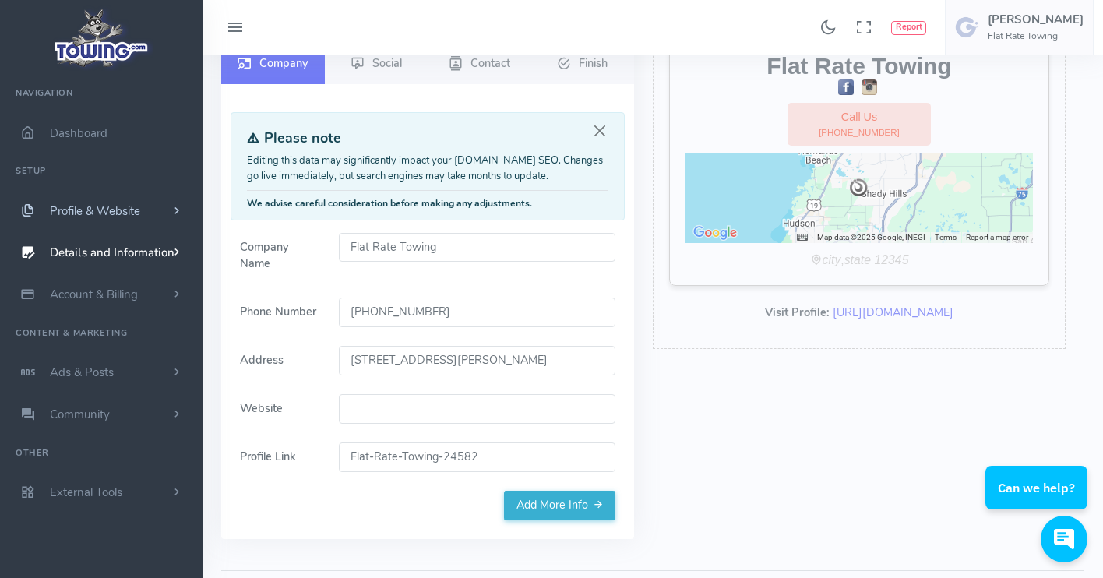
click at [100, 214] on span "Profile & Website" at bounding box center [95, 211] width 90 height 16
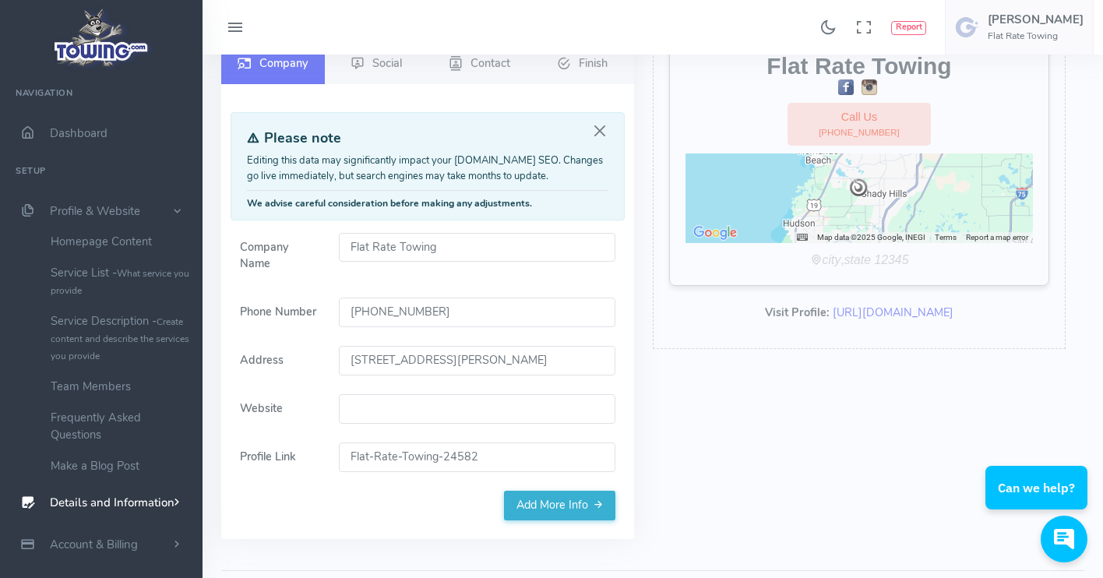
click at [107, 499] on span "Details and Information" at bounding box center [112, 503] width 125 height 16
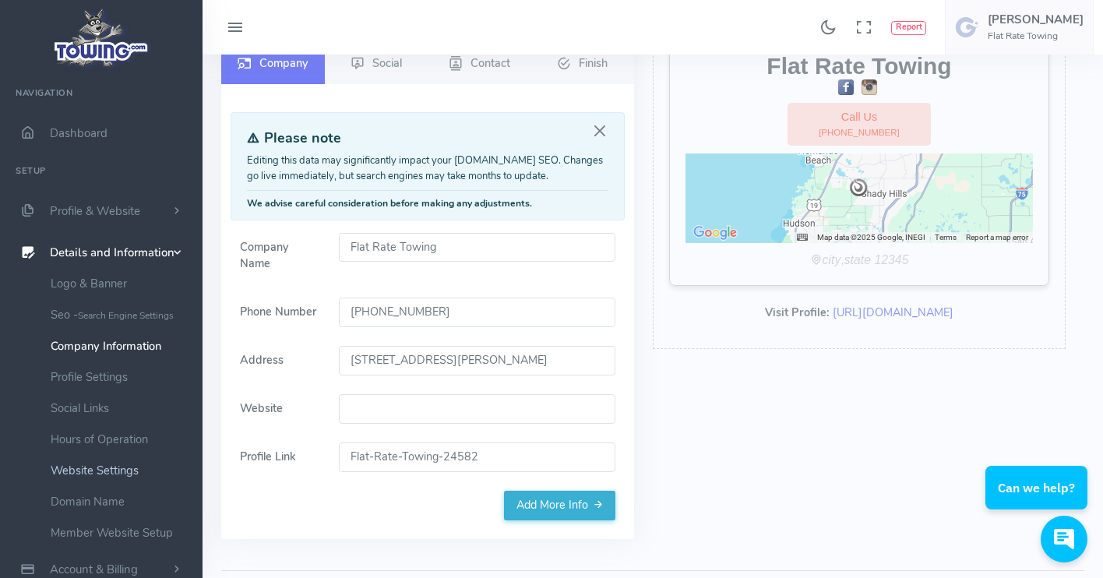
click at [109, 469] on link "Website Settings" at bounding box center [121, 470] width 164 height 31
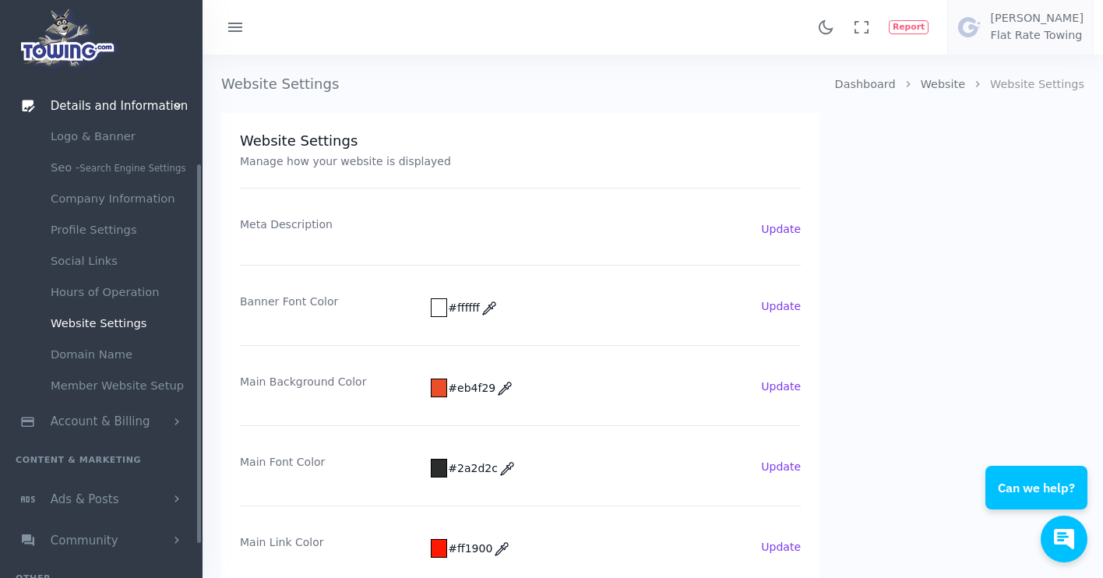
scroll to position [146, 0]
click at [127, 391] on link "Member Website Setup" at bounding box center [121, 384] width 164 height 31
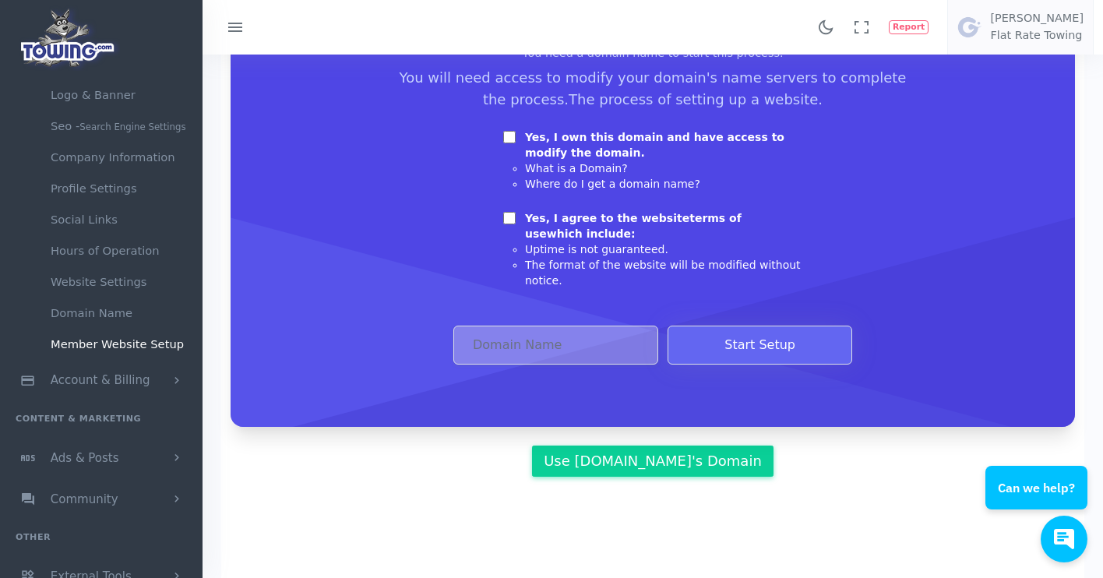
scroll to position [259, 0]
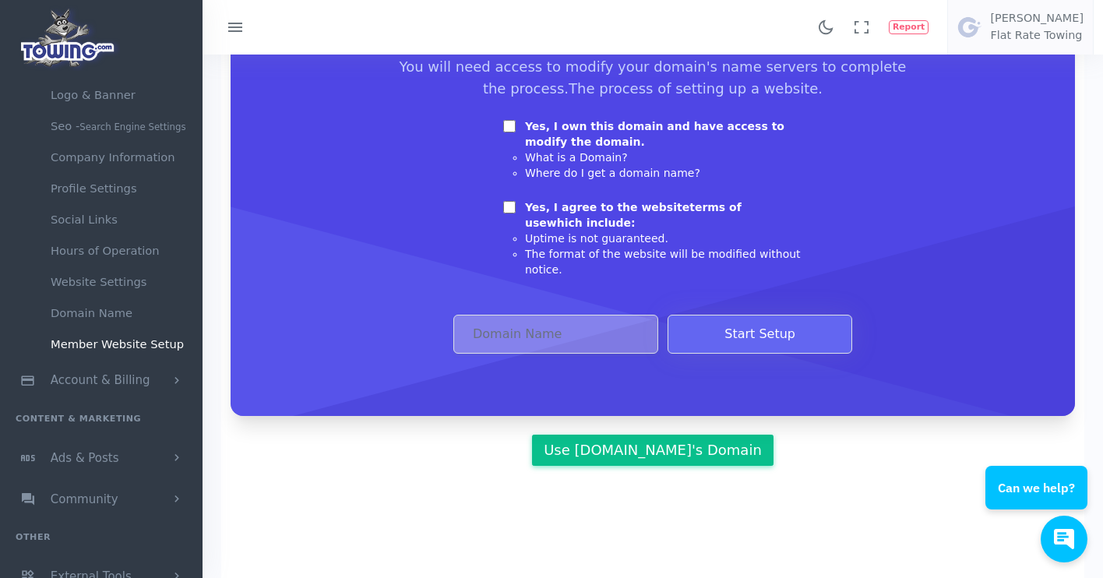
click at [592, 452] on link "Use Towing.com's Domain" at bounding box center [652, 450] width 241 height 31
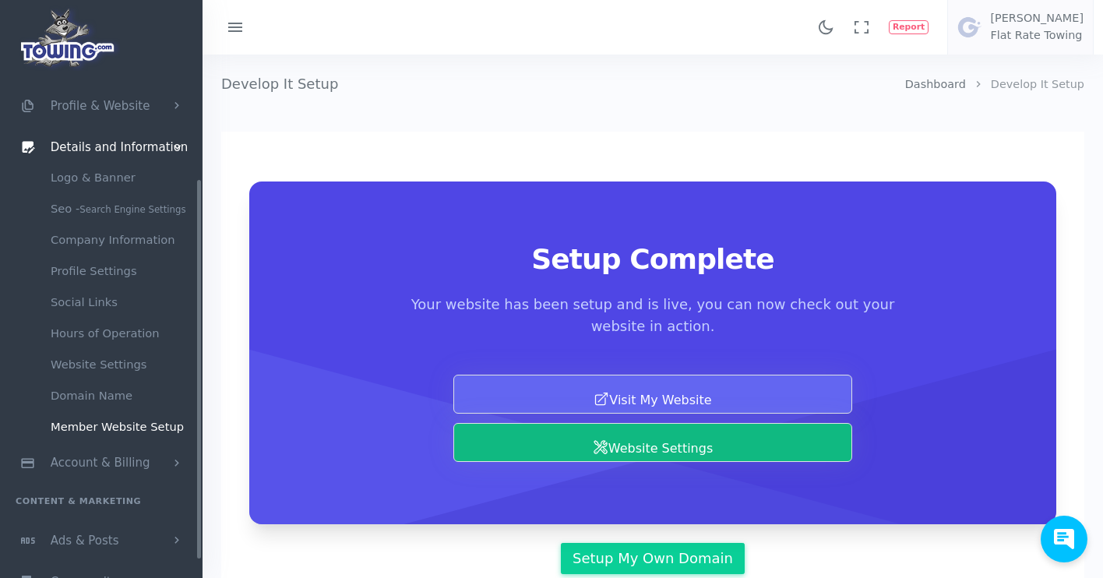
scroll to position [191, 0]
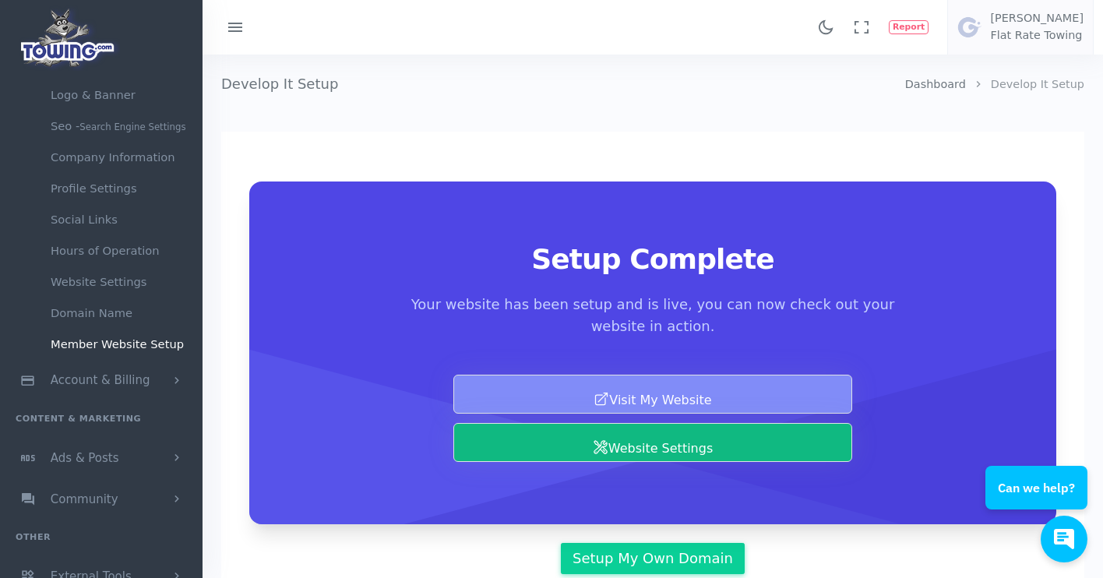
click at [664, 389] on link "Visit My Website" at bounding box center [652, 394] width 399 height 39
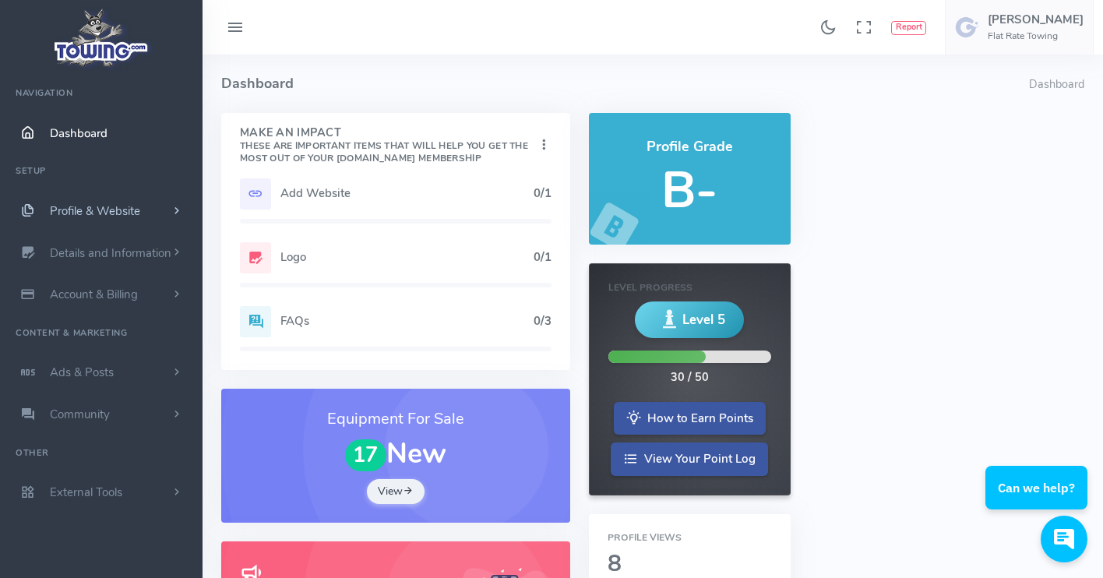
click at [115, 210] on span "Profile & Website" at bounding box center [95, 211] width 90 height 16
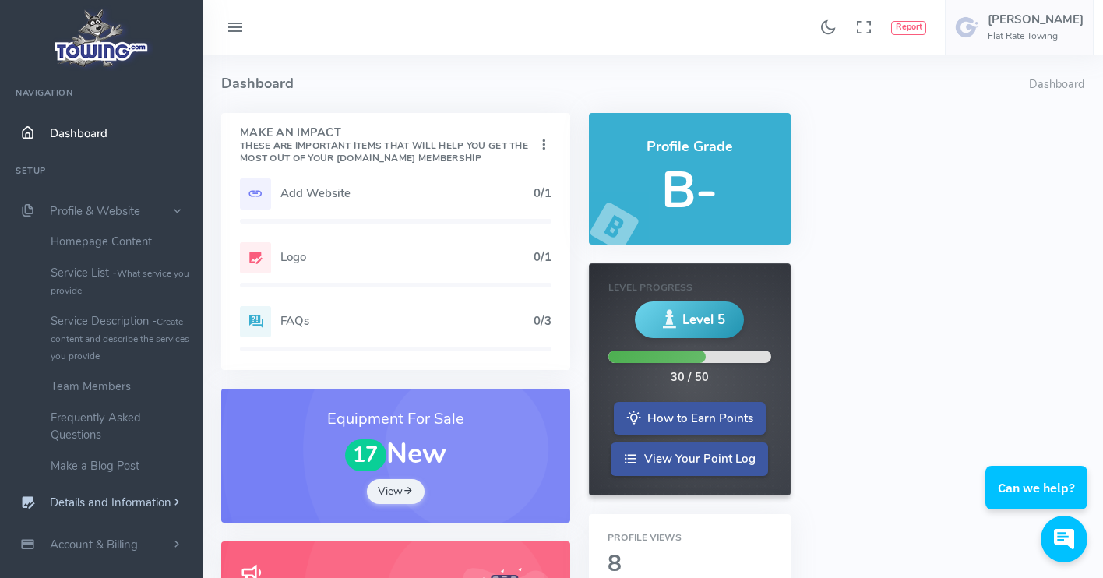
click at [131, 507] on span "Details and Information" at bounding box center [111, 503] width 122 height 16
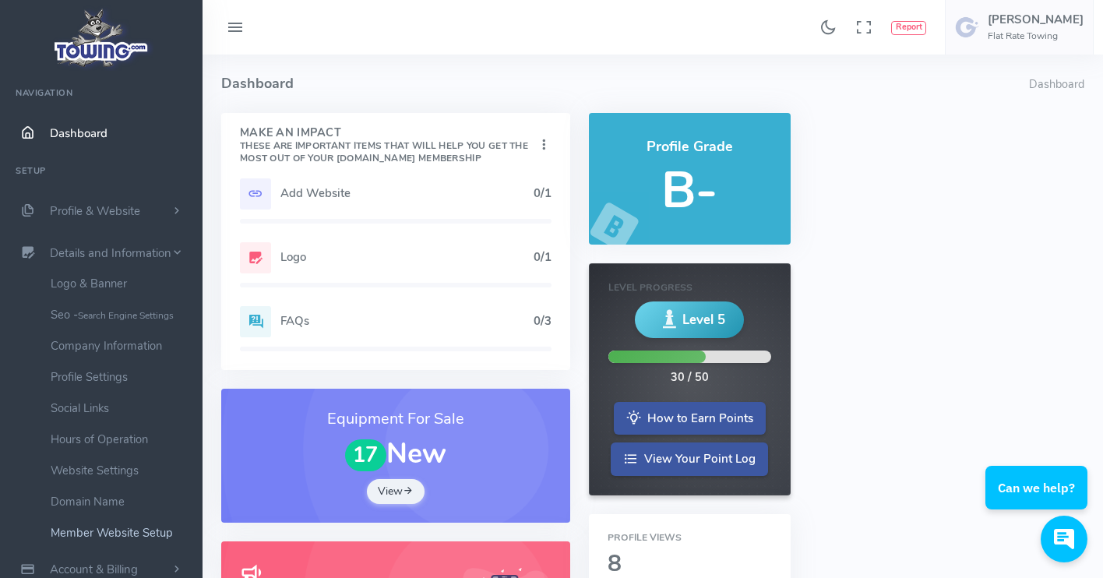
click at [107, 531] on link "Member Website Setup" at bounding box center [121, 532] width 164 height 31
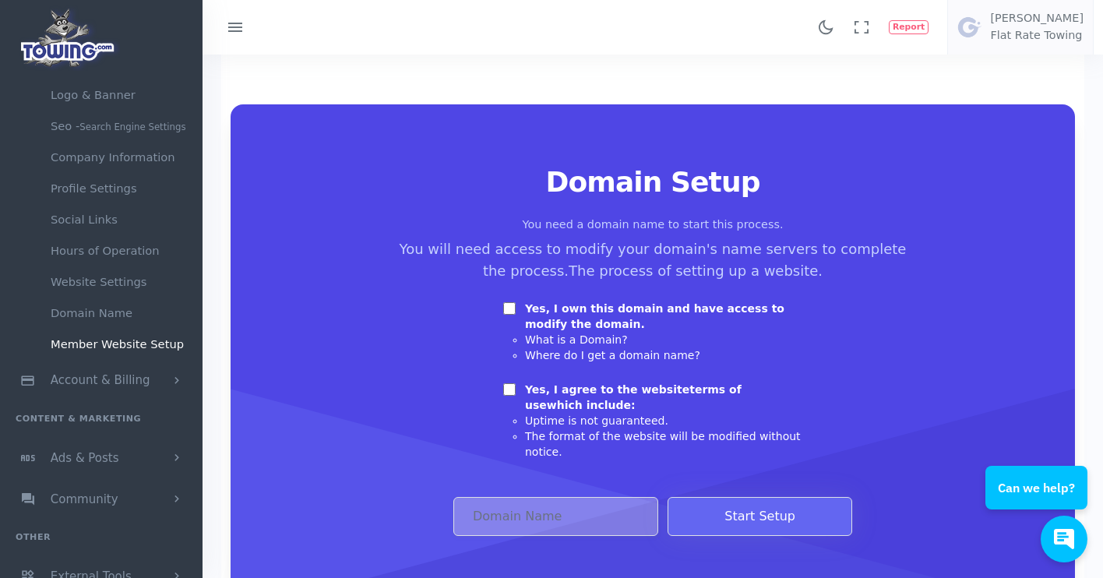
scroll to position [78, 0]
click at [509, 305] on input "Yes, I own this domain and have access to modify the domain." at bounding box center [509, 307] width 12 height 12
checkbox input "true"
click at [512, 389] on input "Yes, I agree to the website terms of use which include:" at bounding box center [509, 388] width 12 height 12
checkbox input "true"
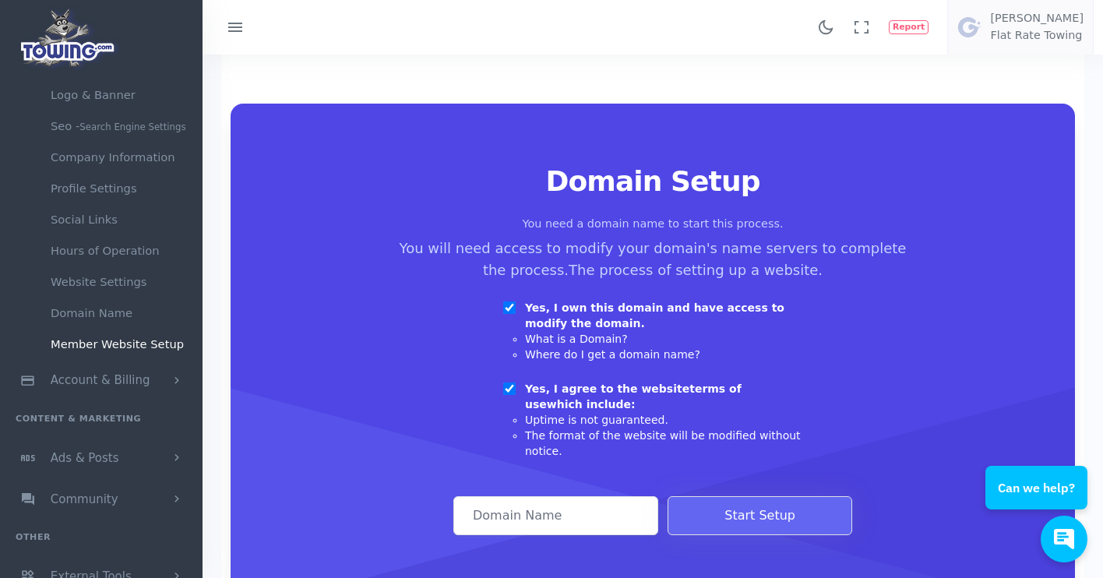
click at [495, 505] on input "Domain Address" at bounding box center [555, 515] width 205 height 39
type input "flatratetowing"
click at [742, 520] on button "Start Setup" at bounding box center [760, 515] width 185 height 39
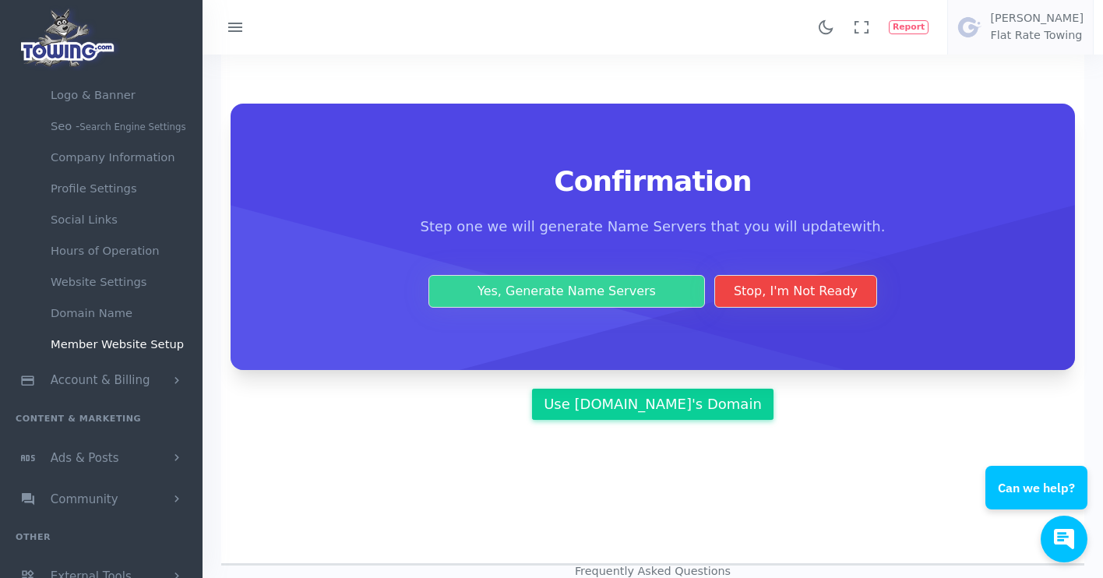
click at [650, 290] on button "Yes, Generate Name Servers" at bounding box center [566, 291] width 277 height 33
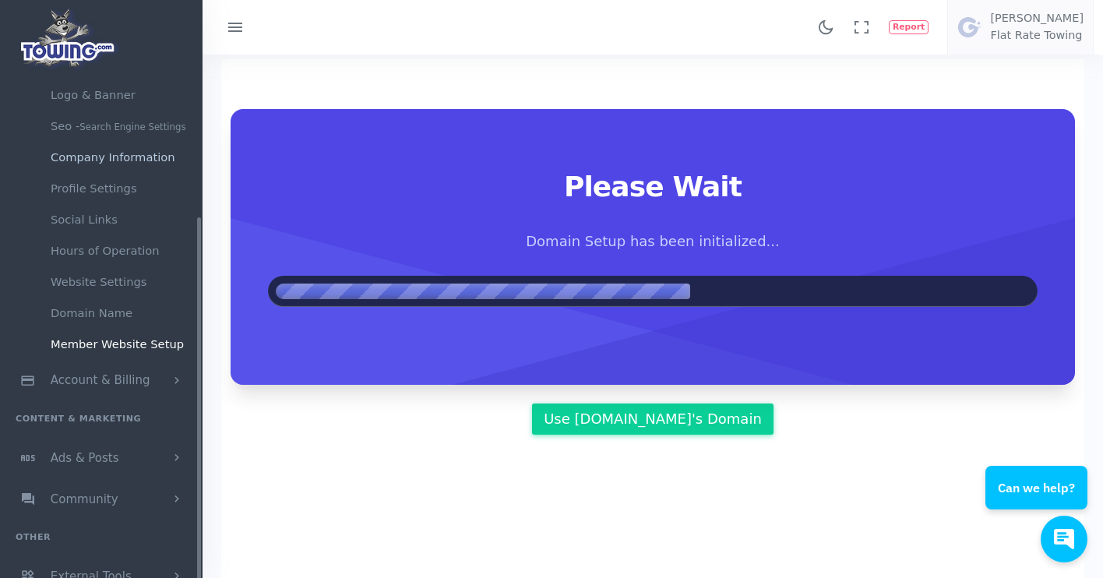
click at [137, 151] on link "Company Information" at bounding box center [121, 157] width 164 height 31
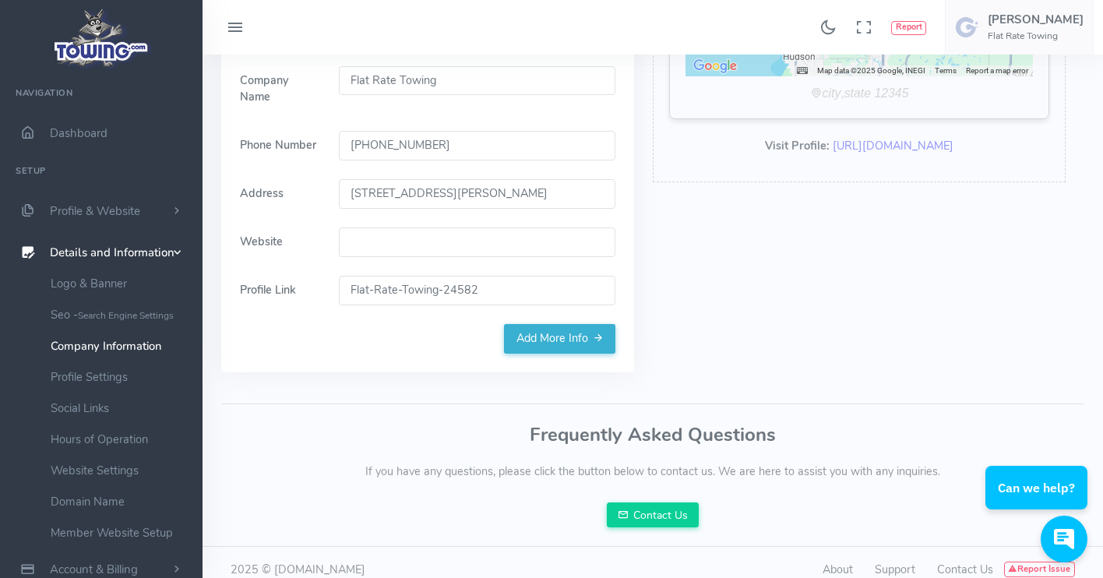
scroll to position [289, 0]
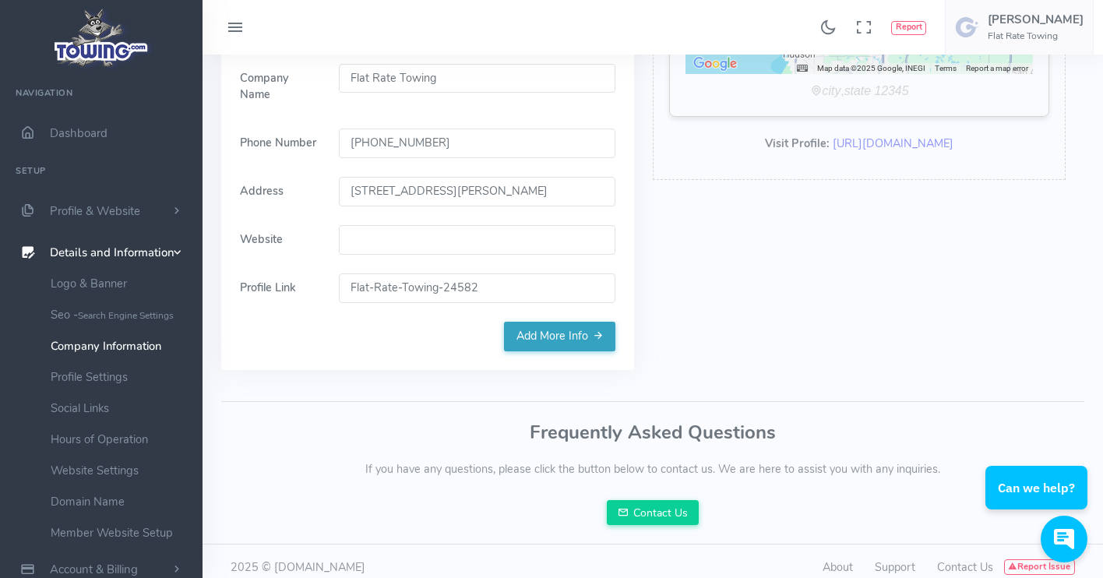
click at [567, 331] on link "Add More Info" at bounding box center [559, 337] width 111 height 30
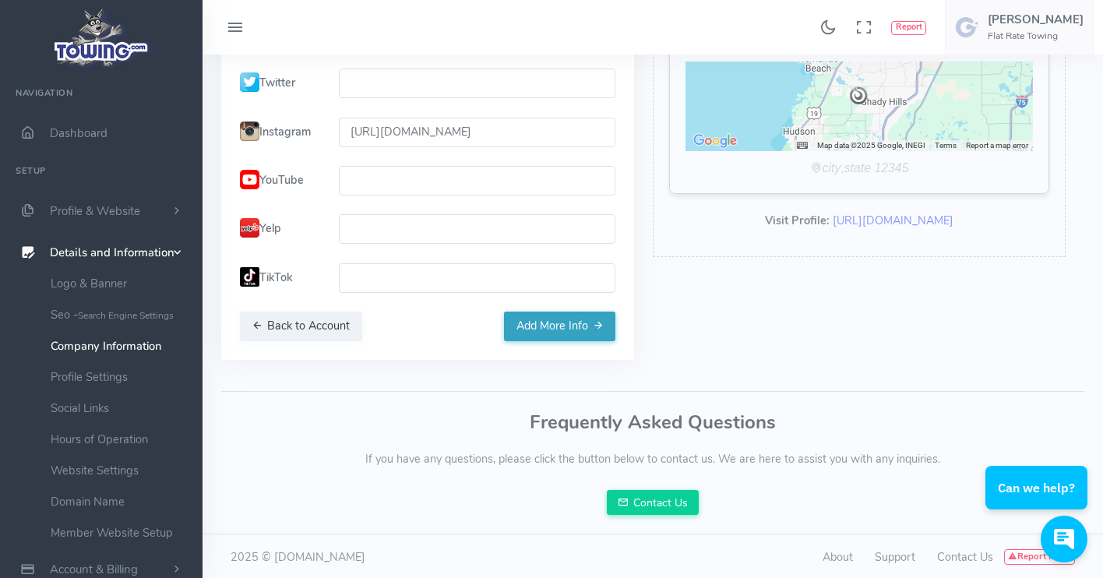
click at [567, 331] on button "Add More Info" at bounding box center [559, 327] width 111 height 30
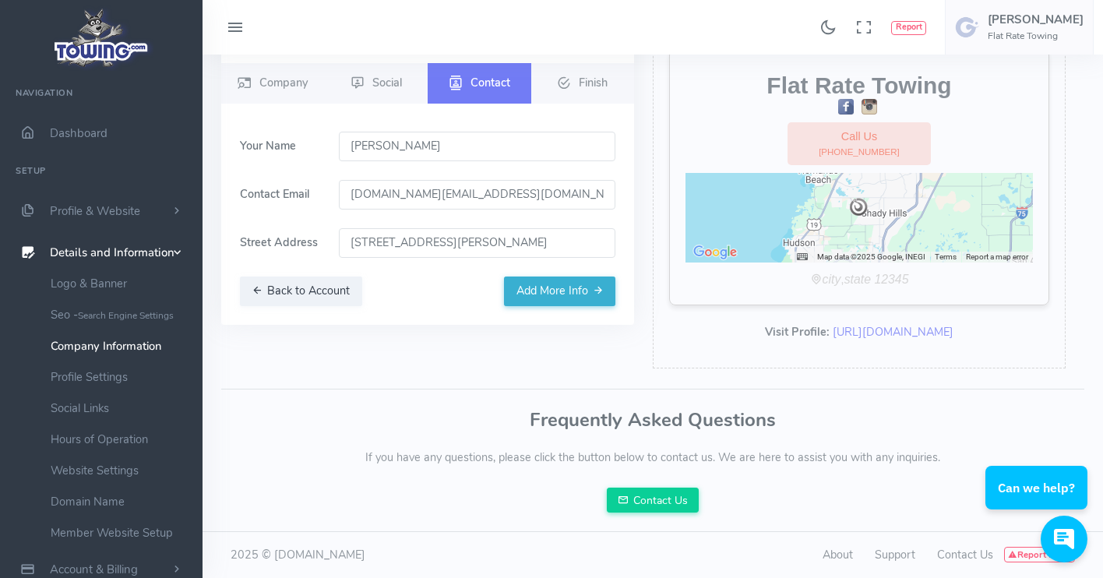
scroll to position [97, 0]
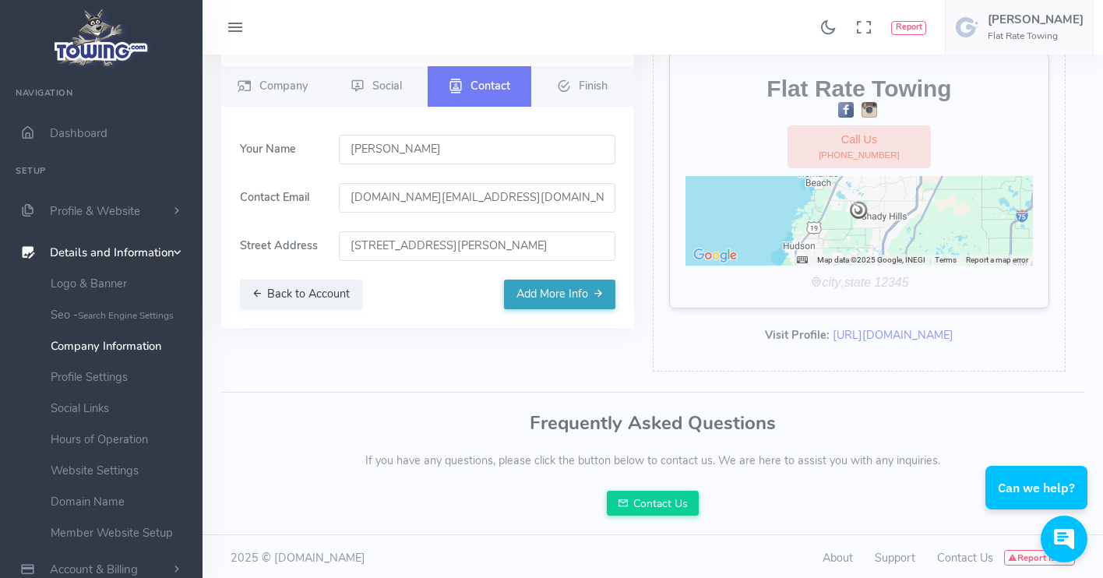
click at [557, 301] on button "Add More Info" at bounding box center [559, 295] width 111 height 30
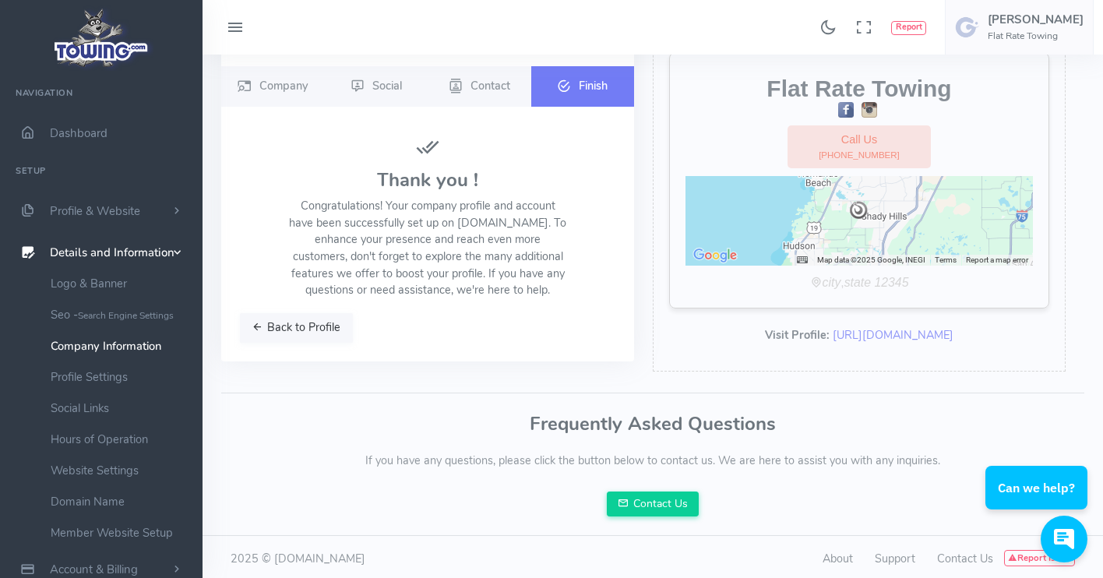
click at [308, 323] on button "Back to Profile" at bounding box center [296, 328] width 113 height 30
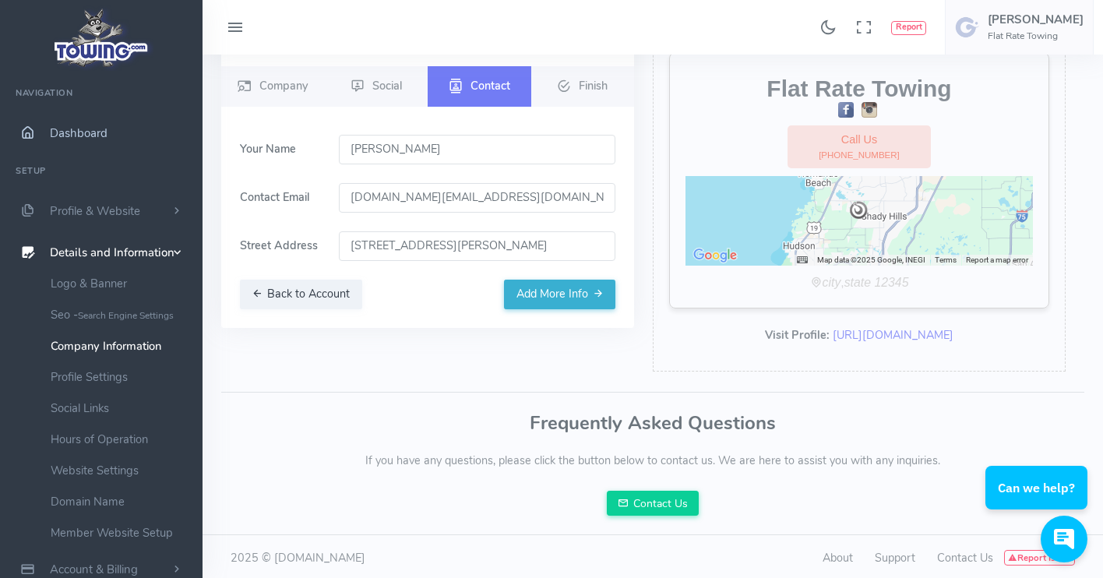
click at [86, 139] on span "Dashboard" at bounding box center [79, 133] width 58 height 16
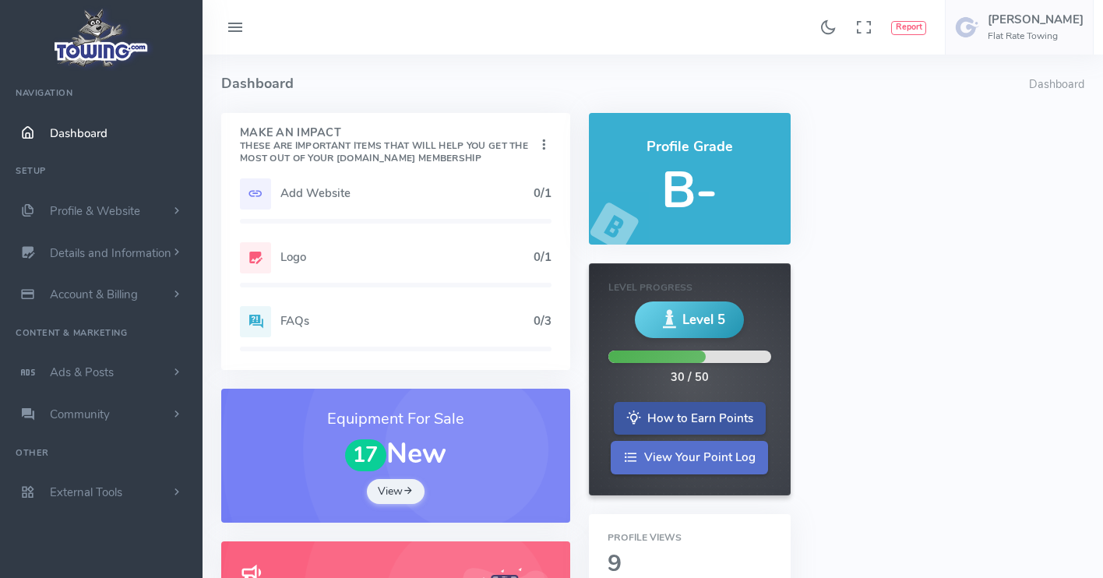
click at [700, 453] on link "View Your Point Log" at bounding box center [689, 457] width 157 height 33
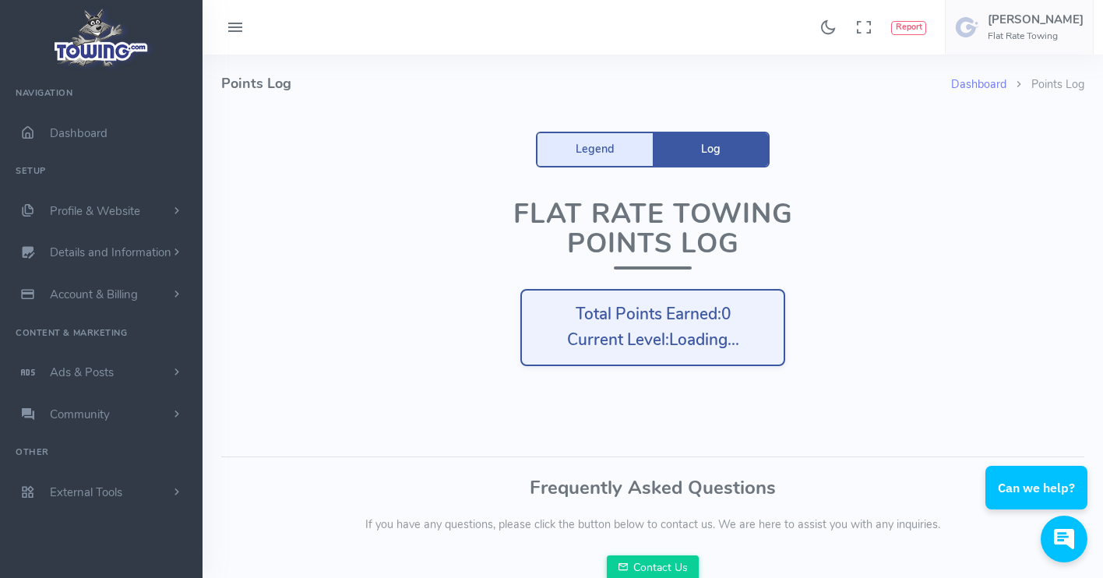
click at [613, 150] on link "Legend" at bounding box center [594, 149] width 115 height 33
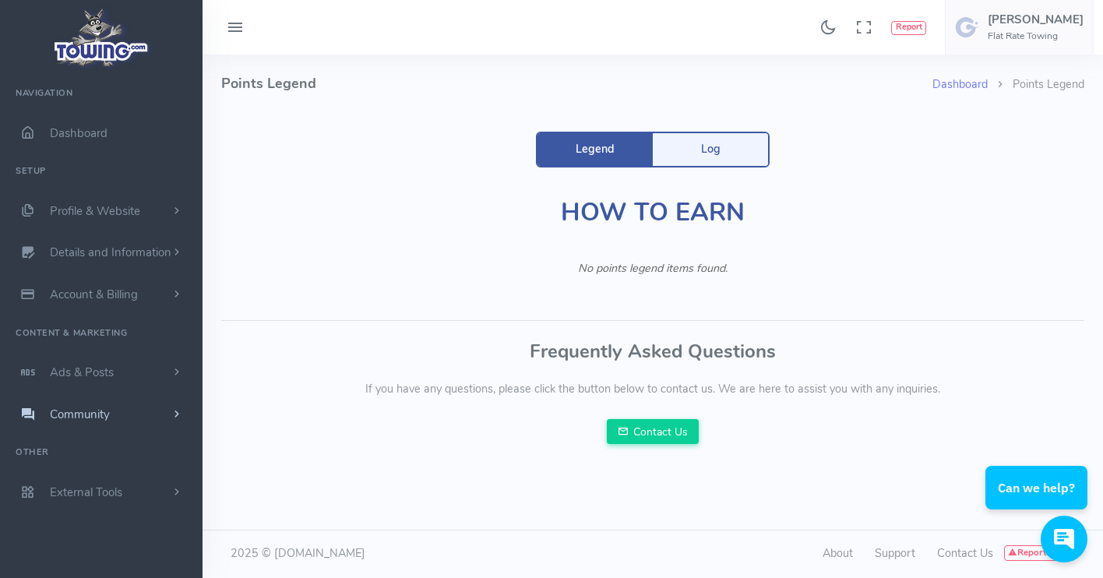
click at [76, 411] on span "Community" at bounding box center [80, 415] width 60 height 16
click at [92, 449] on link "Publicly Answer Questions" at bounding box center [121, 444] width 164 height 31
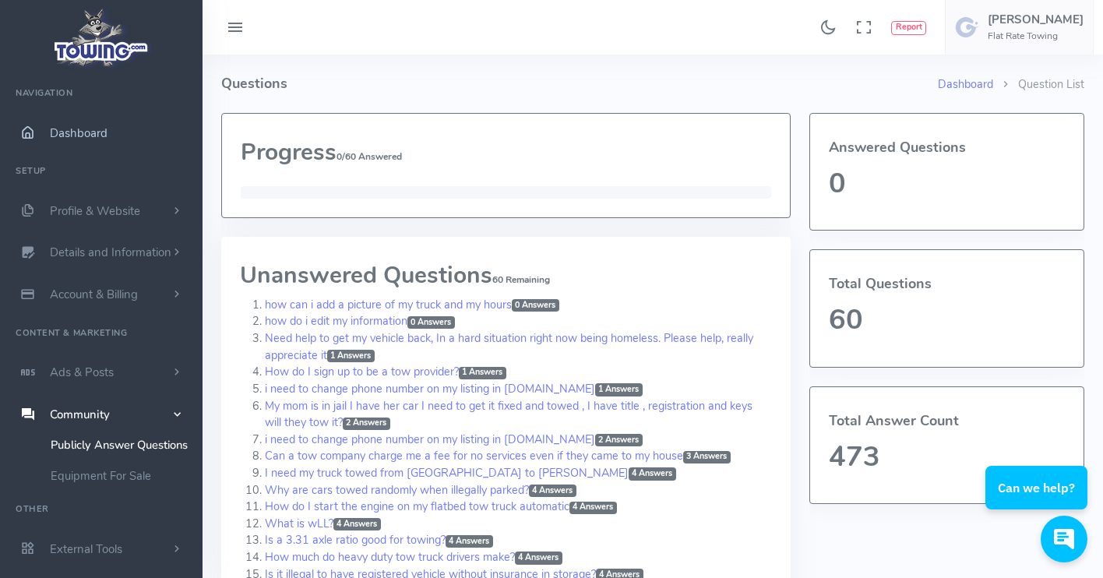
click at [78, 136] on span "Dashboard" at bounding box center [79, 133] width 58 height 16
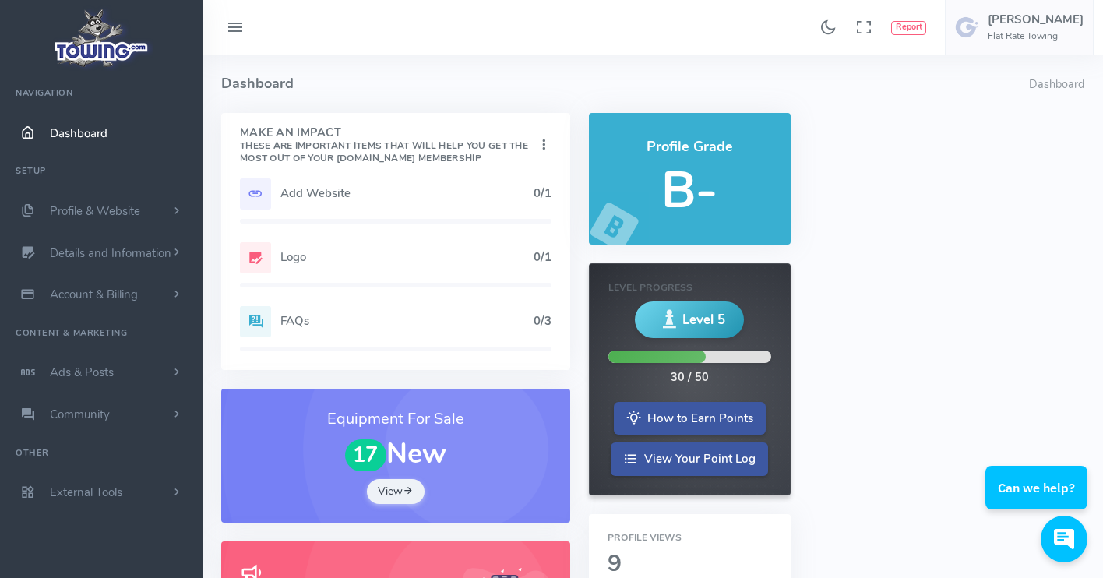
click at [674, 319] on icon at bounding box center [669, 319] width 23 height 34
click at [543, 315] on h5 "0/3" at bounding box center [543, 321] width 18 height 12
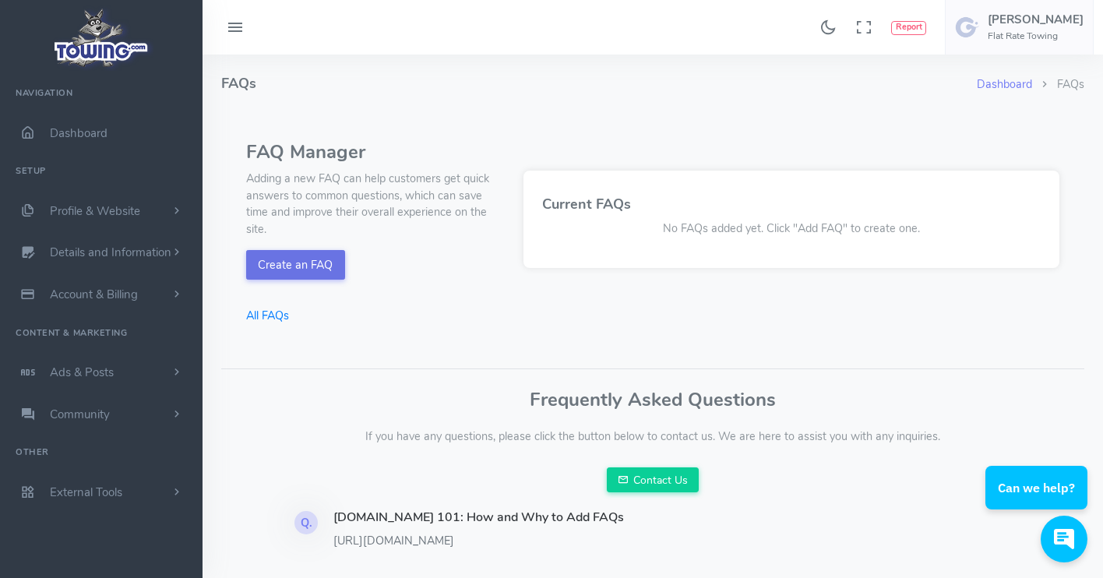
click at [288, 256] on button "Create an FAQ" at bounding box center [295, 265] width 99 height 30
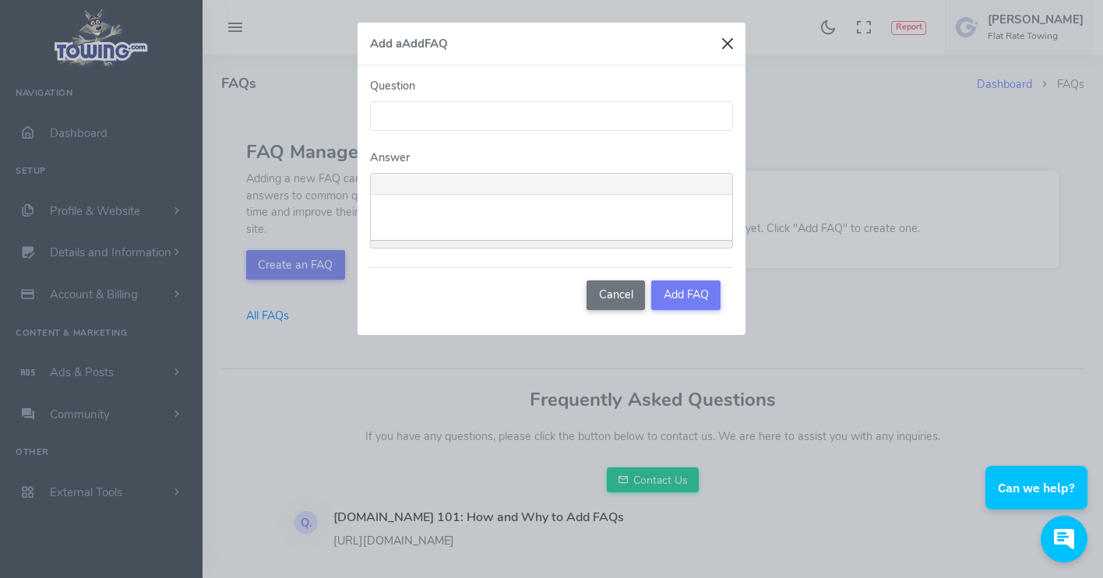
click at [729, 48] on button "Close" at bounding box center [727, 43] width 23 height 23
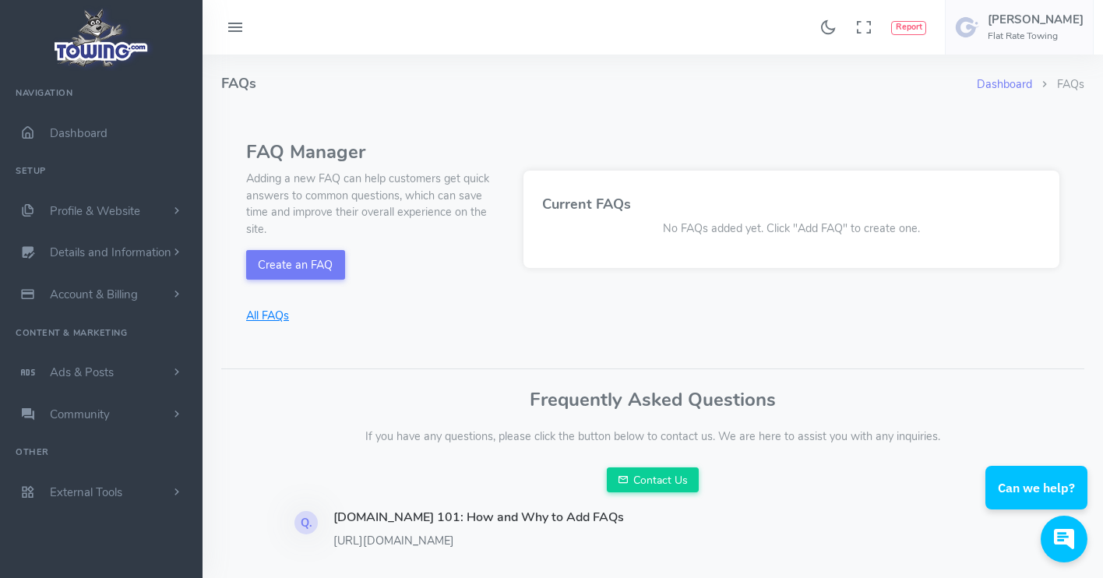
click at [270, 313] on link "All FAQs" at bounding box center [375, 316] width 259 height 17
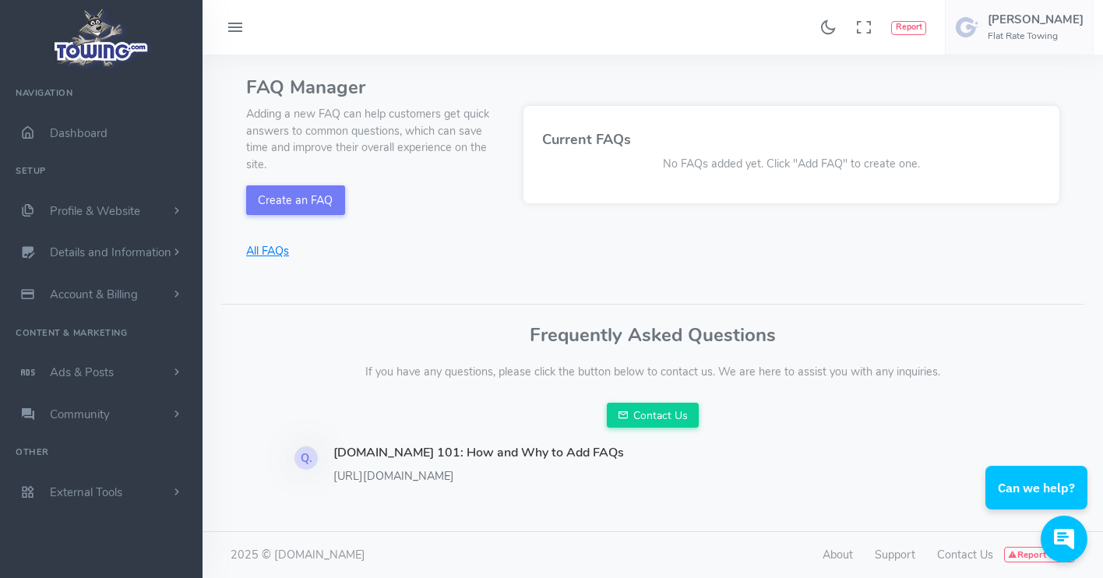
click at [270, 243] on link "All FAQs" at bounding box center [375, 251] width 259 height 17
click at [428, 468] on p "https://towmarketing.com/Blog/Towingcom-101--Identity-Package#identity-faqs" at bounding box center [488, 476] width 310 height 17
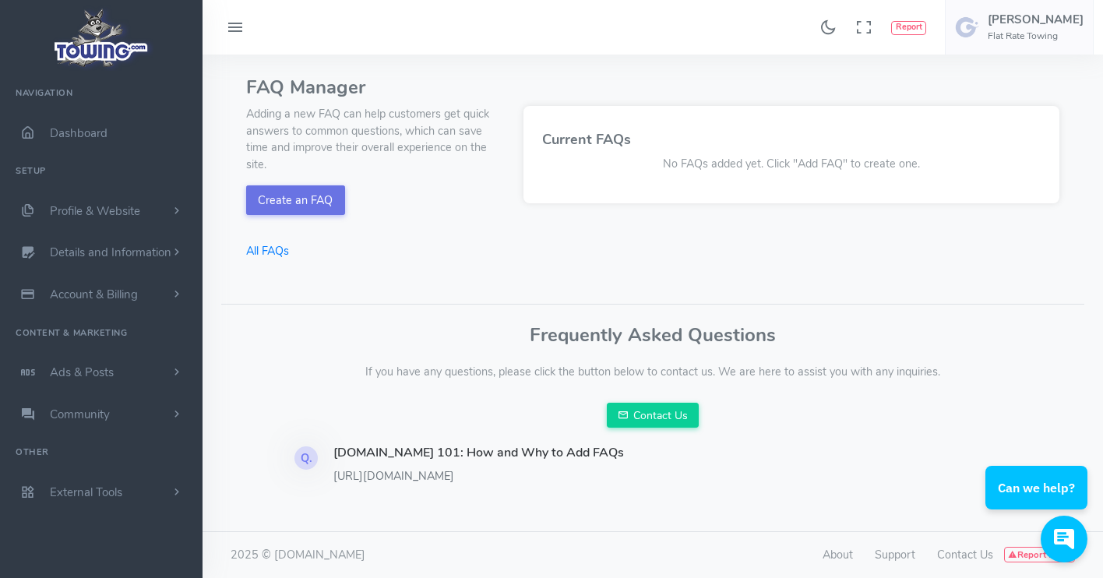
click at [283, 192] on button "Create an FAQ" at bounding box center [295, 200] width 99 height 30
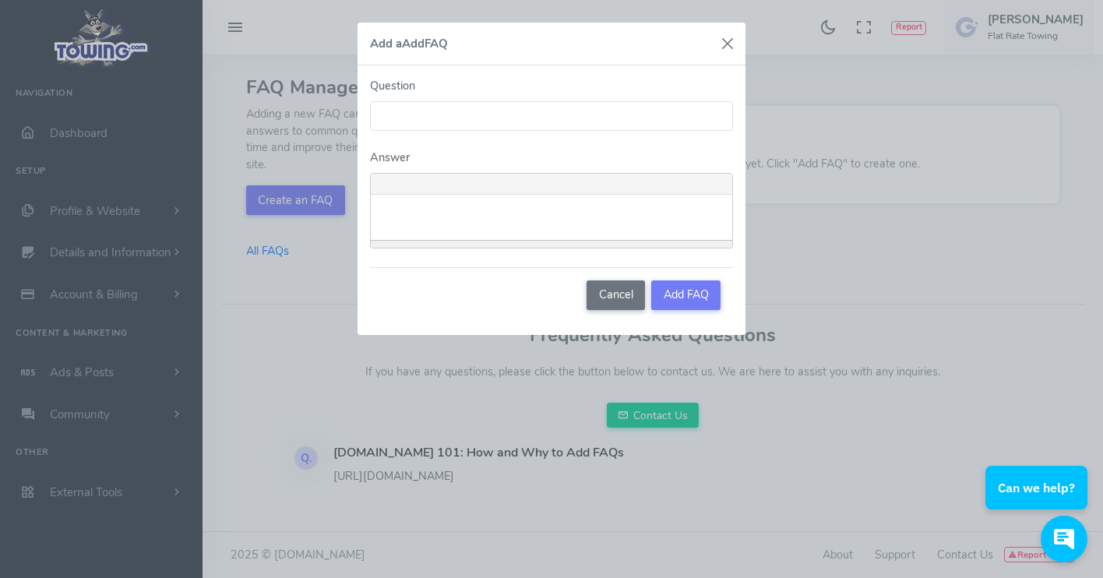
click at [395, 119] on input "Question" at bounding box center [551, 116] width 363 height 30
click at [727, 42] on button "Close" at bounding box center [727, 43] width 23 height 23
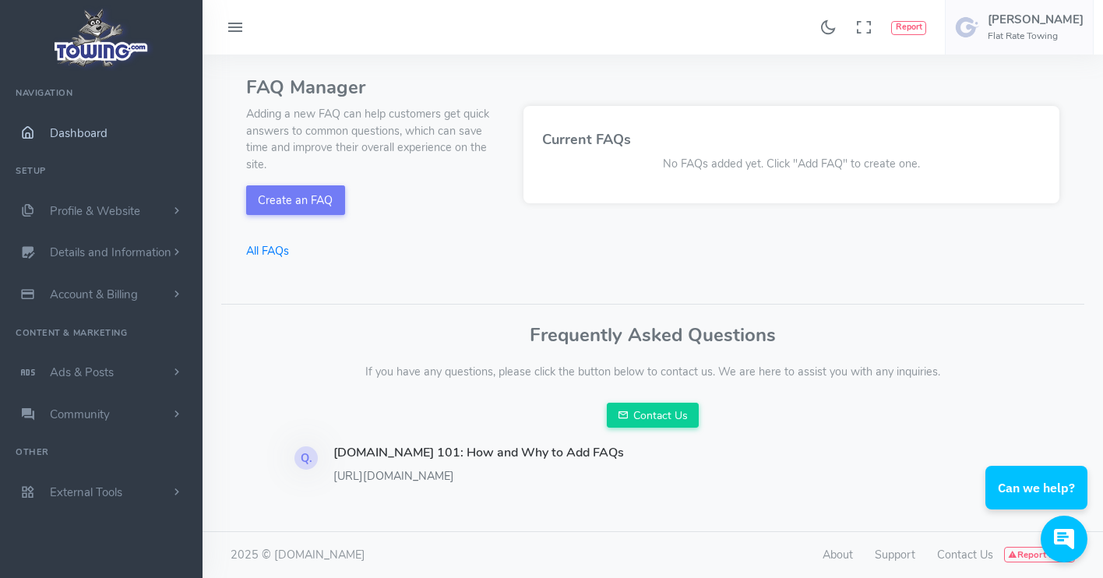
click at [111, 136] on link "Dashboard" at bounding box center [101, 133] width 203 height 42
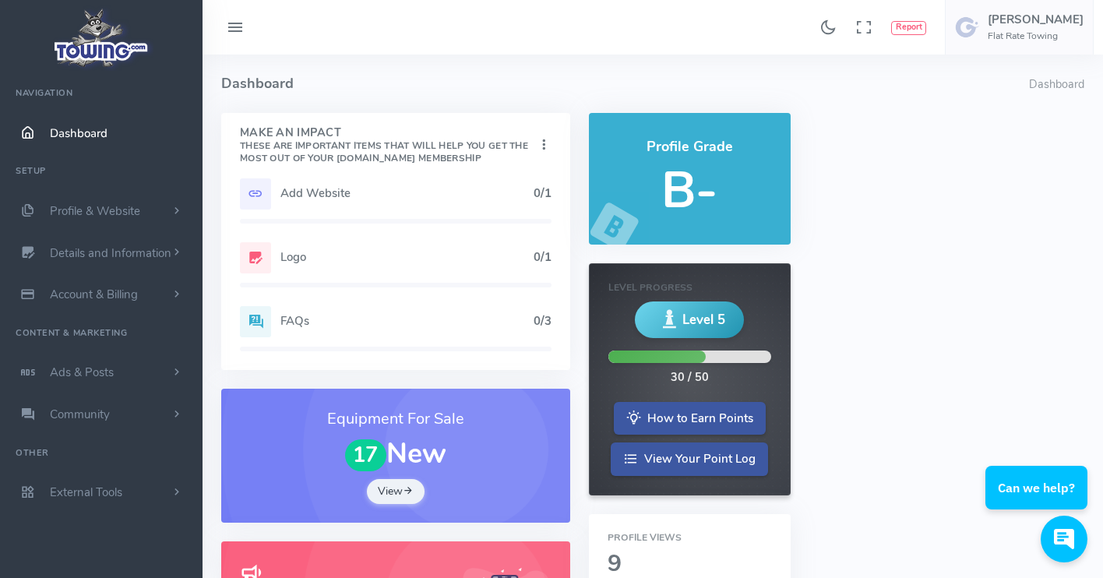
click at [281, 263] on h5 "Logo" at bounding box center [406, 257] width 253 height 12
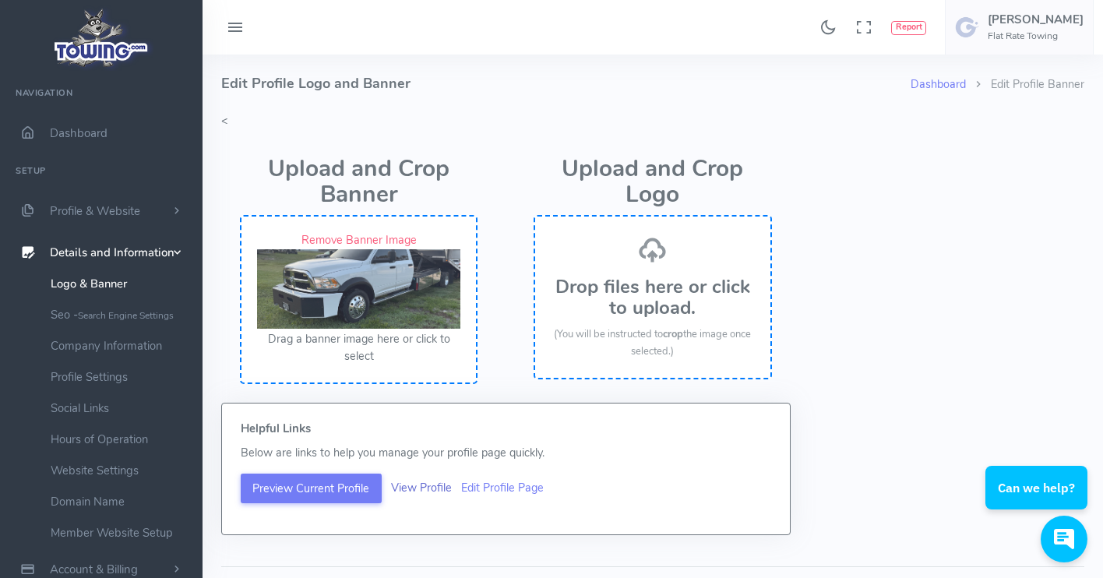
click at [421, 488] on link "View Profile" at bounding box center [421, 488] width 61 height 16
click at [636, 314] on h3 "Drop files here or click to upload." at bounding box center [652, 297] width 203 height 41
click at [143, 314] on small "Search Engine Settings" at bounding box center [126, 315] width 96 height 12
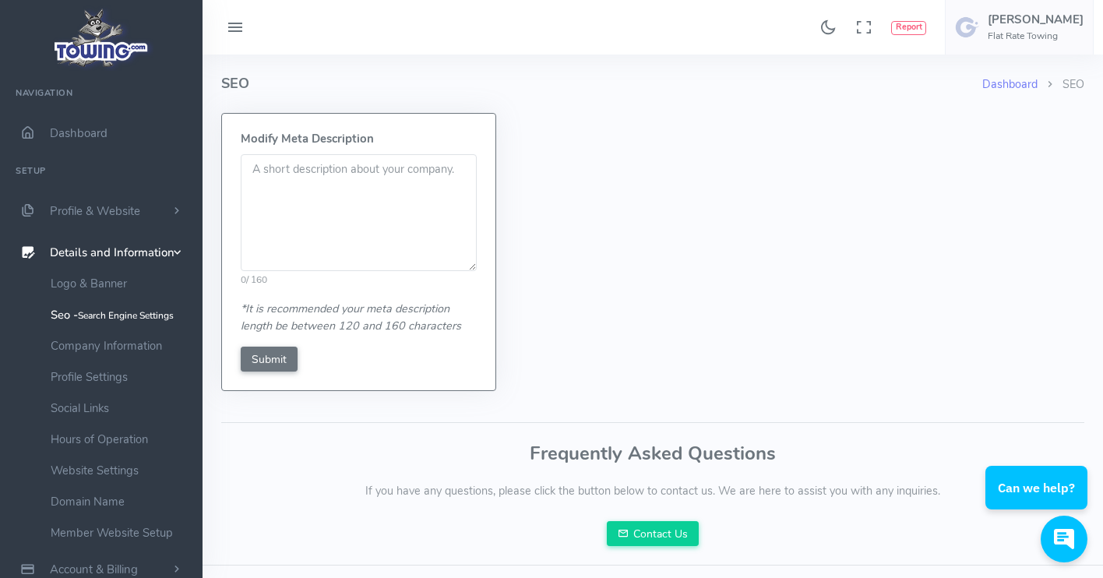
click at [253, 168] on textarea at bounding box center [359, 212] width 236 height 117
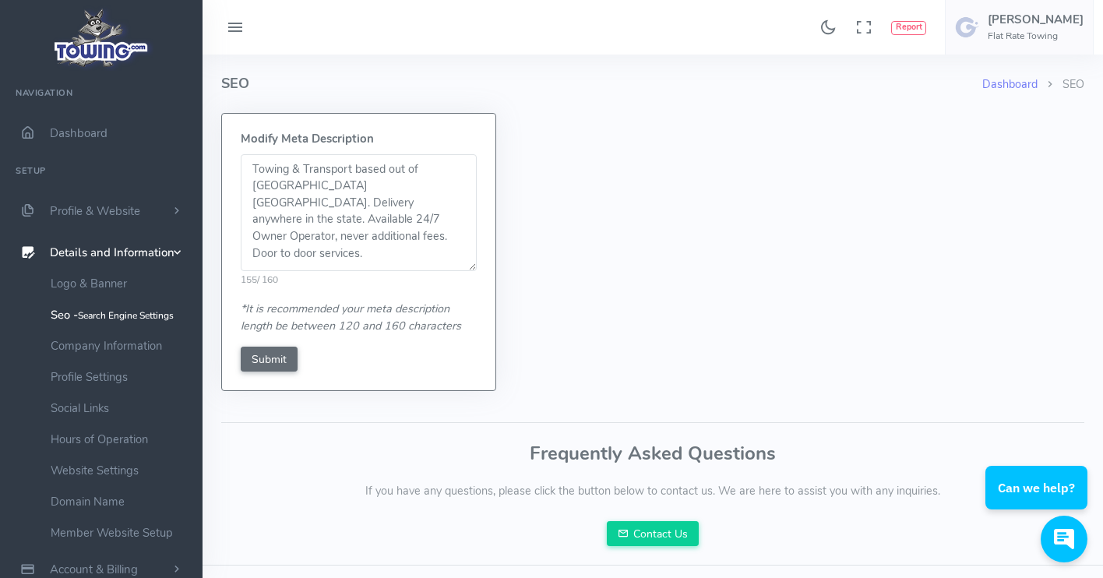
type textarea "Towing & Transport based out of Spring Hill FL. Delivery anywhere in the state.…"
click at [273, 358] on input "Submit" at bounding box center [269, 359] width 57 height 25
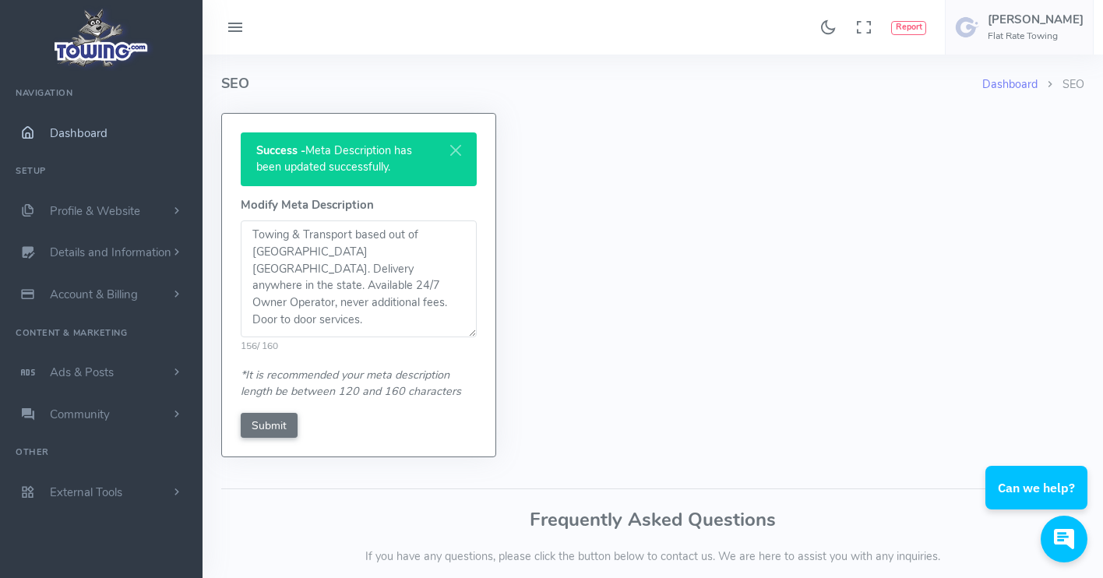
click at [82, 131] on span "Dashboard" at bounding box center [79, 133] width 58 height 16
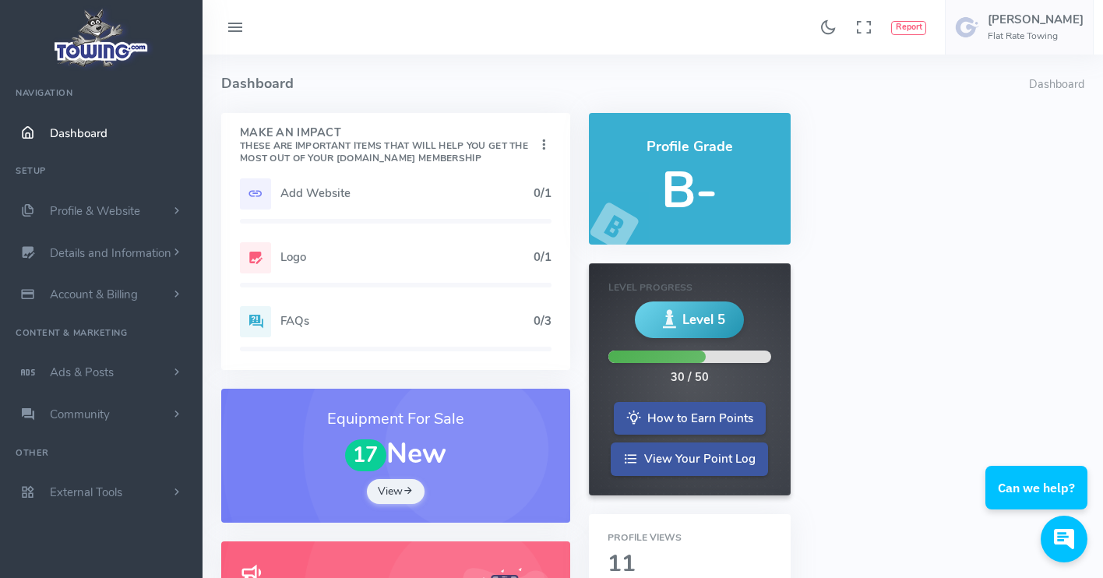
click at [284, 319] on h5 "FAQs" at bounding box center [406, 321] width 253 height 12
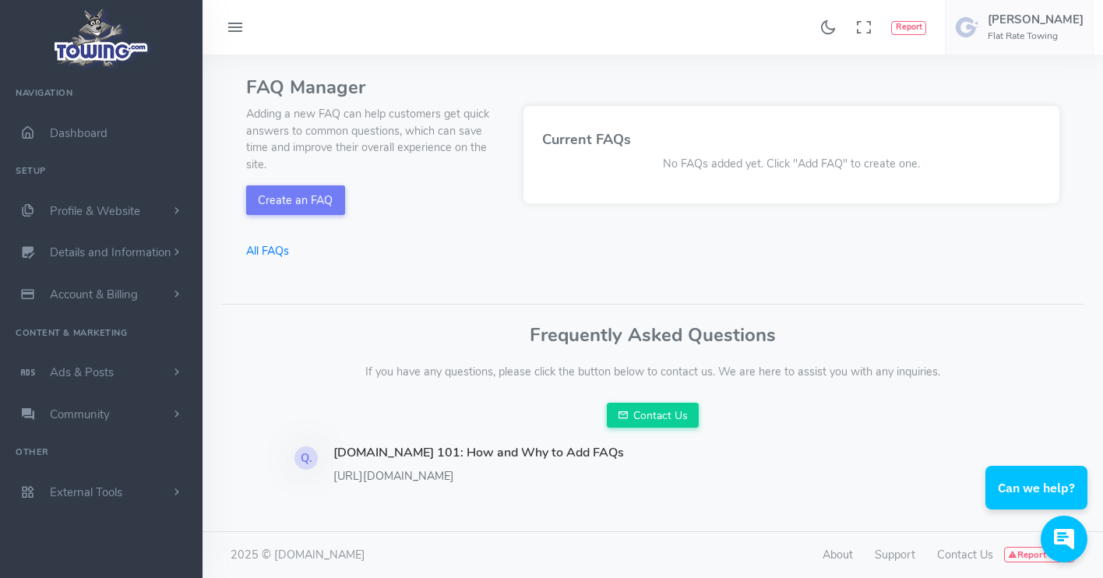
scroll to position [76, 0]
click at [308, 446] on div "Q." at bounding box center [305, 457] width 23 height 23
click at [115, 209] on span "Profile & Website" at bounding box center [95, 211] width 90 height 16
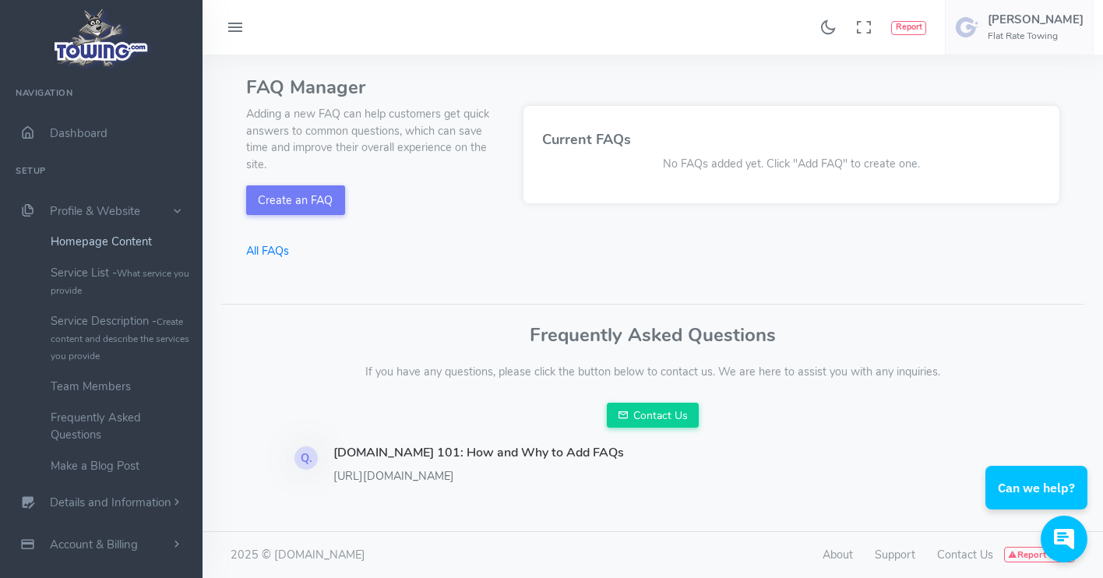
click at [115, 234] on link "Homepage Content" at bounding box center [121, 241] width 164 height 31
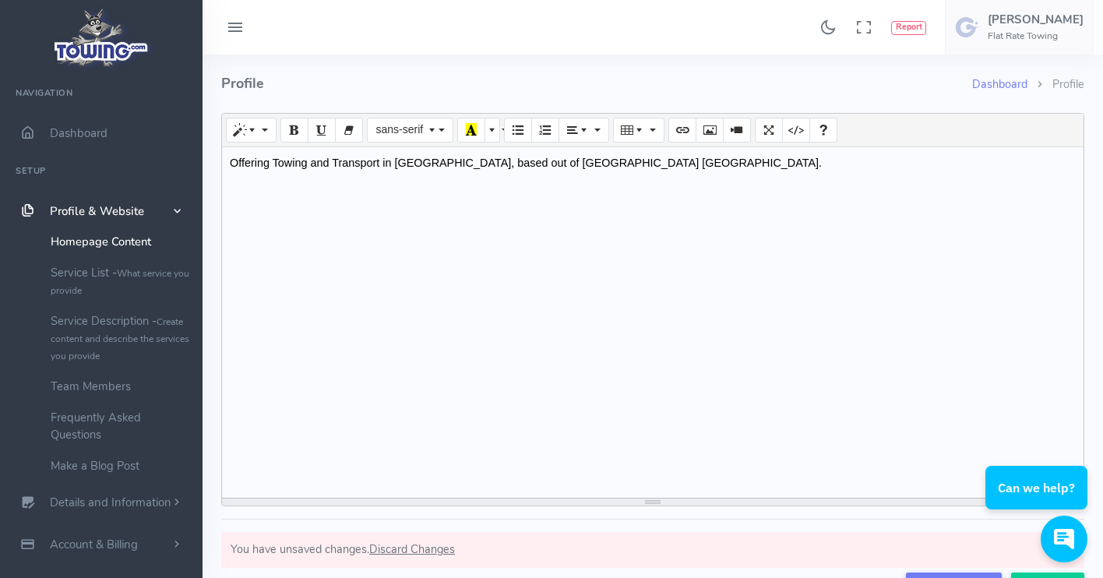
click at [1063, 82] on li "Profile" at bounding box center [1055, 84] width 57 height 17
click at [1006, 80] on link "Dashboard" at bounding box center [999, 84] width 55 height 16
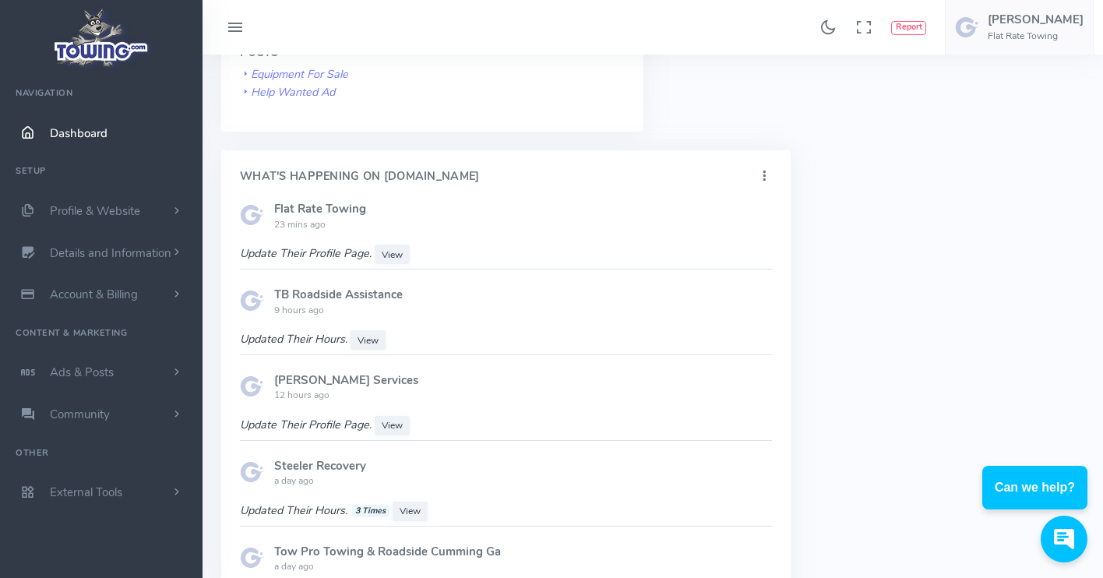
scroll to position [836, 0]
click at [370, 333] on span "View" at bounding box center [368, 339] width 21 height 12
click at [386, 247] on span "View" at bounding box center [392, 253] width 21 height 12
click at [128, 256] on span "Details and Information" at bounding box center [111, 253] width 122 height 16
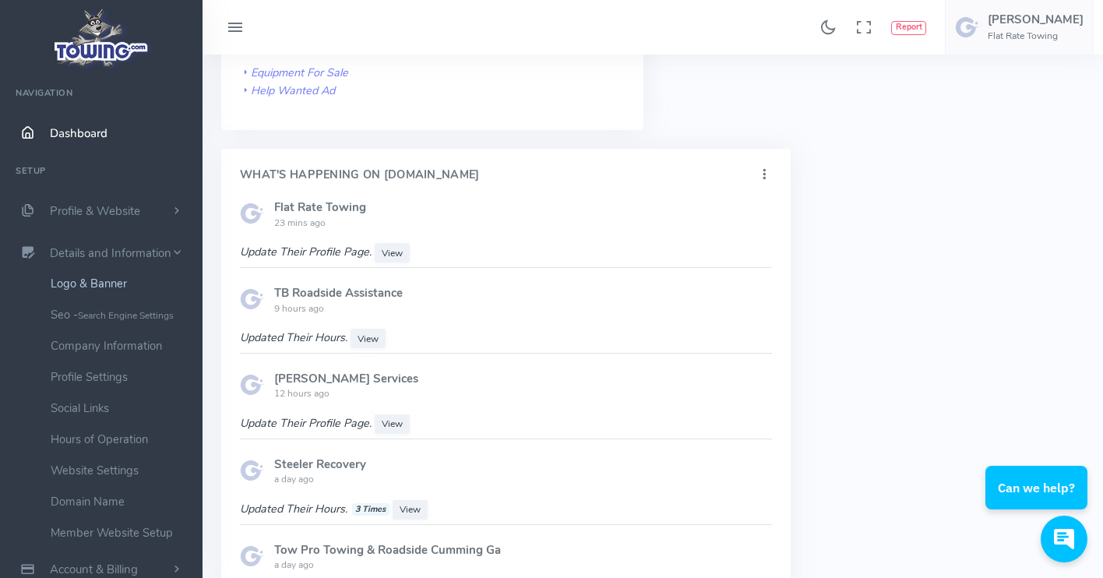
click at [109, 280] on link "Logo & Banner" at bounding box center [121, 283] width 164 height 31
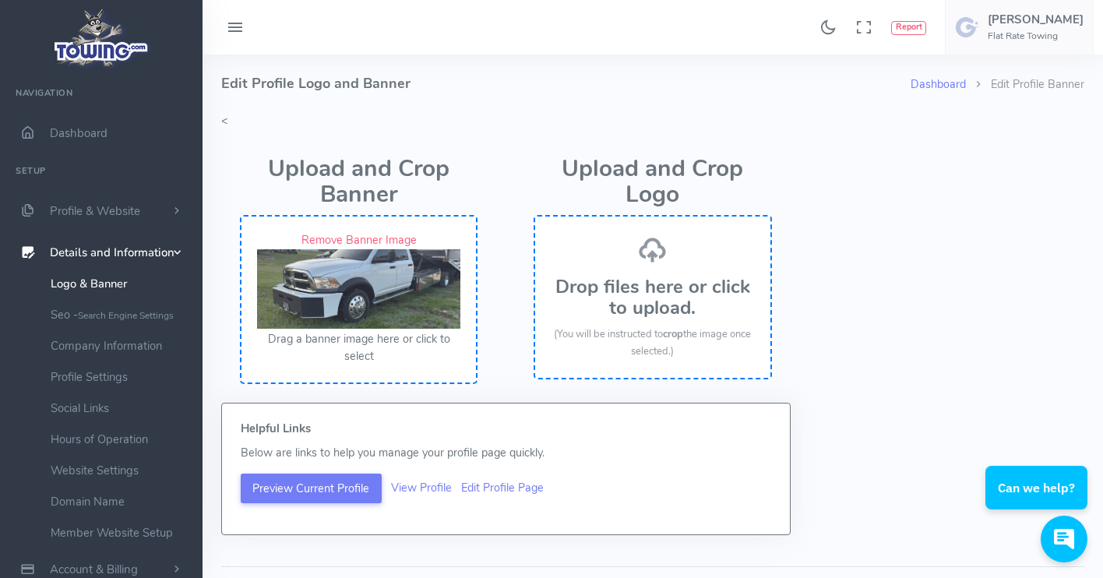
click at [620, 307] on h3 "Drop files here or click to upload." at bounding box center [652, 297] width 203 height 41
click at [85, 377] on link "Profile Settings" at bounding box center [121, 376] width 164 height 31
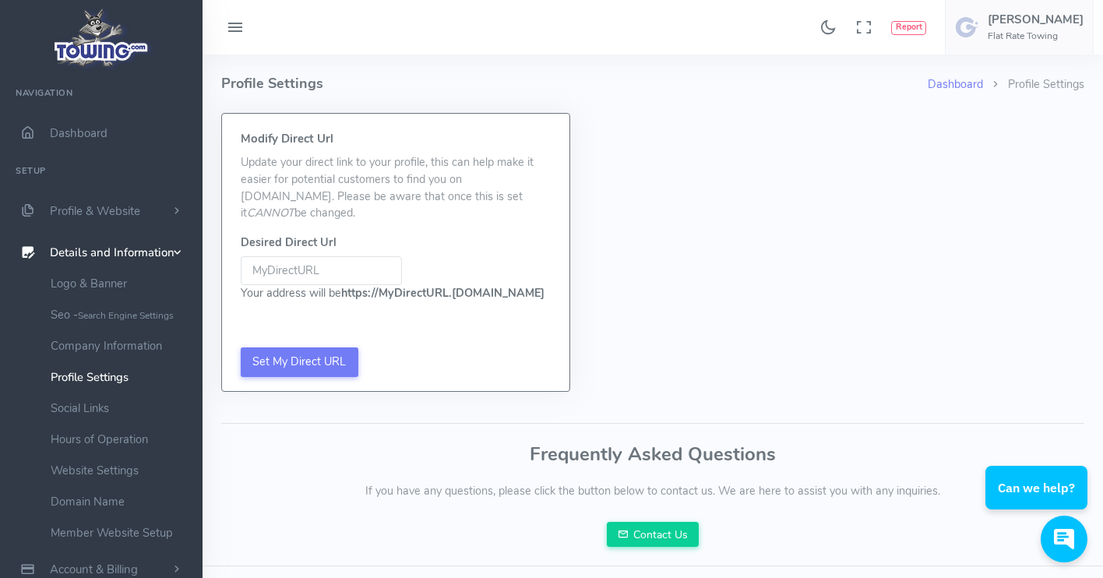
click at [263, 257] on input "Be sure not to include www, http://, or https:// in your Desired URL Be sure no…" at bounding box center [321, 271] width 161 height 30
type input "f"
type input "FRT"
click at [312, 344] on div "Set My Direct URL" at bounding box center [395, 362] width 347 height 58
click at [289, 347] on input "Set My Direct URL" at bounding box center [300, 362] width 118 height 30
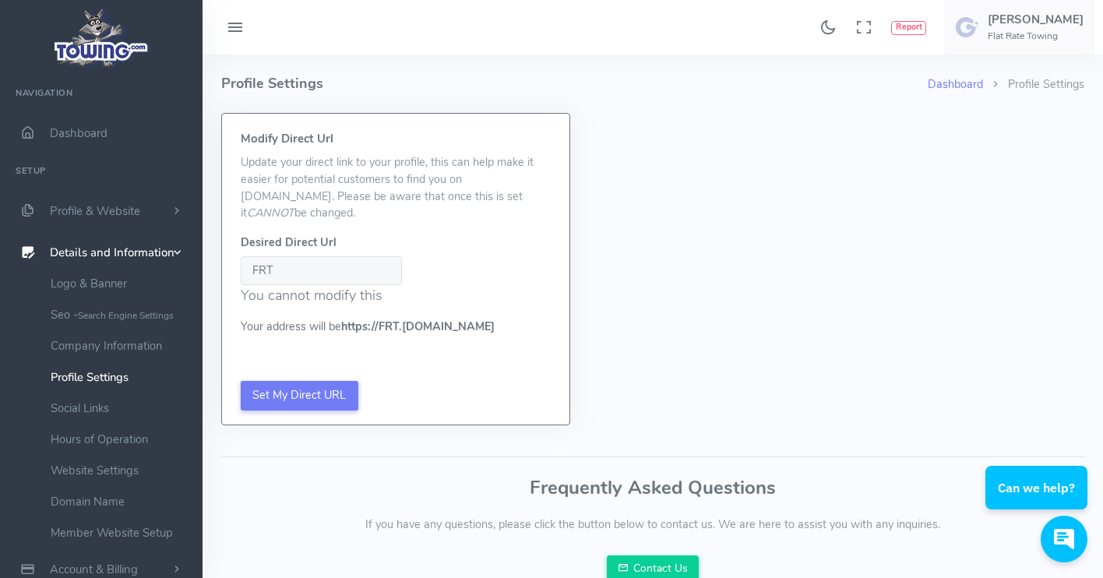
click at [115, 346] on link "Company Information" at bounding box center [121, 345] width 164 height 31
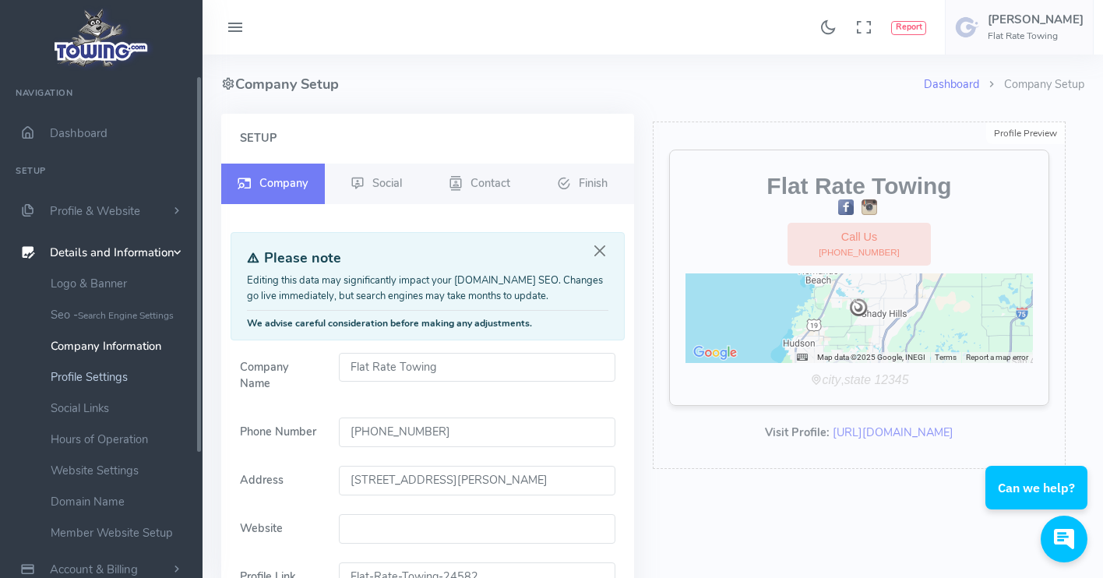
click at [97, 375] on link "Profile Settings" at bounding box center [121, 376] width 164 height 31
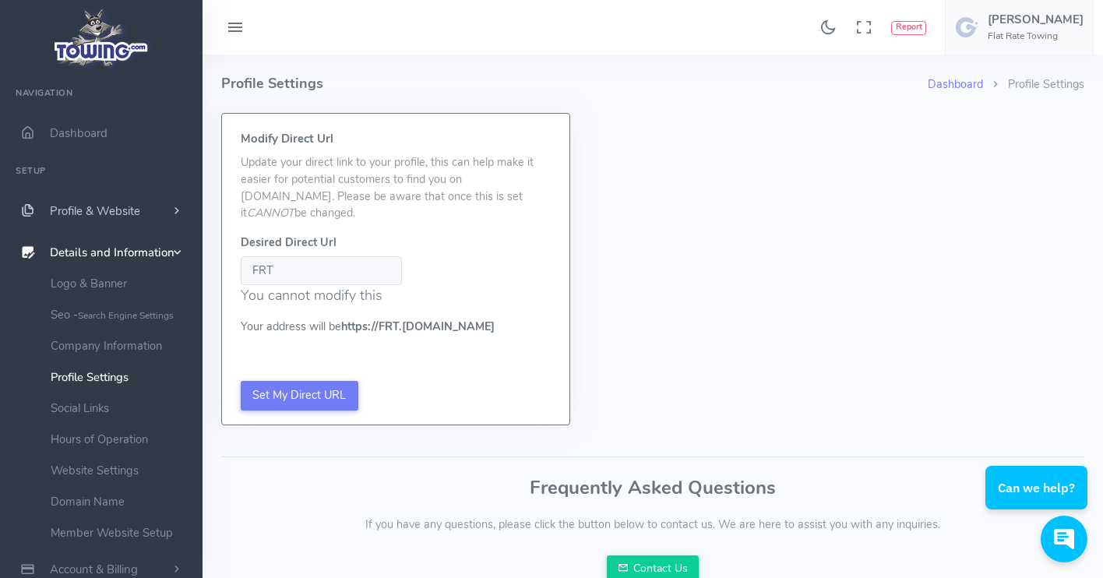
click at [93, 206] on span "Profile & Website" at bounding box center [95, 211] width 90 height 16
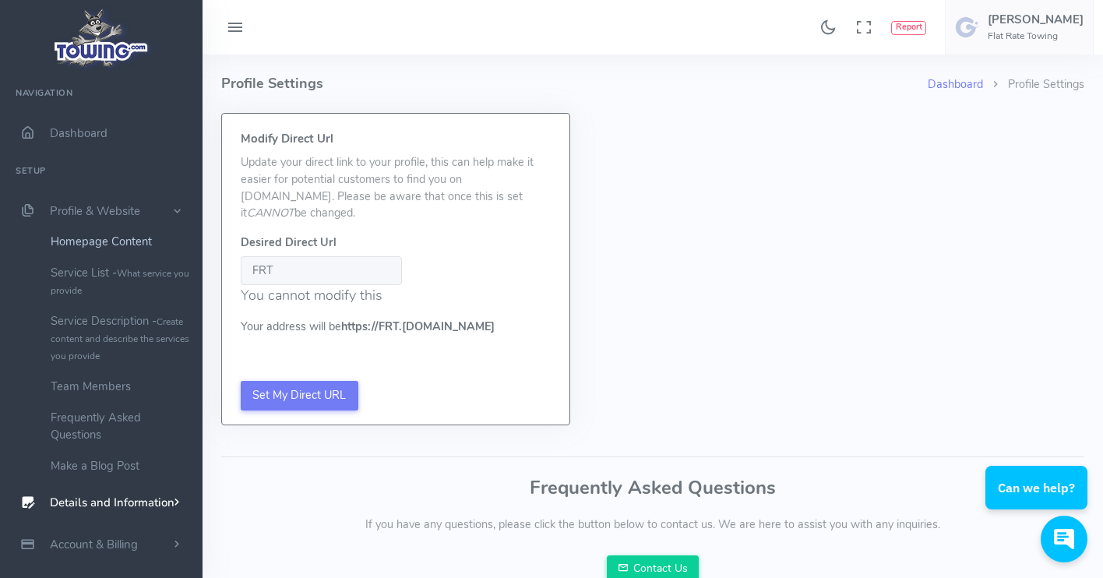
click at [105, 242] on link "Homepage Content" at bounding box center [121, 241] width 164 height 31
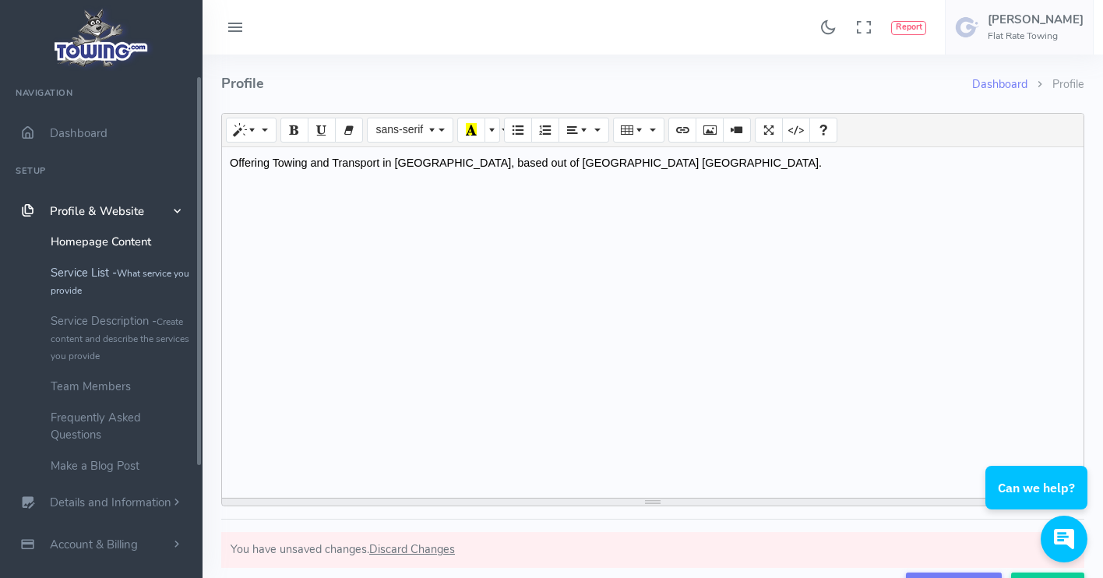
click at [109, 270] on link "Service List - What service you provide" at bounding box center [121, 281] width 164 height 48
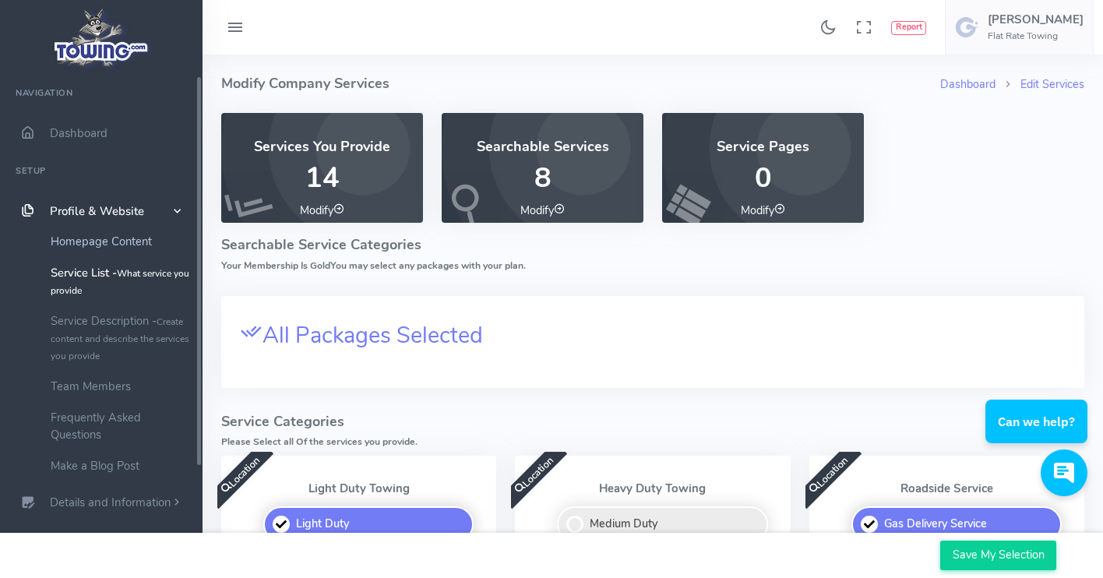
click at [106, 238] on link "Homepage Content" at bounding box center [121, 241] width 164 height 31
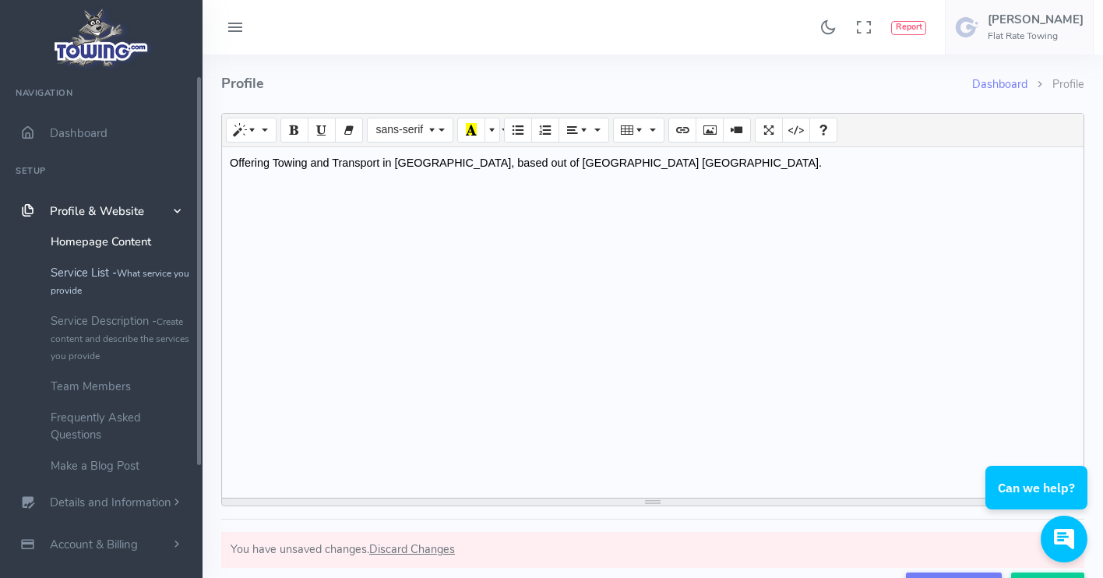
click at [125, 270] on small "What service you provide" at bounding box center [120, 282] width 139 height 30
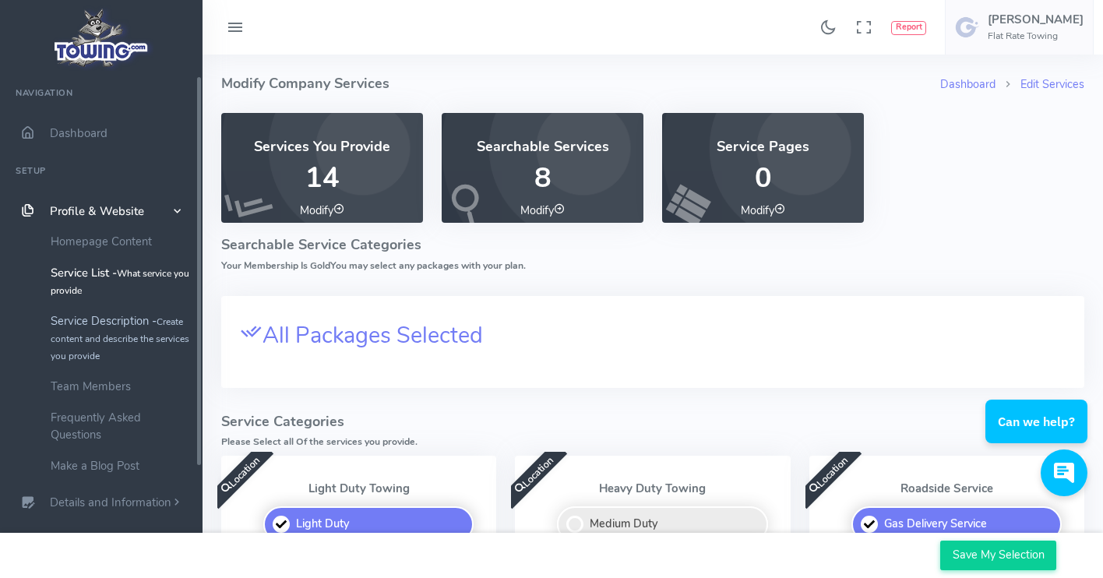
click at [118, 319] on link "Service Description - Create content and describe the services you provide" at bounding box center [121, 337] width 164 height 65
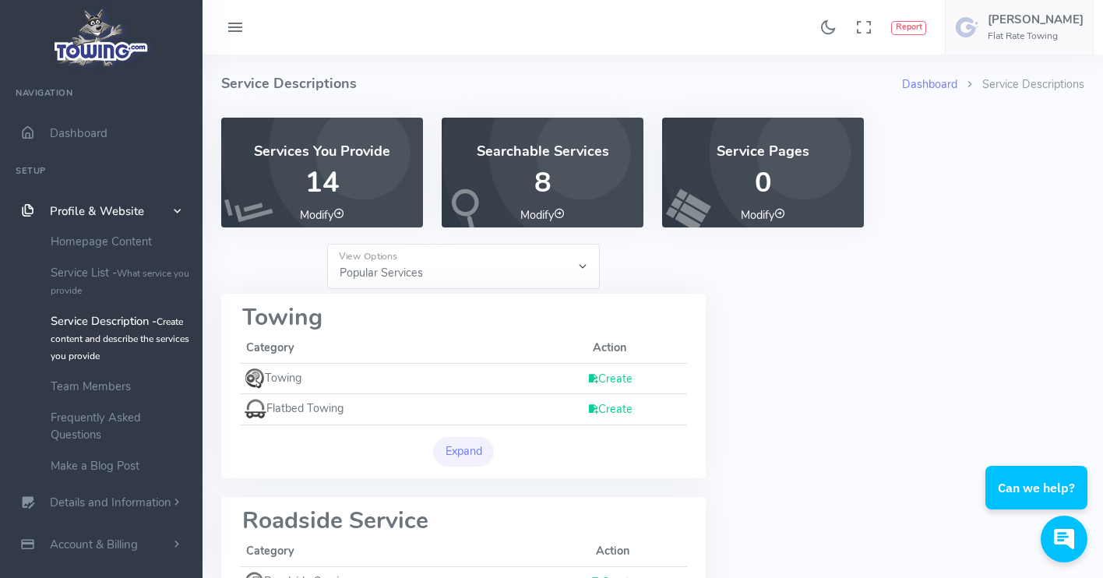
click at [619, 374] on link "Create" at bounding box center [609, 379] width 45 height 16
